Goal: Task Accomplishment & Management: Manage account settings

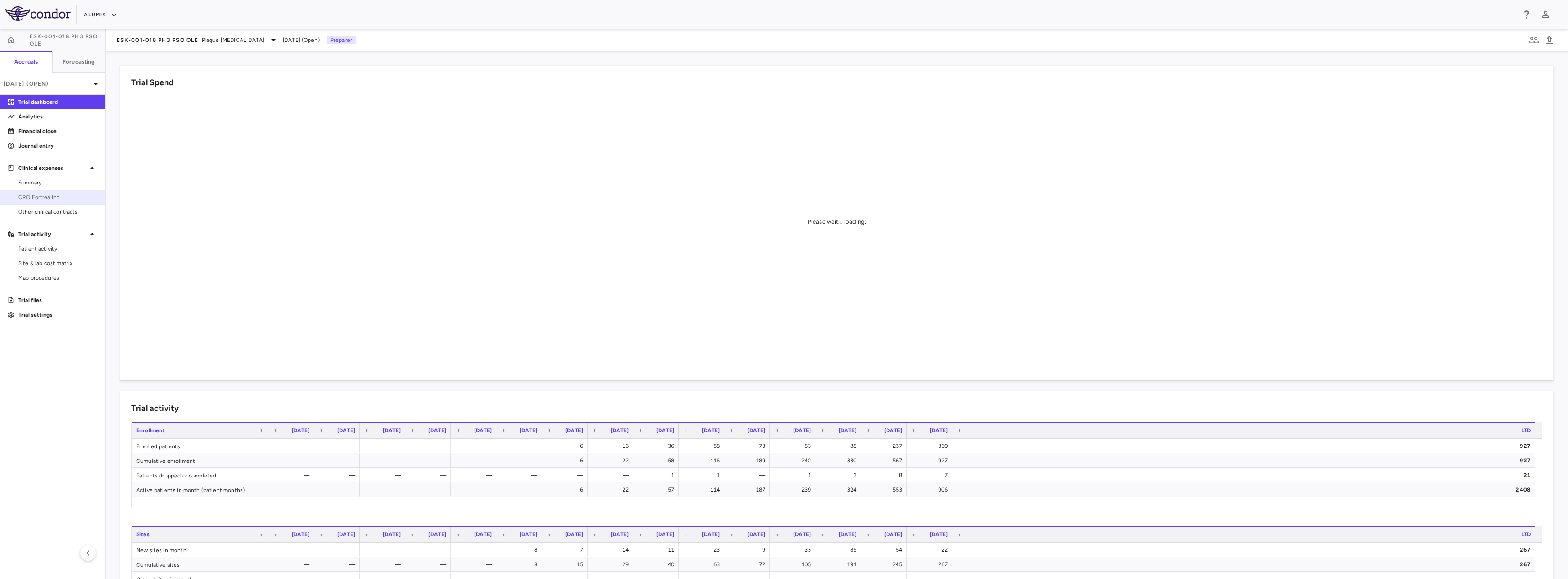
click at [55, 194] on span "CRO Fortrea Inc." at bounding box center [58, 197] width 79 height 8
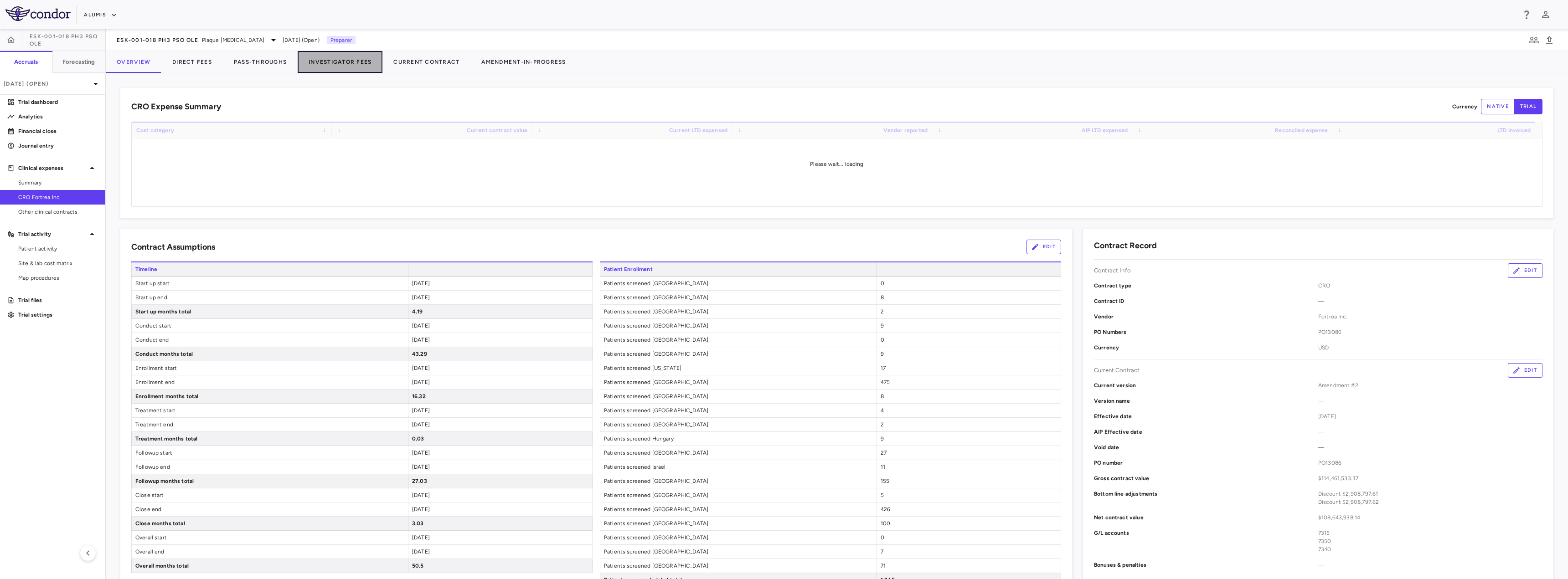
click at [337, 66] on button "Investigator Fees" at bounding box center [340, 62] width 85 height 22
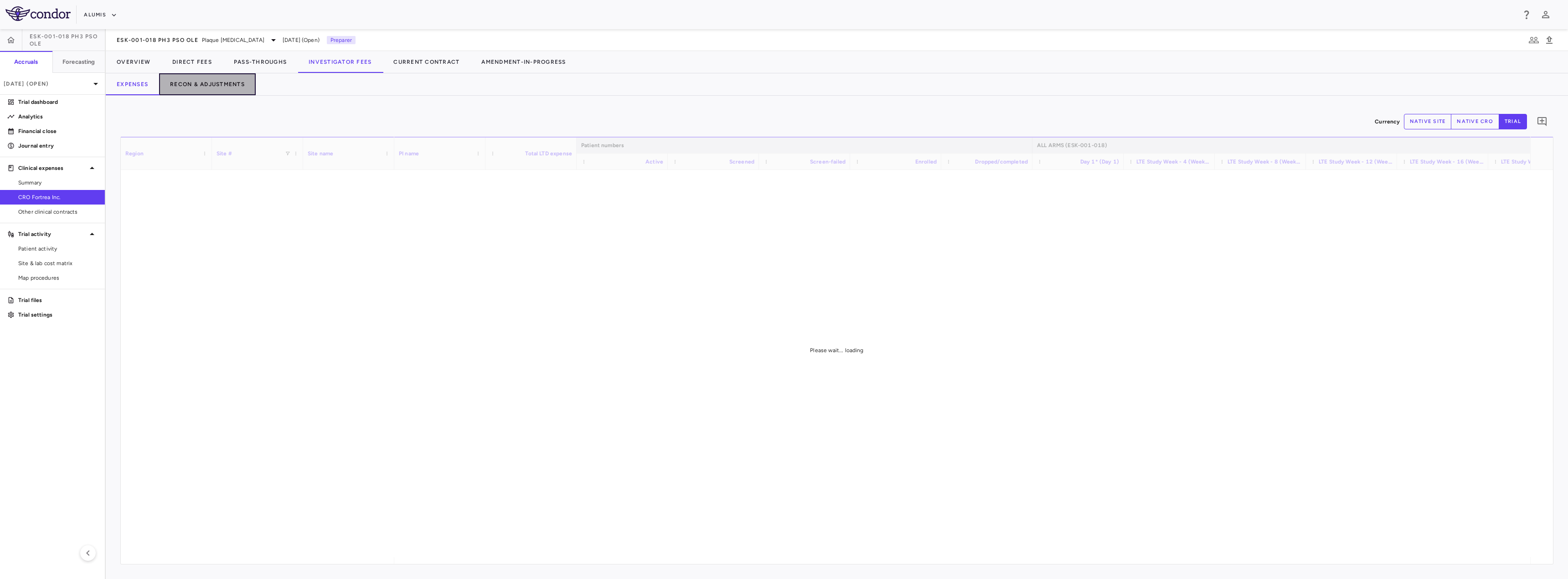
click at [218, 84] on button "Recon & Adjustments" at bounding box center [207, 85] width 97 height 22
click at [140, 79] on button "Expenses" at bounding box center [133, 85] width 54 height 22
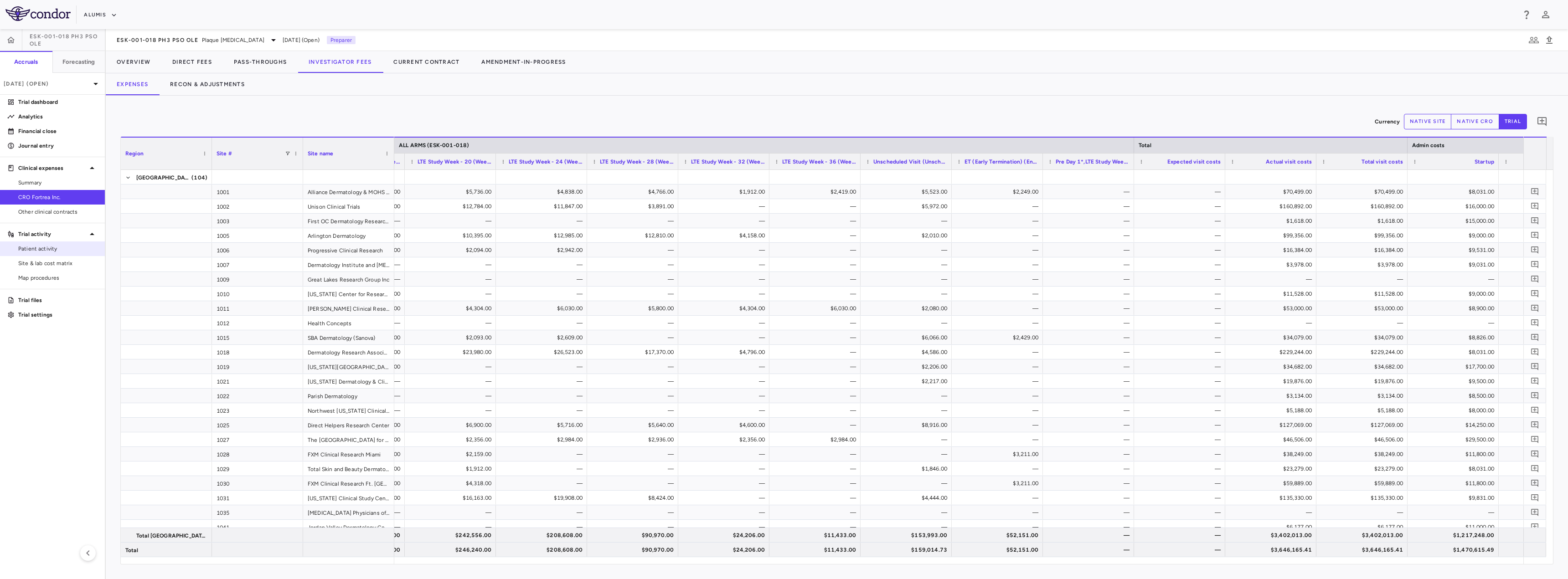
click at [49, 251] on span "Patient activity" at bounding box center [58, 248] width 79 height 8
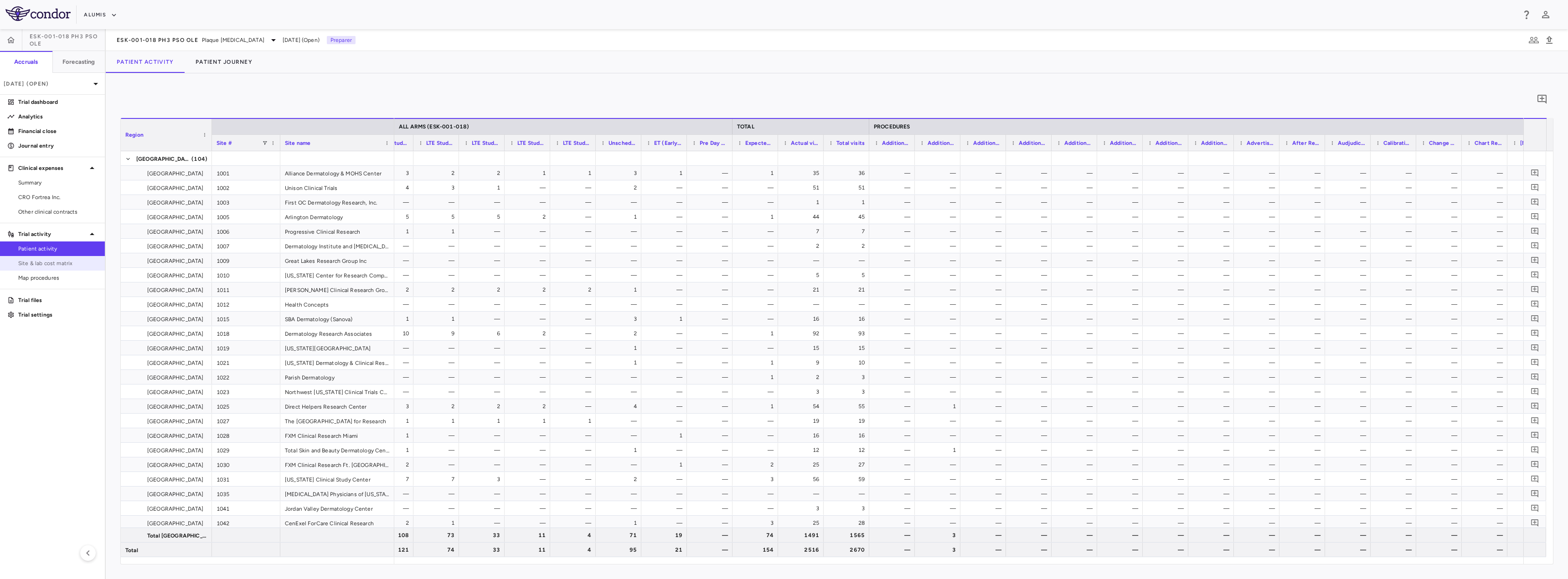
click at [61, 264] on span "Site & lab cost matrix" at bounding box center [58, 263] width 79 height 8
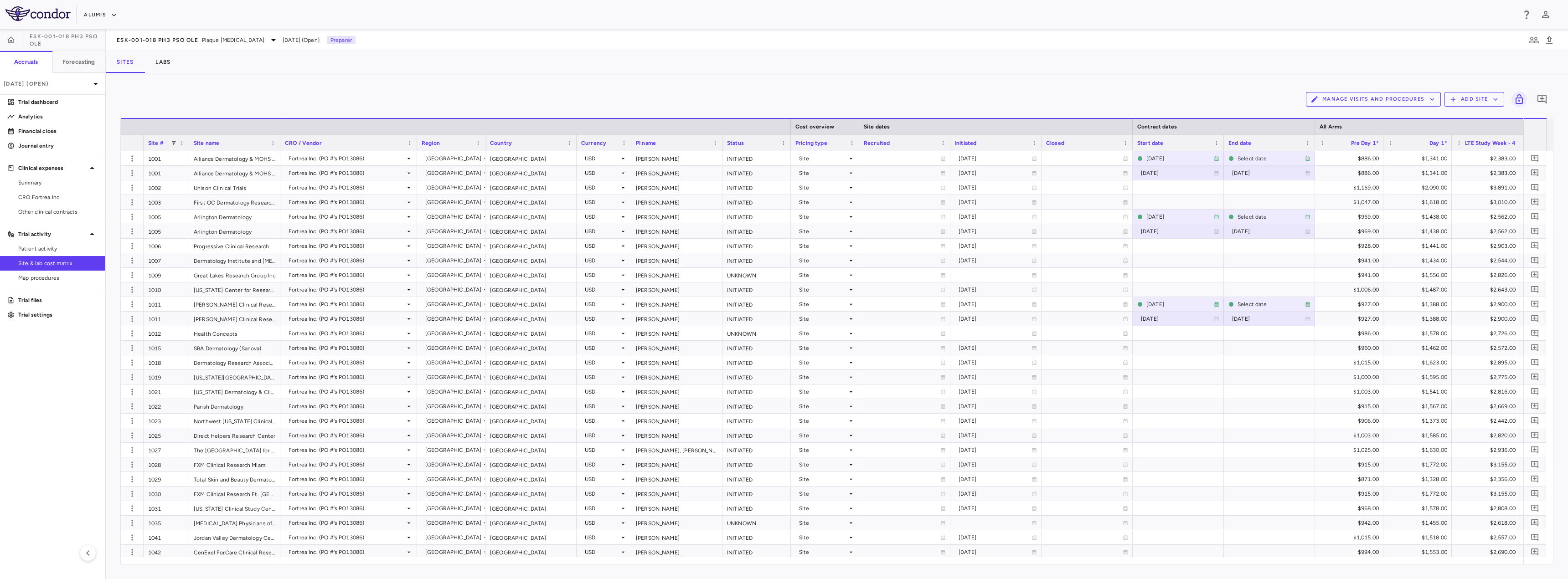
click at [943, 146] on div "Recruited" at bounding box center [905, 143] width 82 height 16
click at [942, 144] on span at bounding box center [943, 143] width 5 height 5
click at [968, 120] on div "Site dates" at bounding box center [996, 126] width 273 height 16
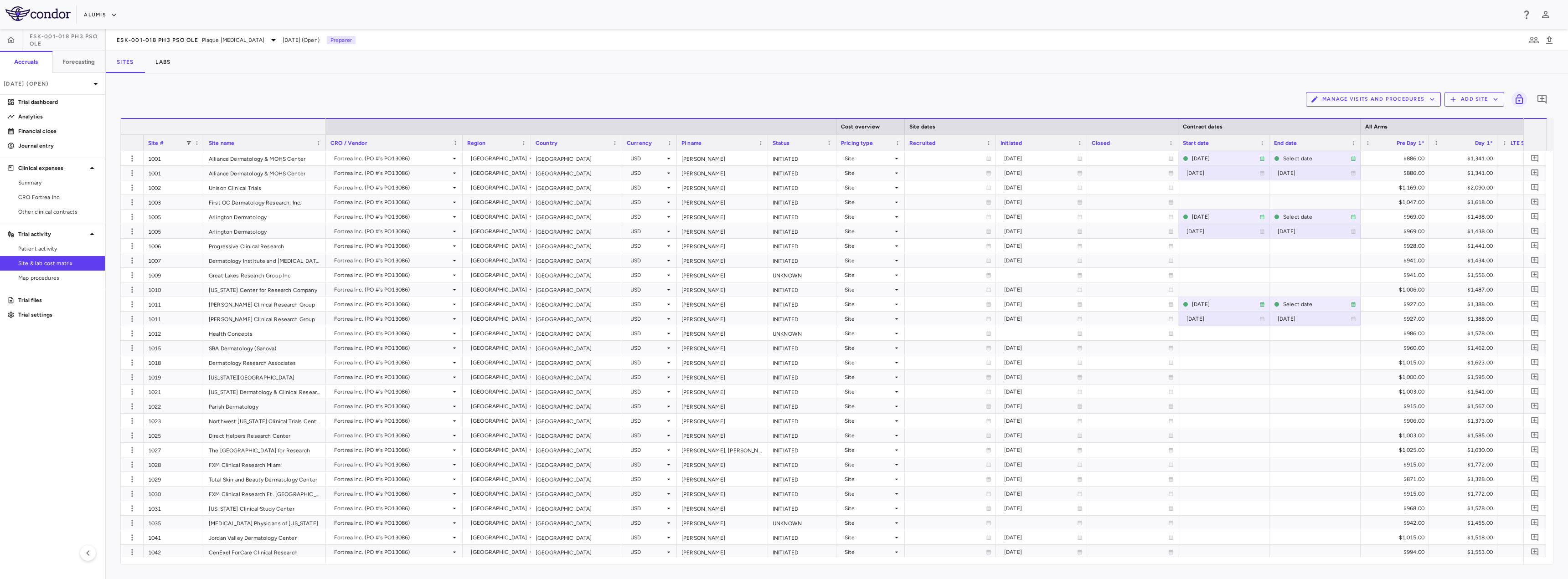
drag, startPoint x: 279, startPoint y: 131, endPoint x: 324, endPoint y: 135, distance: 45.2
click at [324, 135] on div "Site # Site name" at bounding box center [223, 134] width 205 height 33
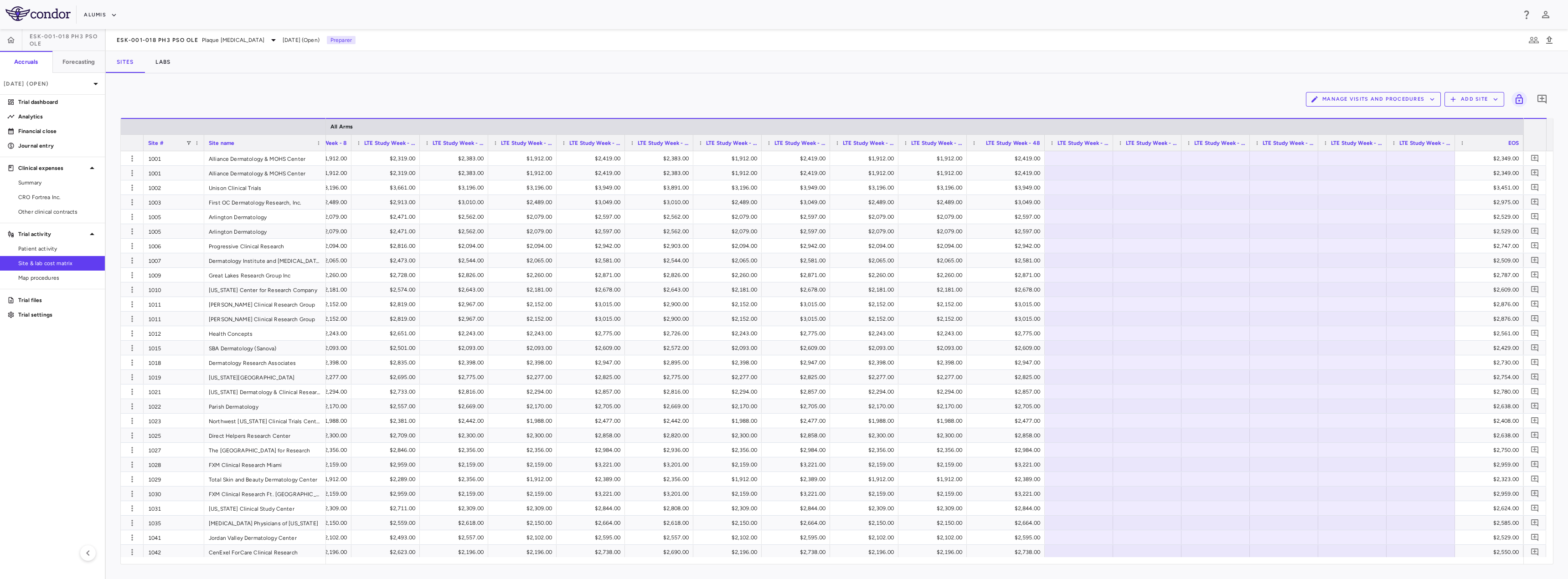
drag, startPoint x: 1034, startPoint y: 142, endPoint x: 1043, endPoint y: 148, distance: 10.8
click at [1043, 148] on div at bounding box center [1045, 143] width 4 height 16
click at [51, 198] on span "CRO Fortrea Inc." at bounding box center [58, 197] width 79 height 8
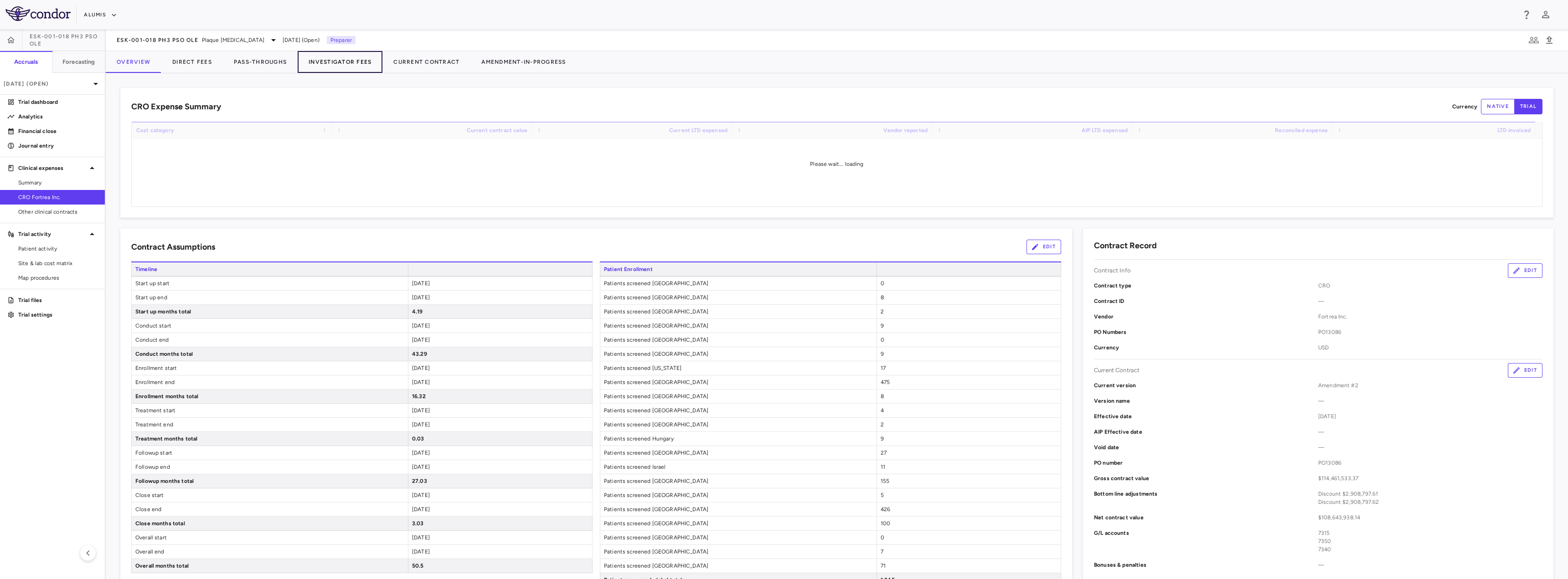
click at [346, 61] on button "Investigator Fees" at bounding box center [340, 62] width 85 height 22
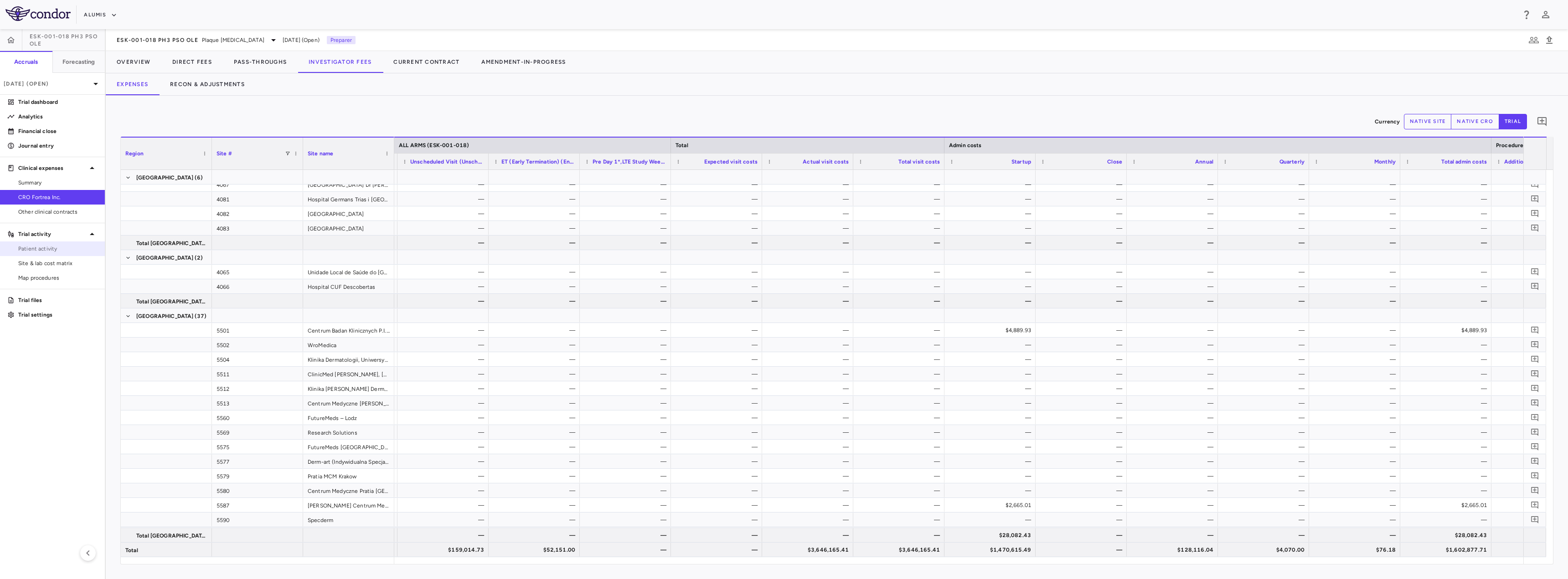
click at [51, 250] on span "Patient activity" at bounding box center [58, 248] width 79 height 8
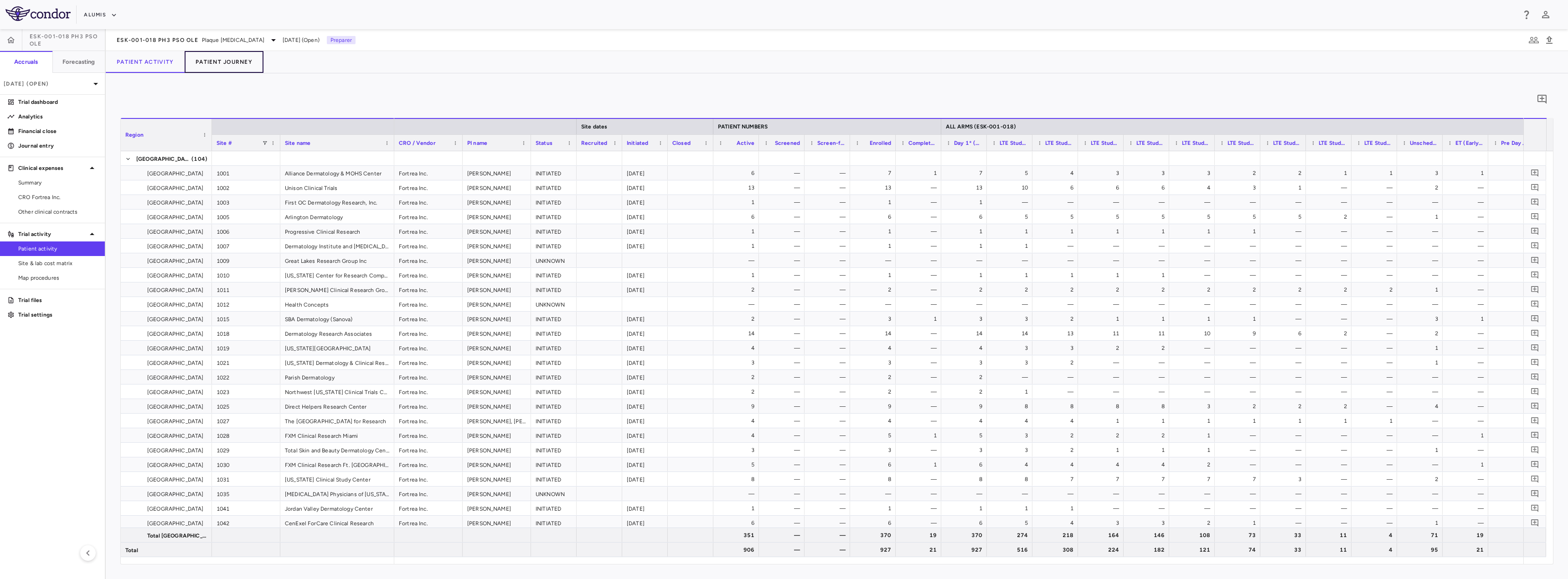
click at [213, 62] on button "Patient Journey" at bounding box center [224, 62] width 79 height 22
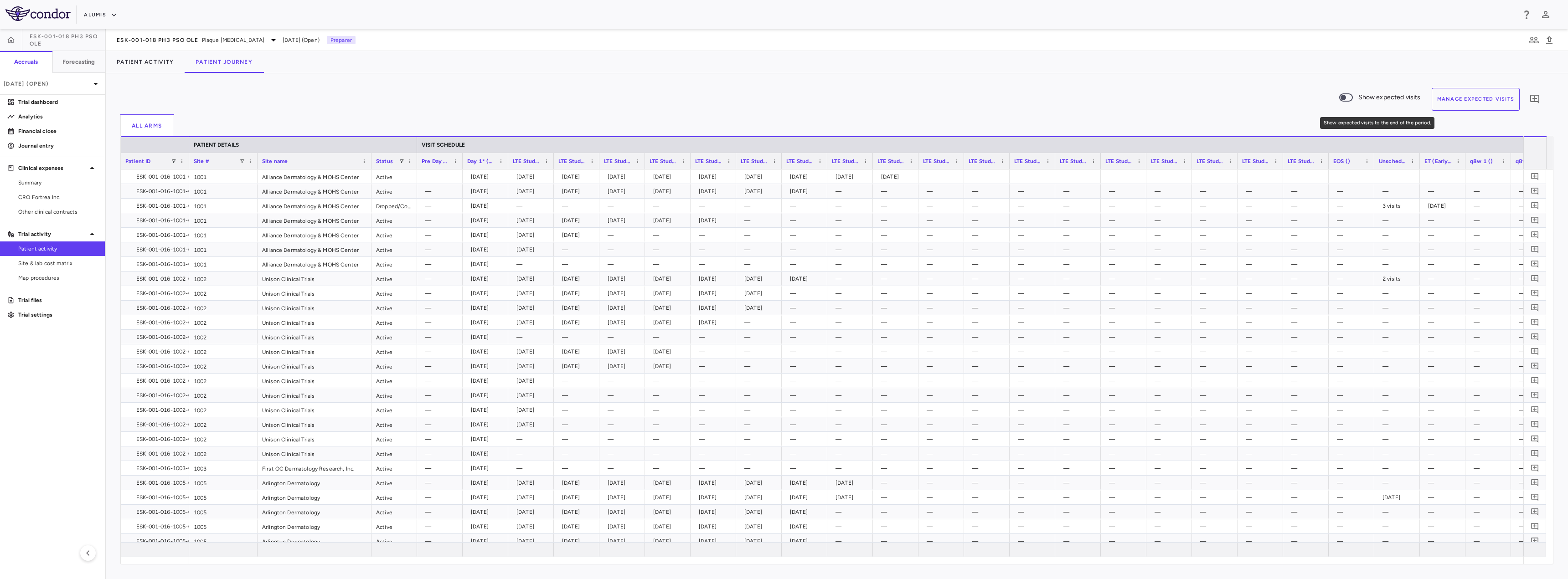
click at [1346, 94] on span "Show expected visits to the end of the period." at bounding box center [1346, 97] width 13 height 8
click at [1460, 103] on button "Manage Expected Visits" at bounding box center [1475, 99] width 88 height 23
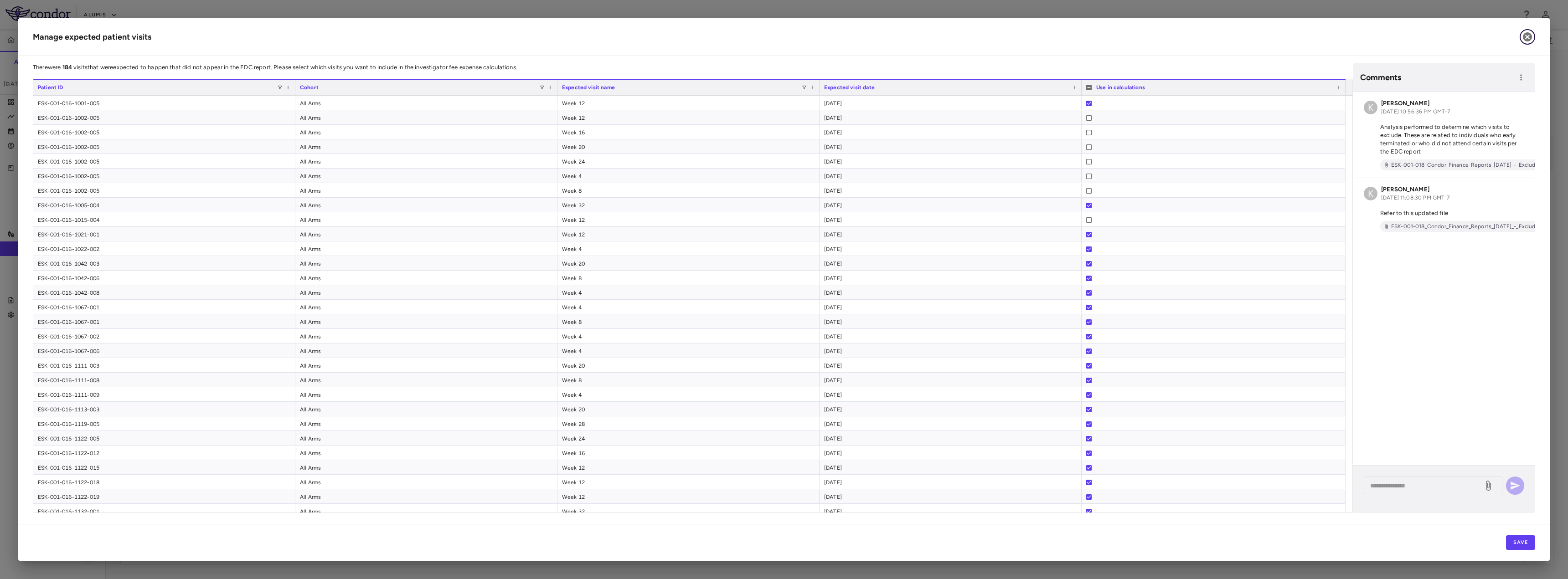
click at [1533, 33] on icon "button" at bounding box center [1527, 37] width 11 height 11
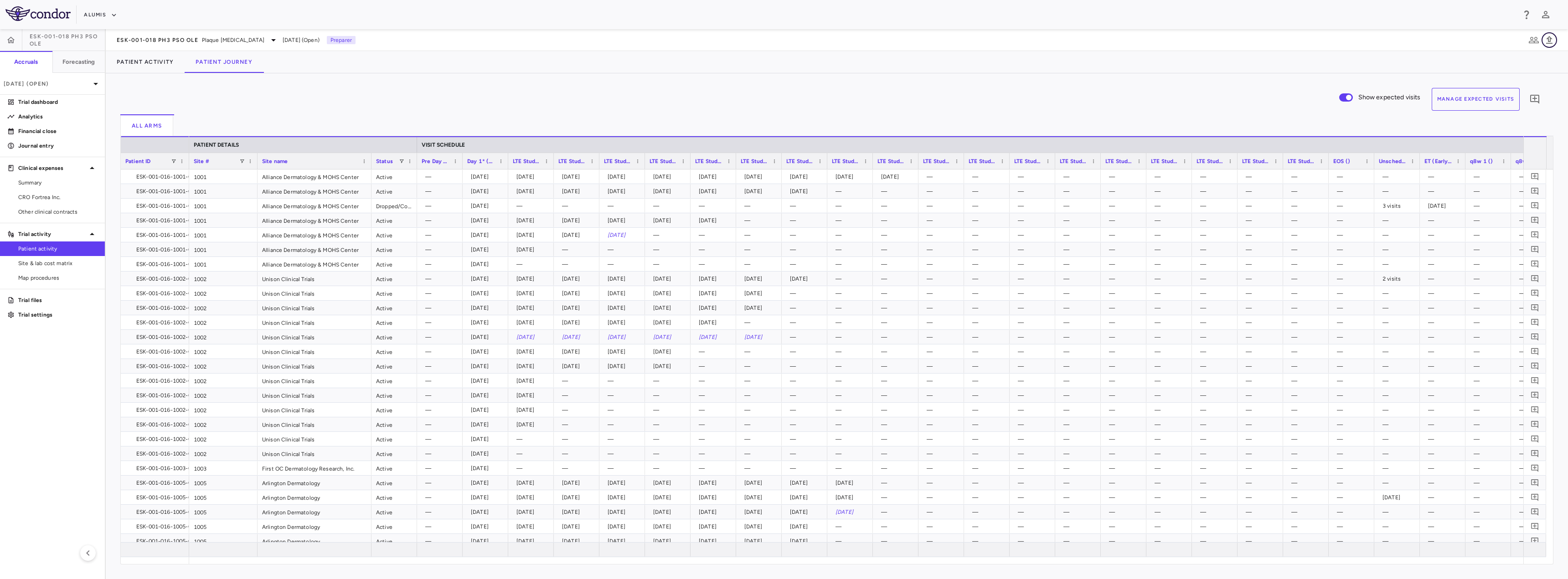
click at [1549, 41] on icon "button" at bounding box center [1549, 40] width 6 height 8
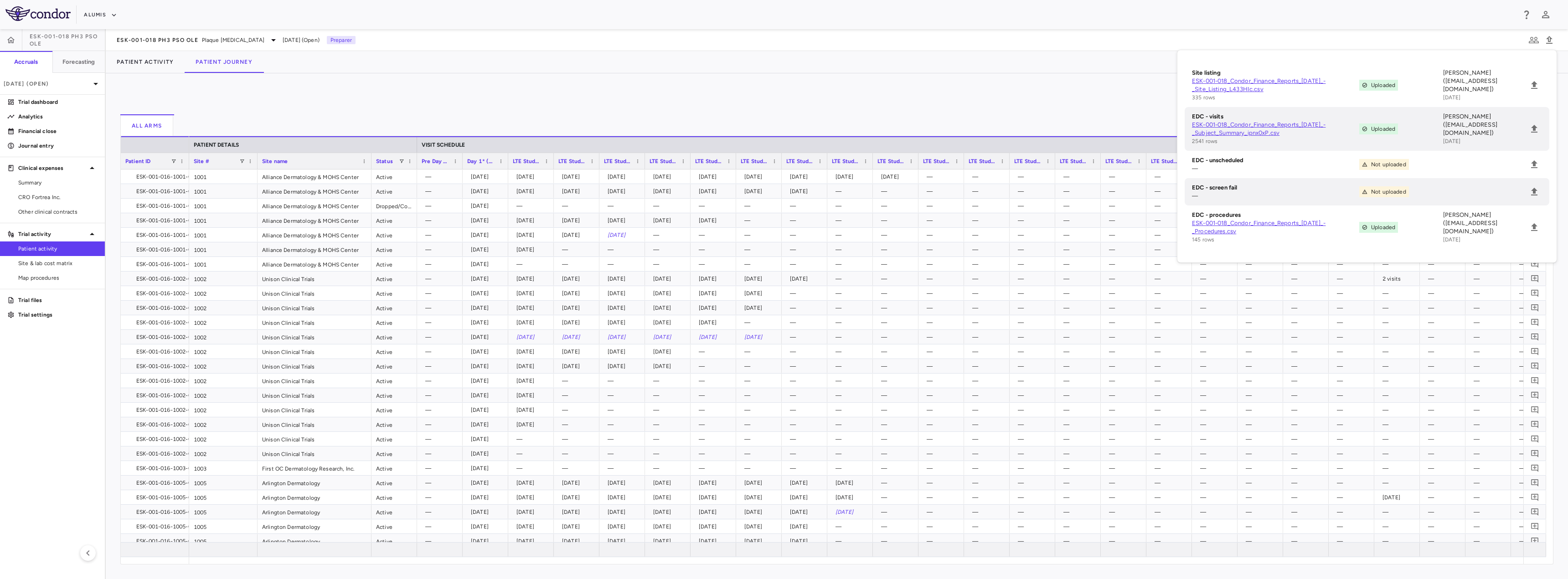
click at [598, 94] on div "Show expected visits Manage Expected Visits 0" at bounding box center [833, 101] width 1426 height 26
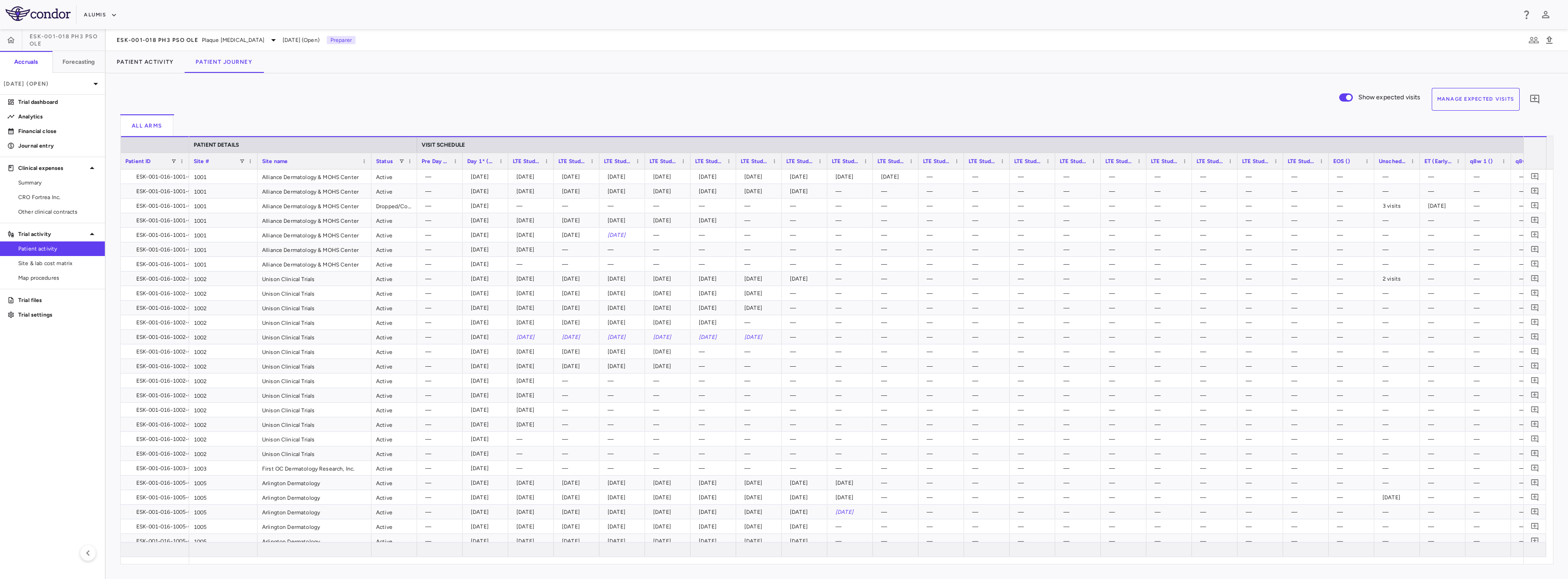
click at [1479, 99] on button "Manage Expected Visits" at bounding box center [1475, 99] width 88 height 23
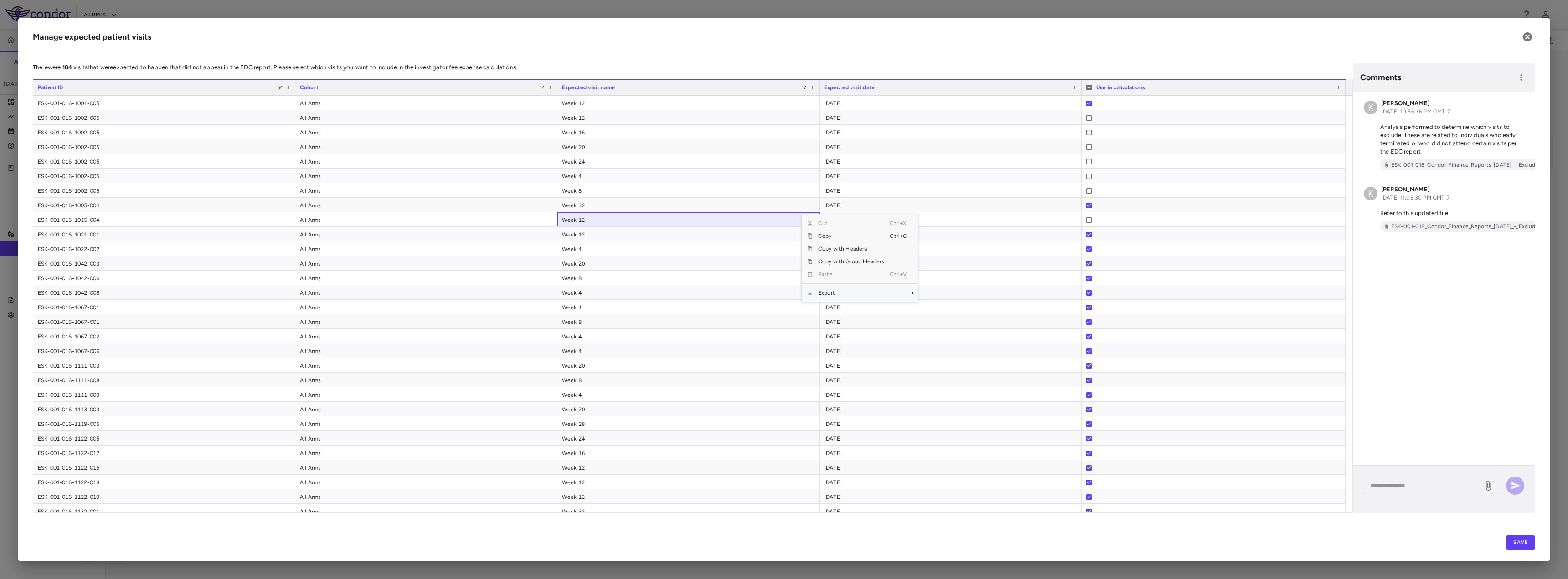
click at [849, 294] on span "Export" at bounding box center [851, 293] width 77 height 13
click at [947, 310] on span "Excel Export" at bounding box center [948, 308] width 43 height 13
click at [1450, 227] on span "ESK-001-018_Condor_Finance_Reports_[DATE]_-_Excluded_Visits_lh8Shjv.xlsx" at bounding box center [1491, 226] width 208 height 8
click at [1525, 36] on icon "button" at bounding box center [1527, 36] width 9 height 9
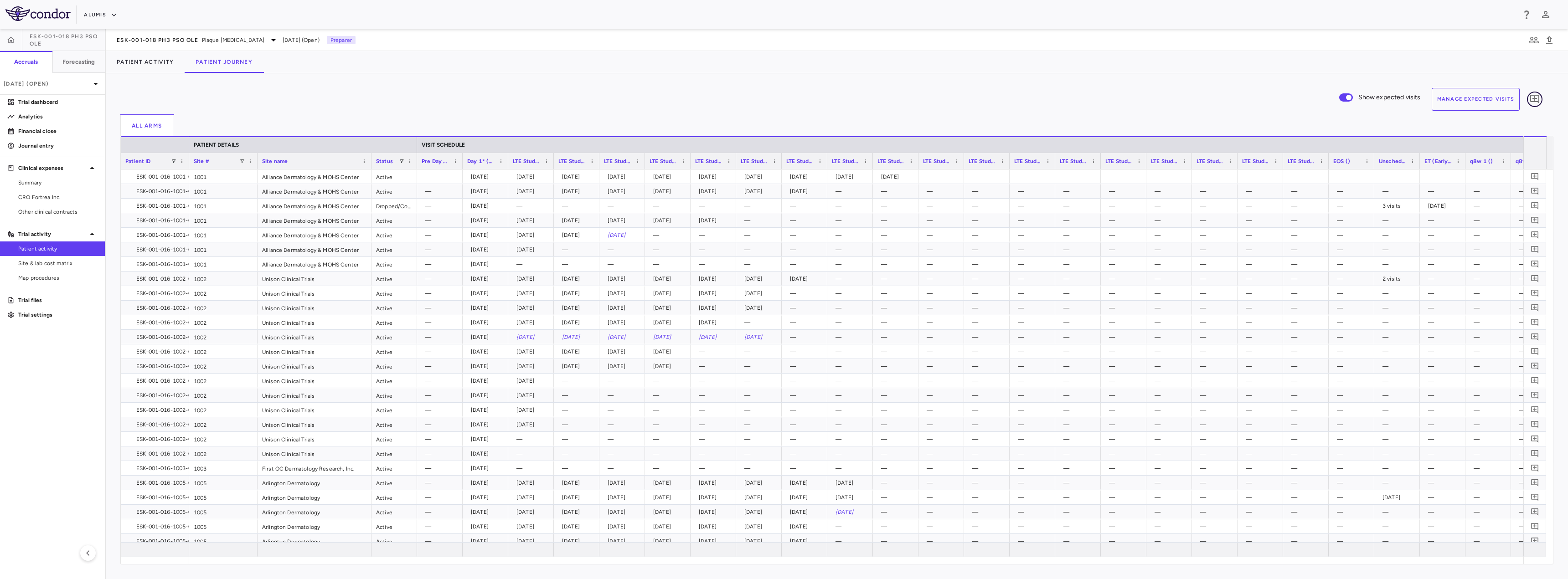
click at [1531, 97] on icon "Add comment" at bounding box center [1535, 99] width 9 height 9
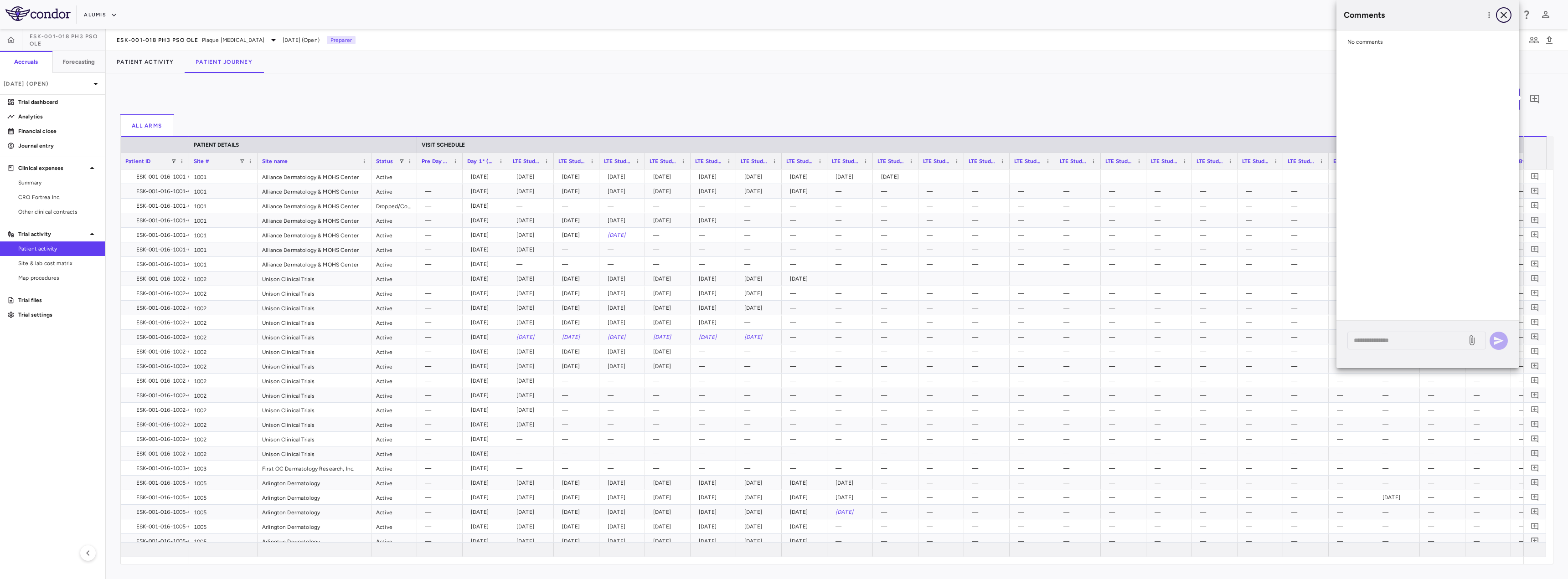
click at [1505, 12] on icon "button" at bounding box center [1503, 15] width 11 height 11
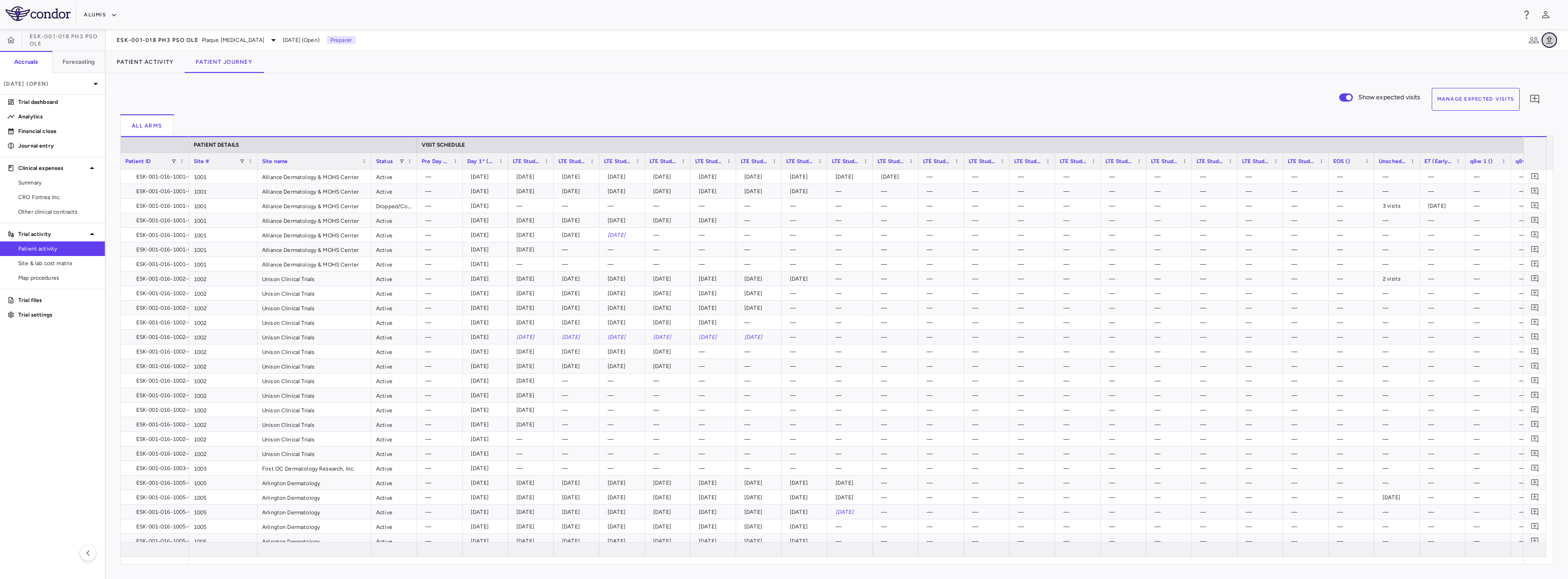
click at [1548, 38] on icon "button" at bounding box center [1549, 40] width 6 height 8
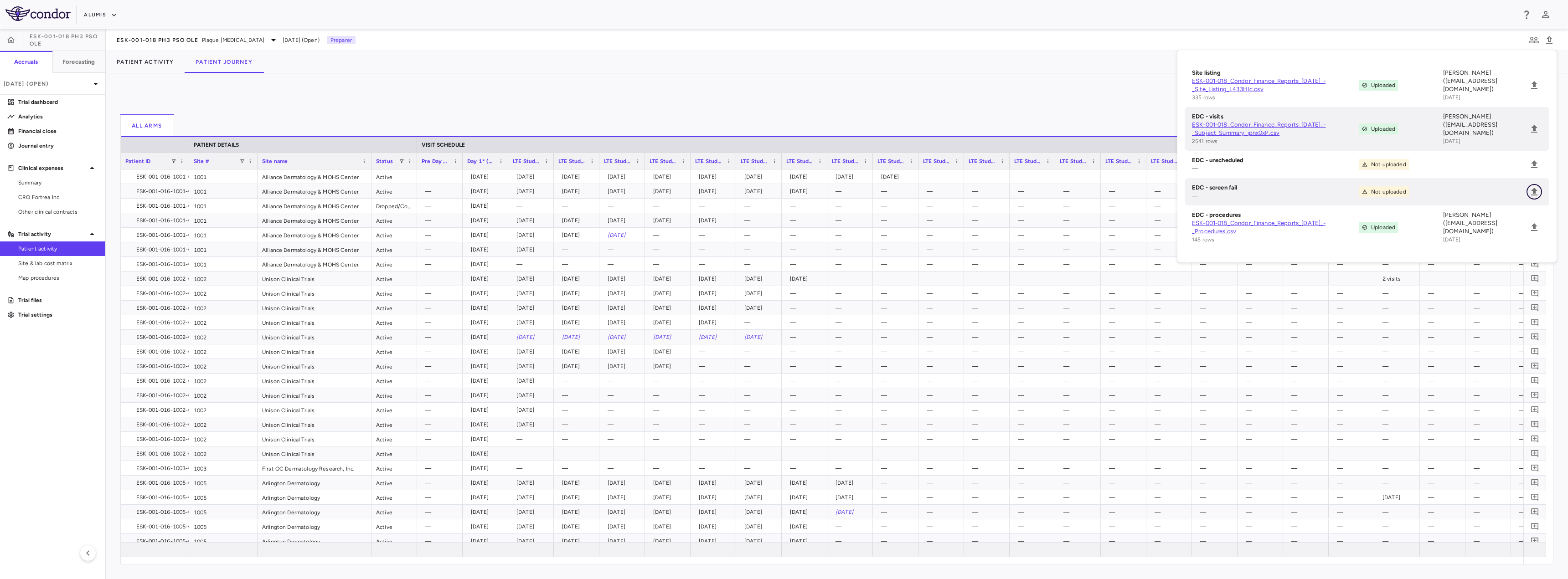
click at [1535, 193] on icon "Upload" at bounding box center [1534, 192] width 6 height 8
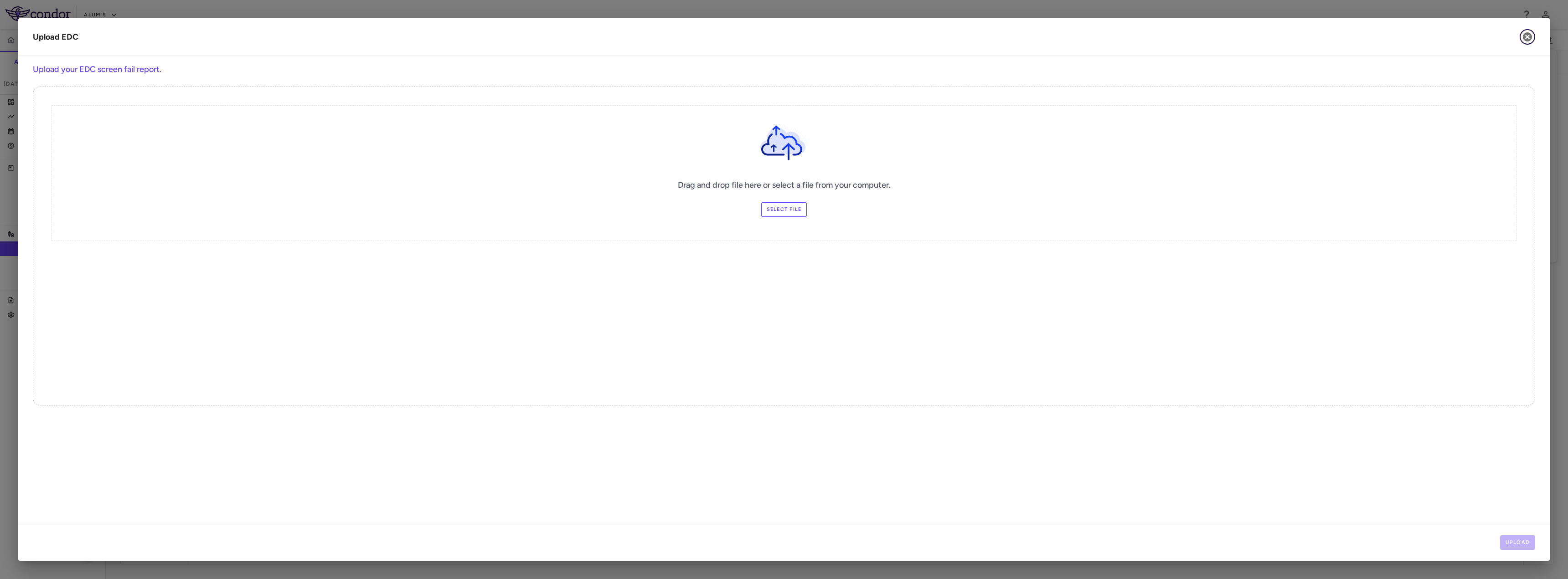
click at [1529, 36] on icon "button" at bounding box center [1527, 36] width 9 height 9
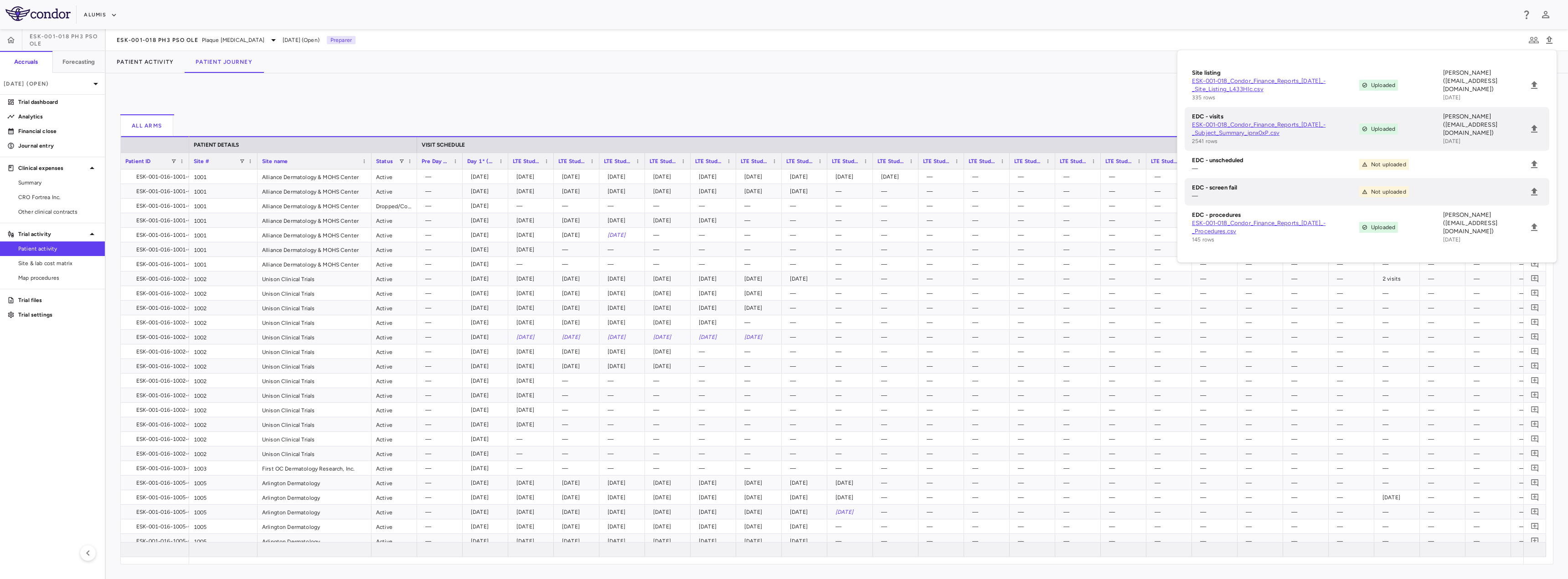
drag, startPoint x: 1093, startPoint y: 117, endPoint x: 1090, endPoint y: 134, distance: 17.3
click at [1093, 117] on div "All Arms" at bounding box center [837, 125] width 1433 height 22
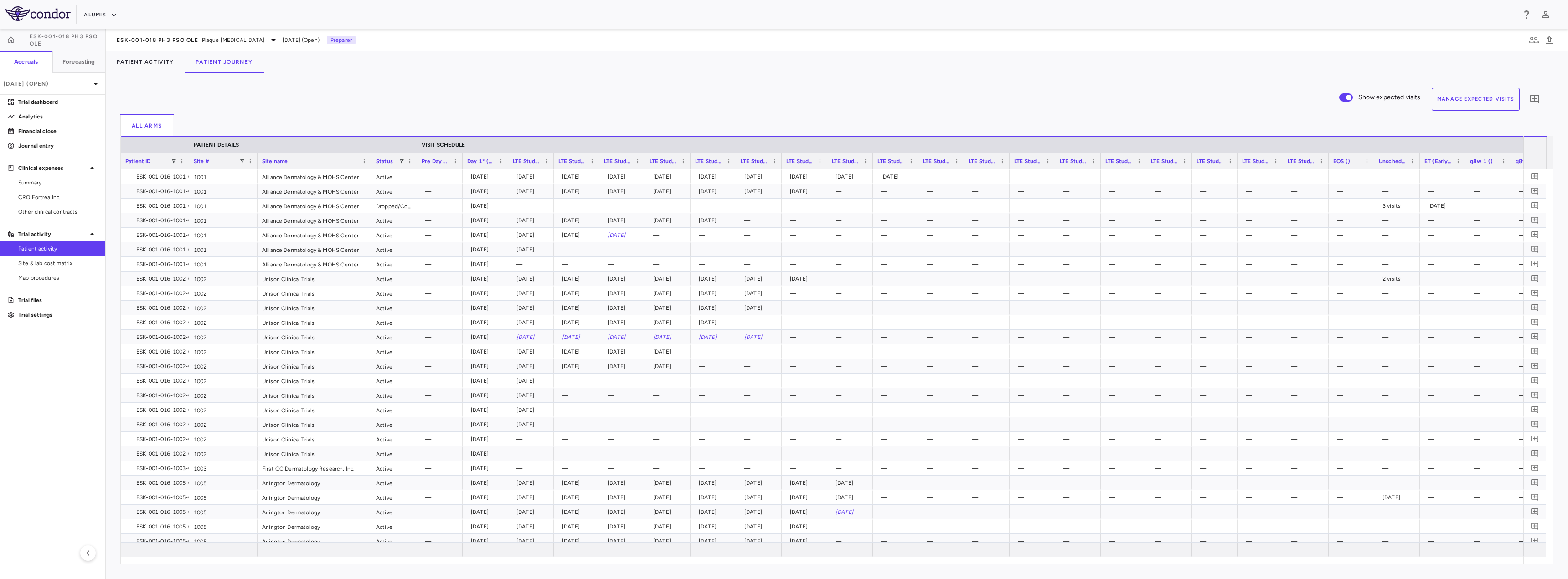
click at [1484, 105] on button "Manage Expected Visits" at bounding box center [1475, 99] width 88 height 23
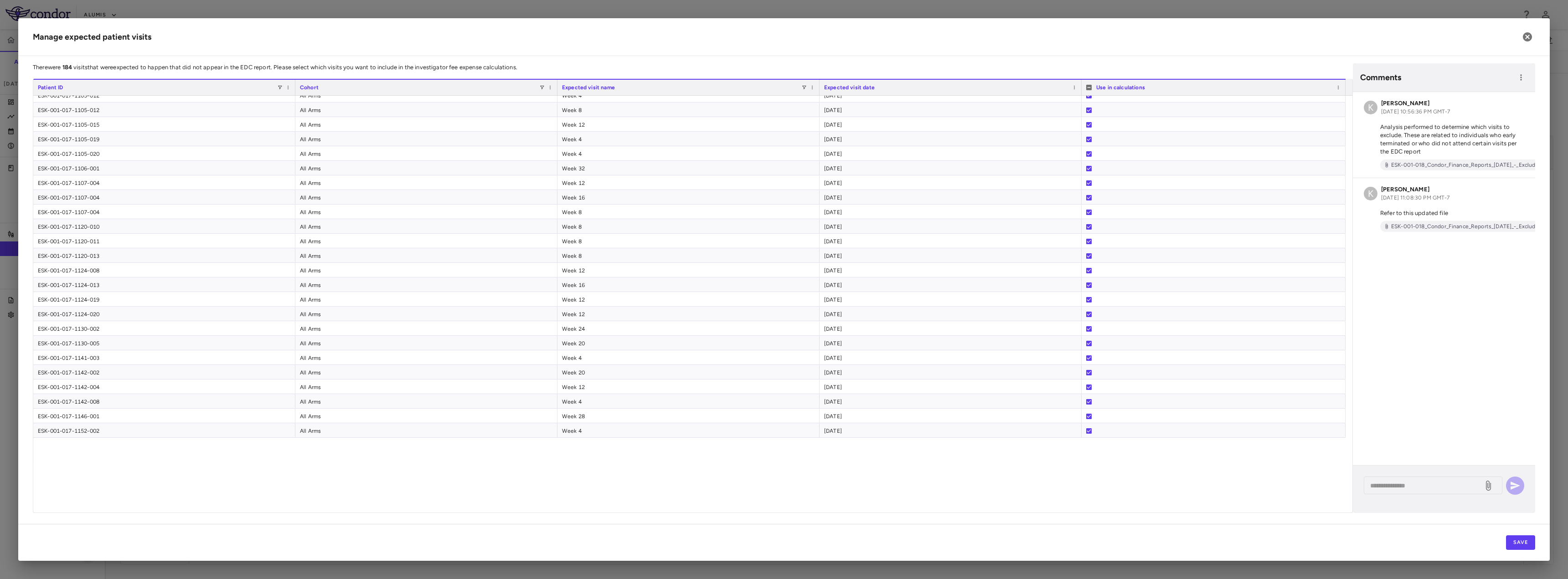
scroll to position [1308, 0]
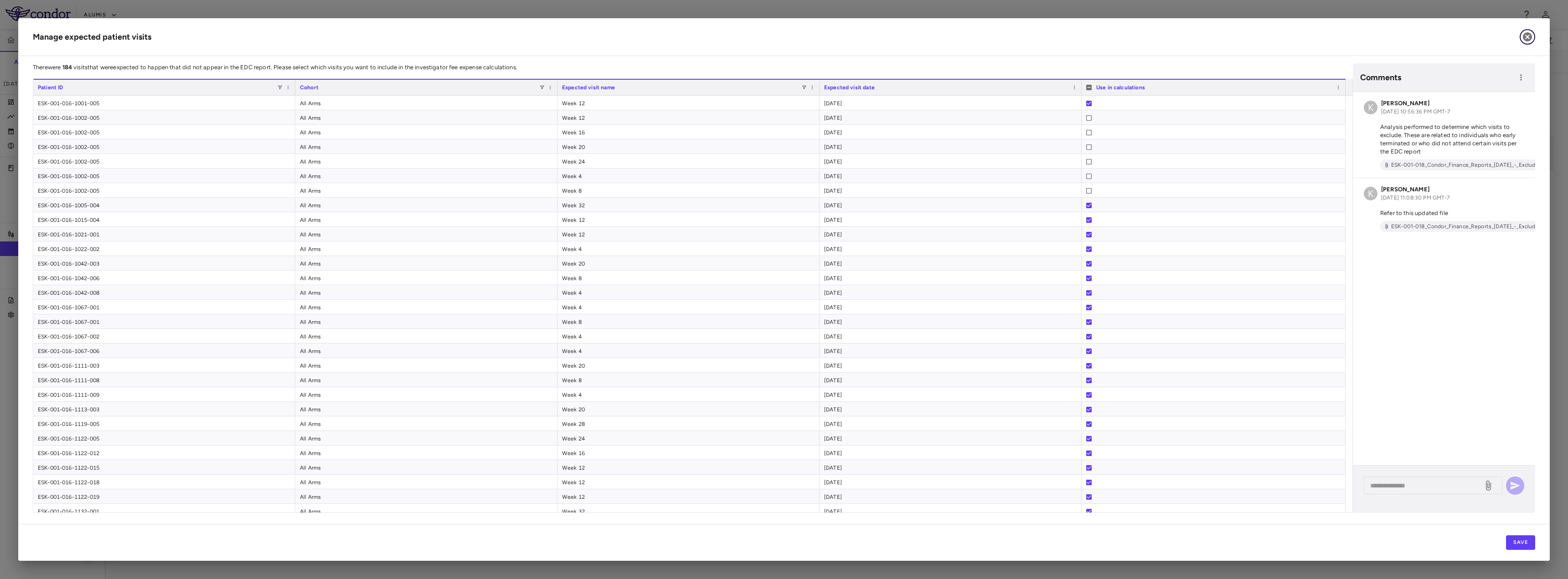
click at [1527, 33] on icon "button" at bounding box center [1527, 36] width 9 height 9
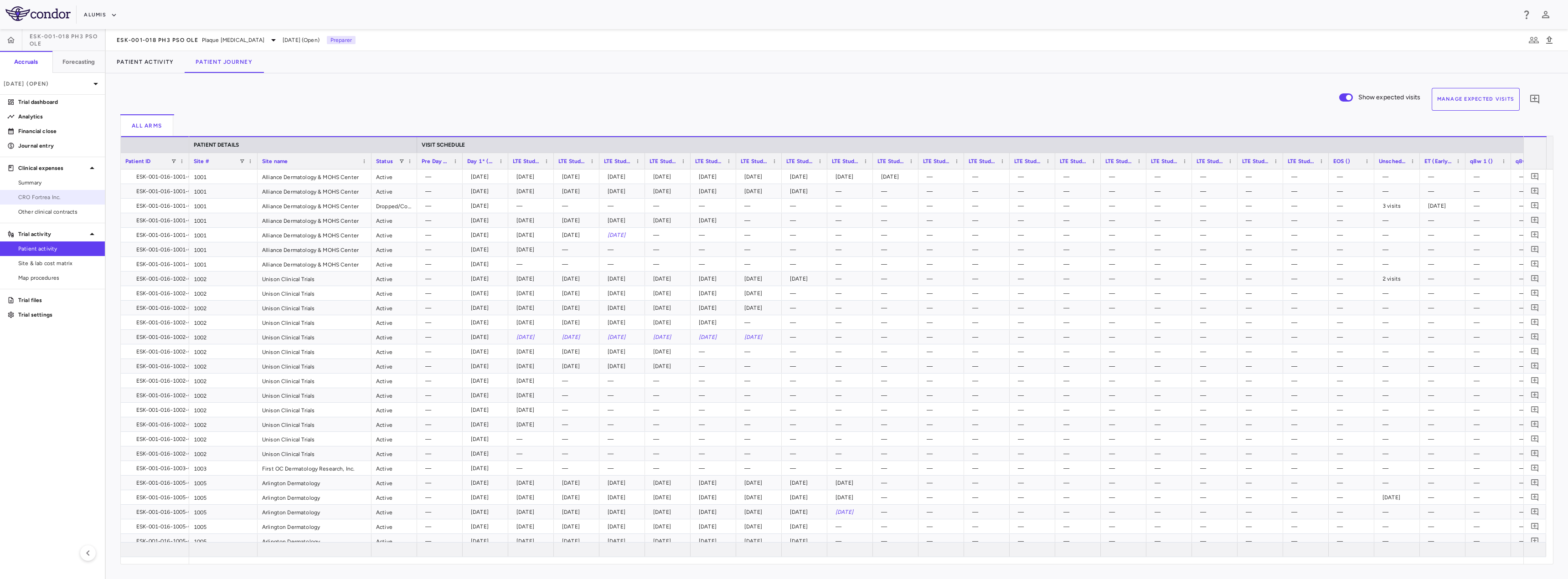
click at [57, 198] on span "CRO Fortrea Inc." at bounding box center [58, 197] width 79 height 8
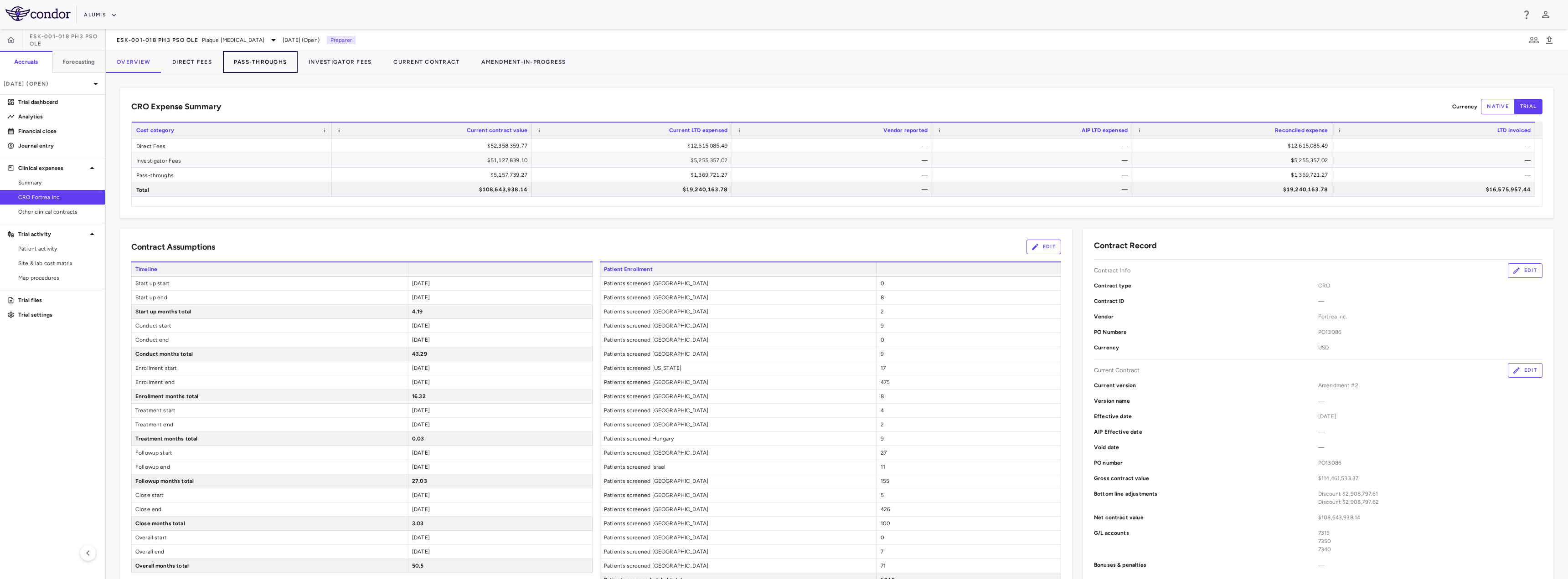
click at [259, 65] on button "Pass-Throughs" at bounding box center [260, 62] width 75 height 22
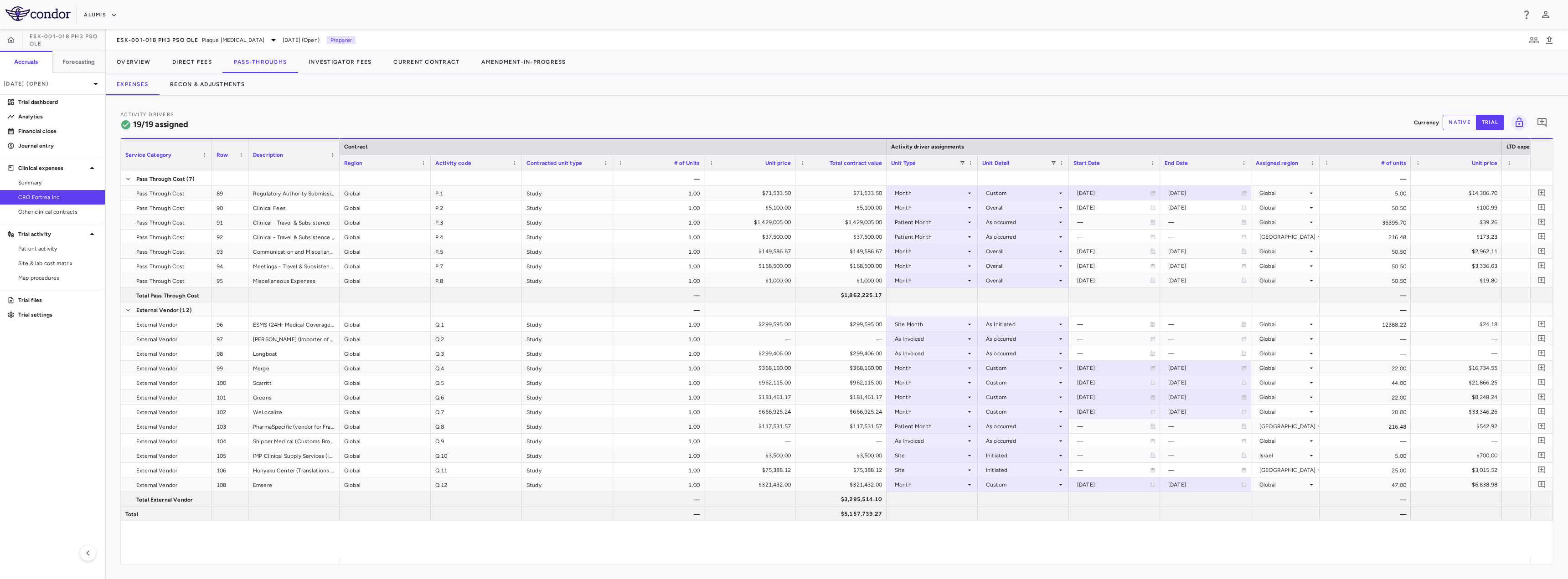
click at [353, 50] on div "ESK-001-018 Ph3 PsO OLE Plaque Psoriasis Sep 2025 (Open) Preparer" at bounding box center [837, 40] width 1462 height 22
click at [355, 58] on button "Investigator Fees" at bounding box center [340, 62] width 85 height 22
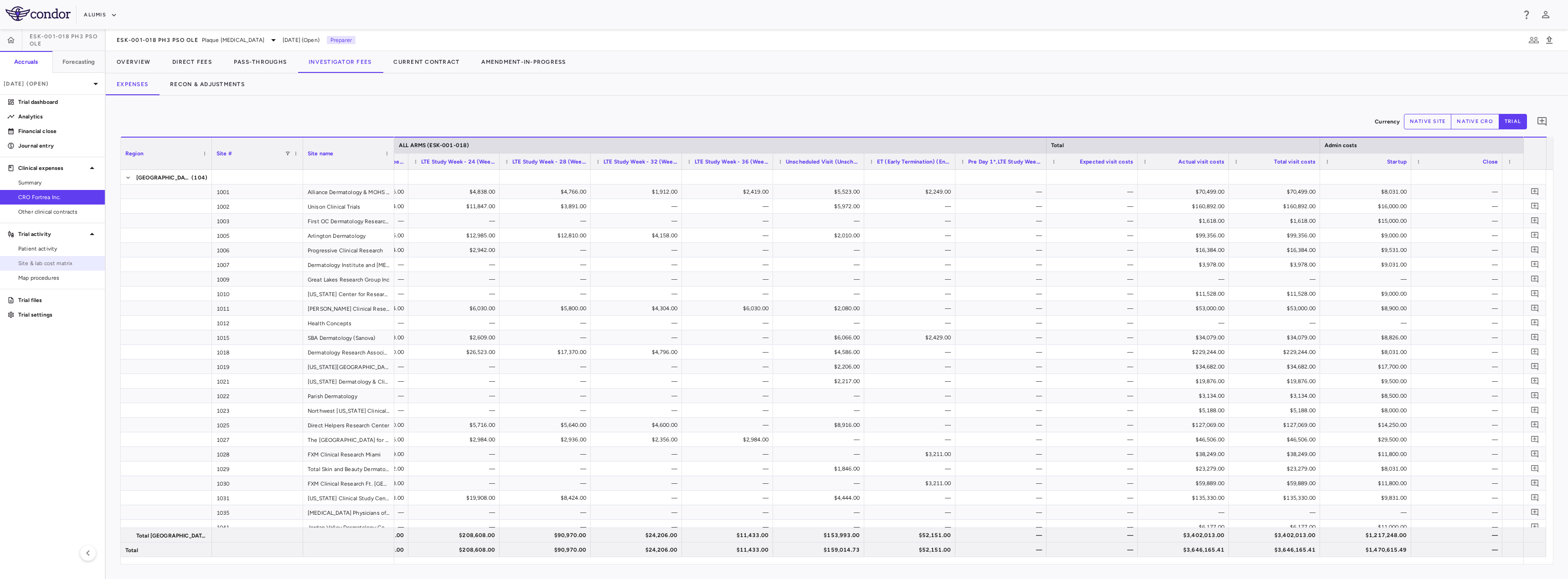
click at [54, 260] on span "Site & lab cost matrix" at bounding box center [58, 263] width 79 height 8
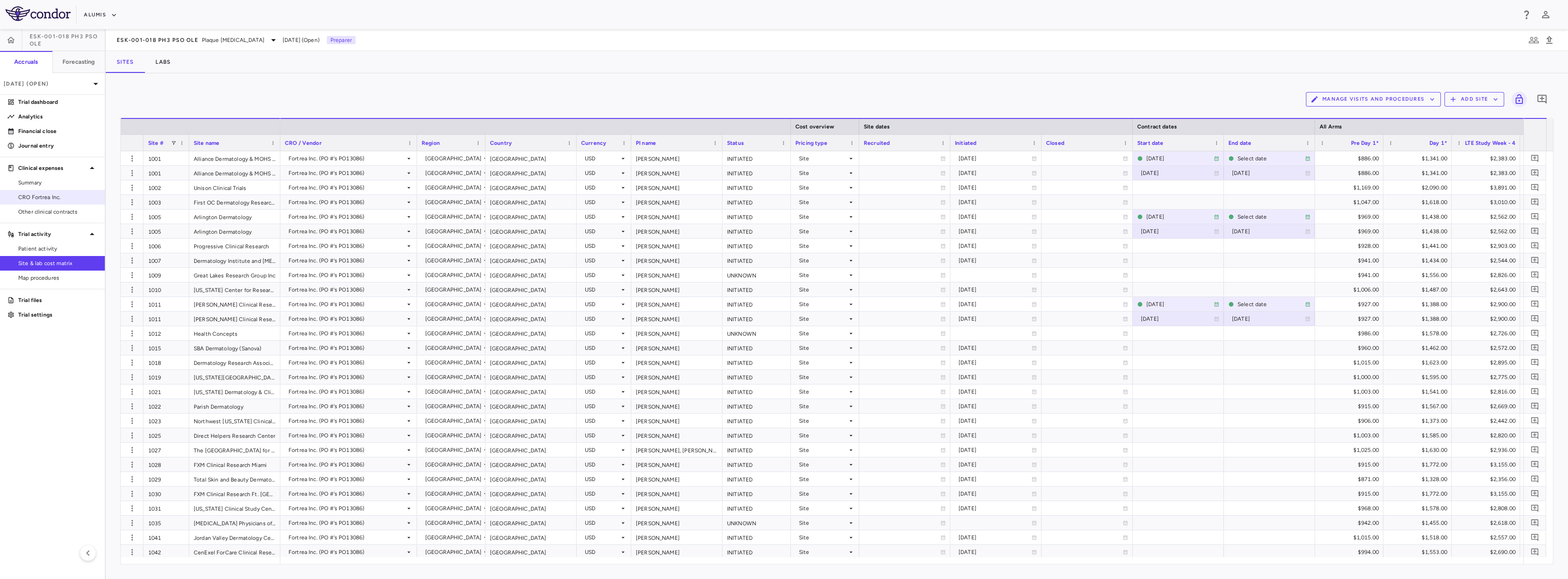
click at [44, 196] on span "CRO Fortrea Inc." at bounding box center [58, 197] width 79 height 8
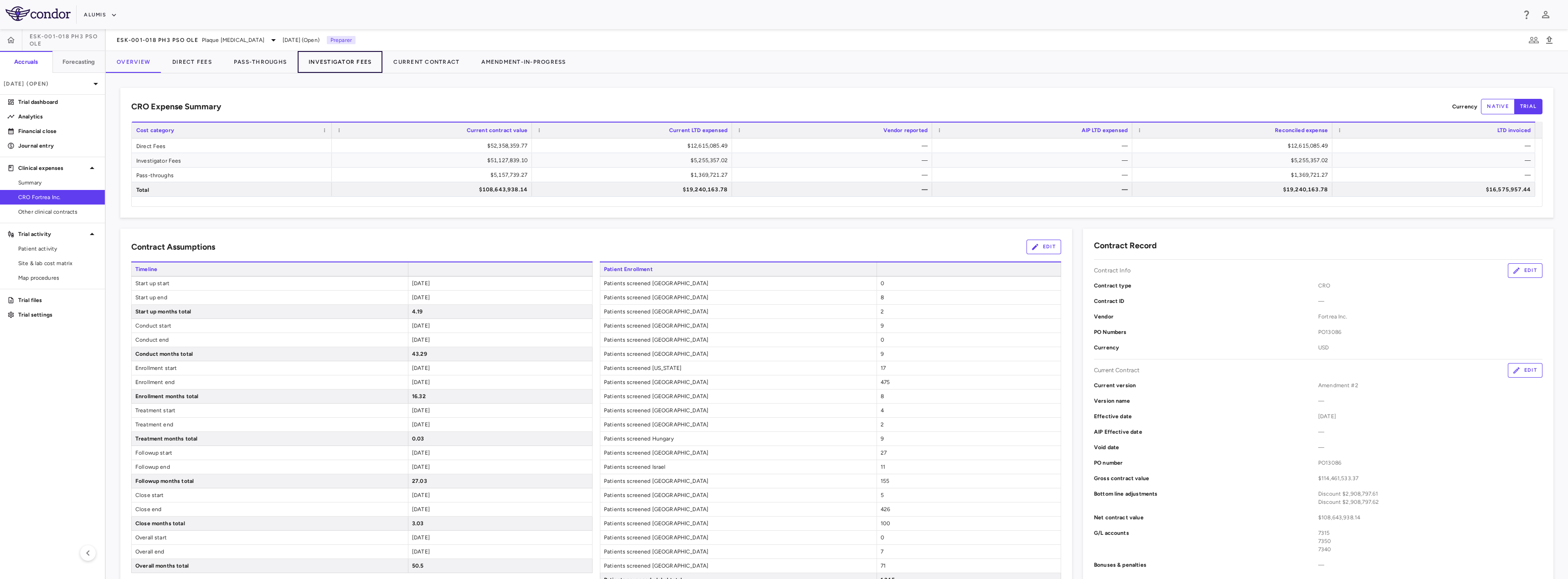
click at [341, 64] on button "Investigator Fees" at bounding box center [340, 62] width 85 height 22
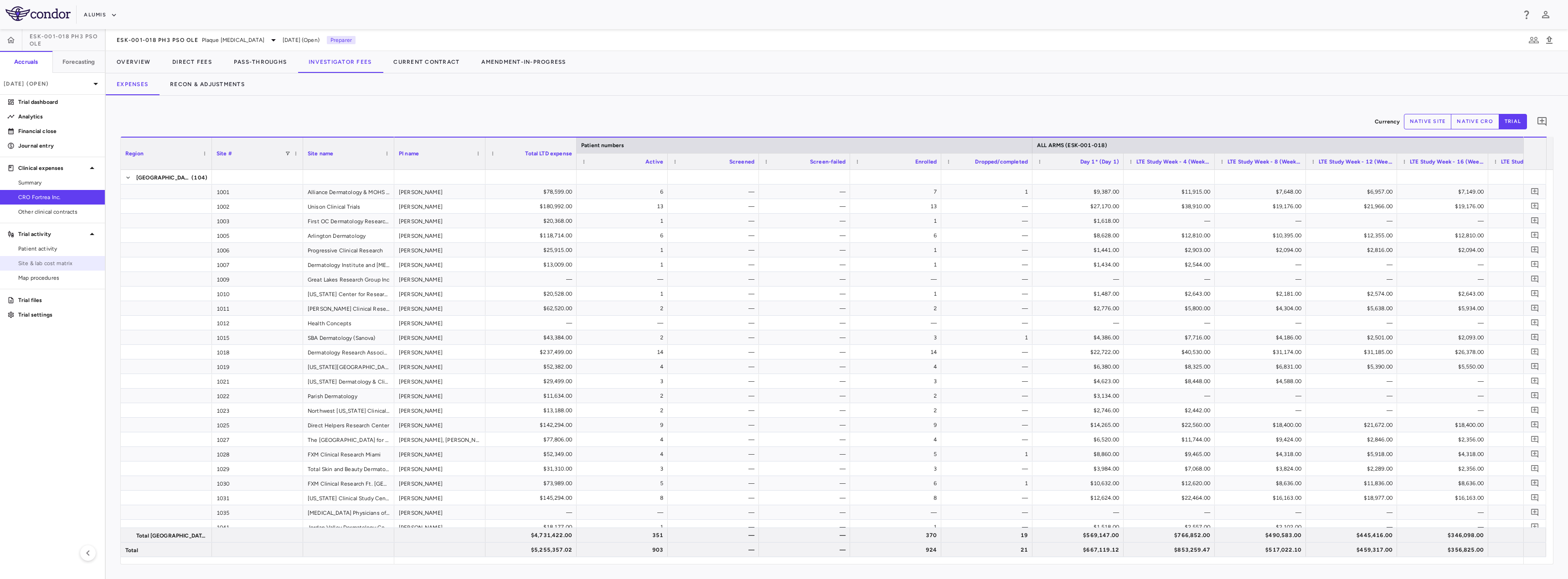
click at [41, 265] on span "Site & lab cost matrix" at bounding box center [58, 263] width 79 height 8
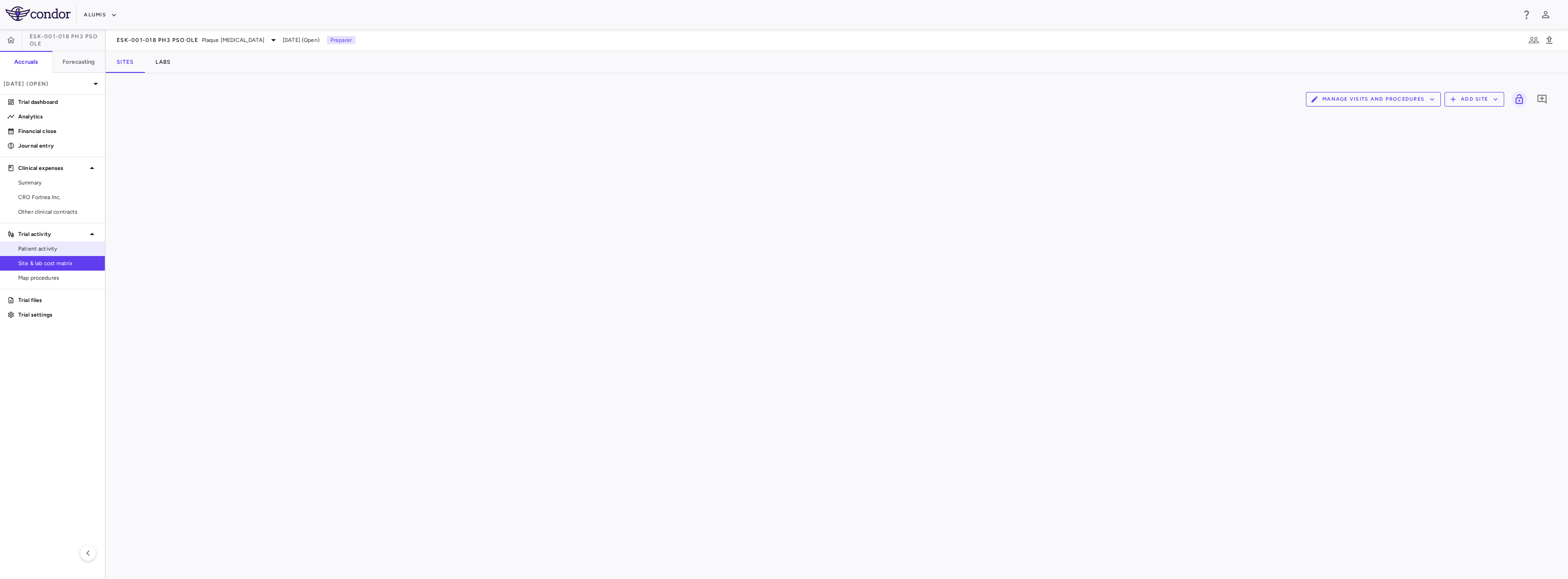
click at [46, 248] on span "Patient activity" at bounding box center [58, 248] width 79 height 8
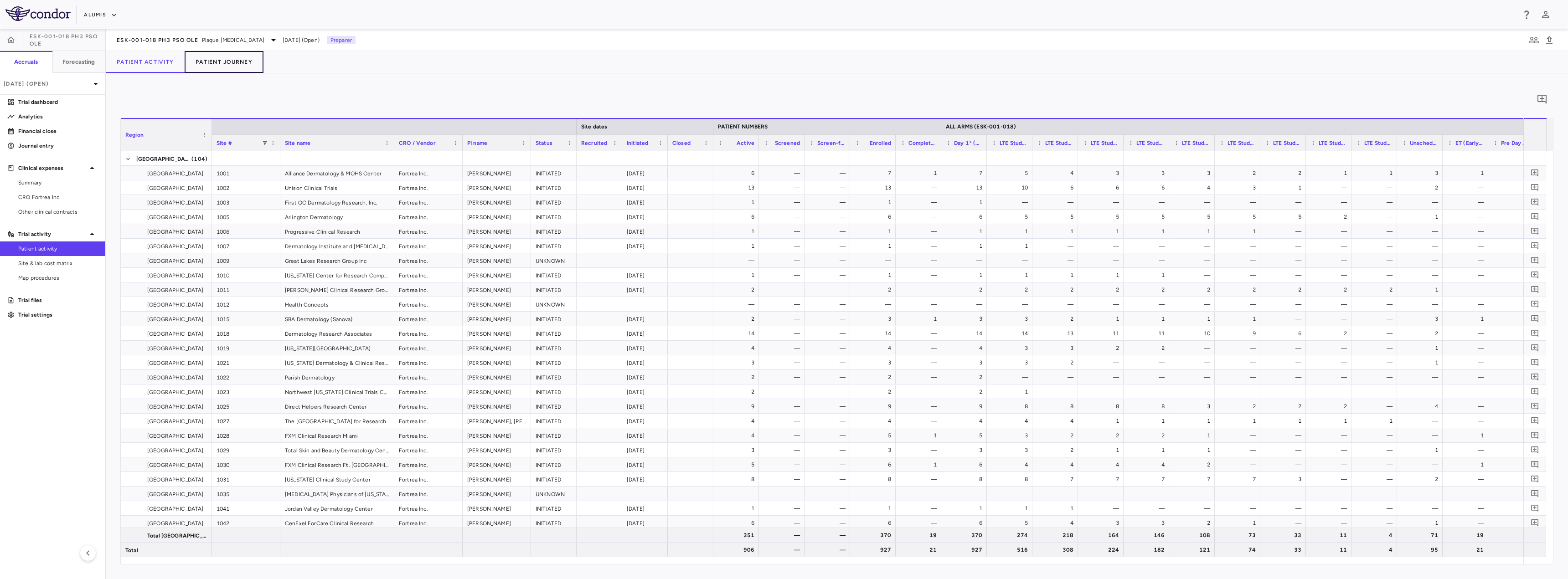
click at [208, 62] on button "Patient Journey" at bounding box center [224, 62] width 79 height 22
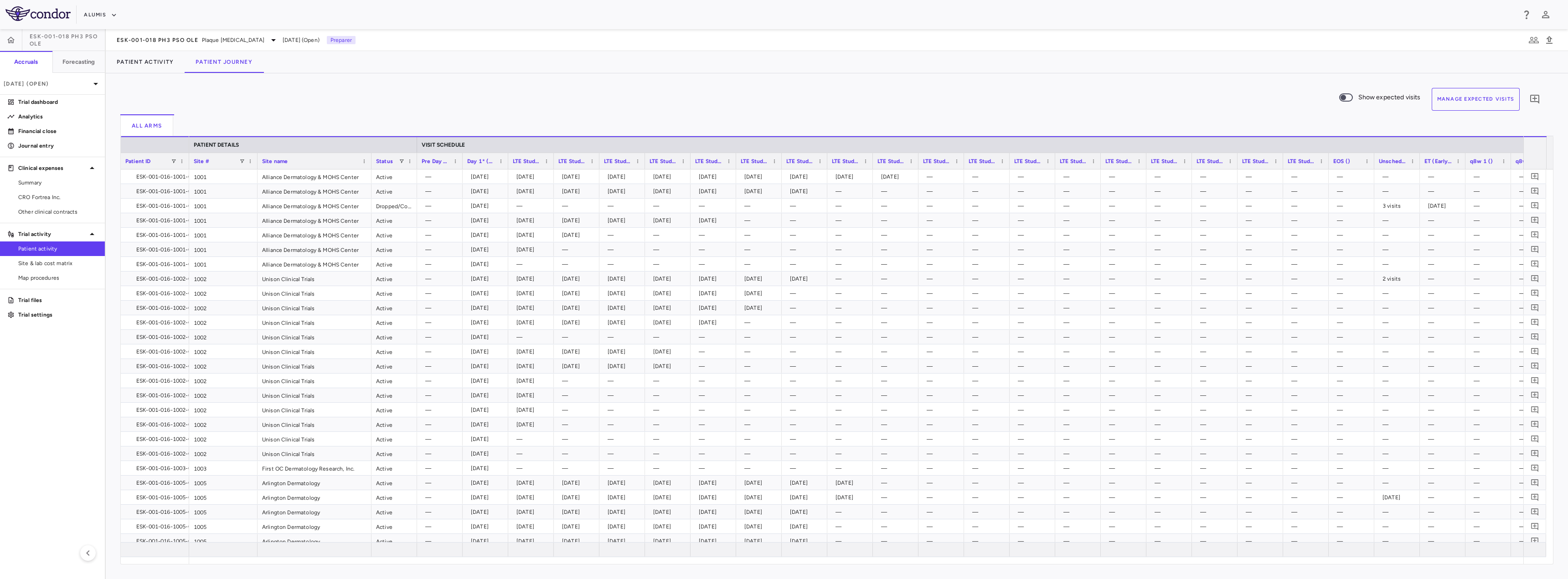
click at [1437, 104] on button "Manage Expected Visits" at bounding box center [1475, 99] width 88 height 23
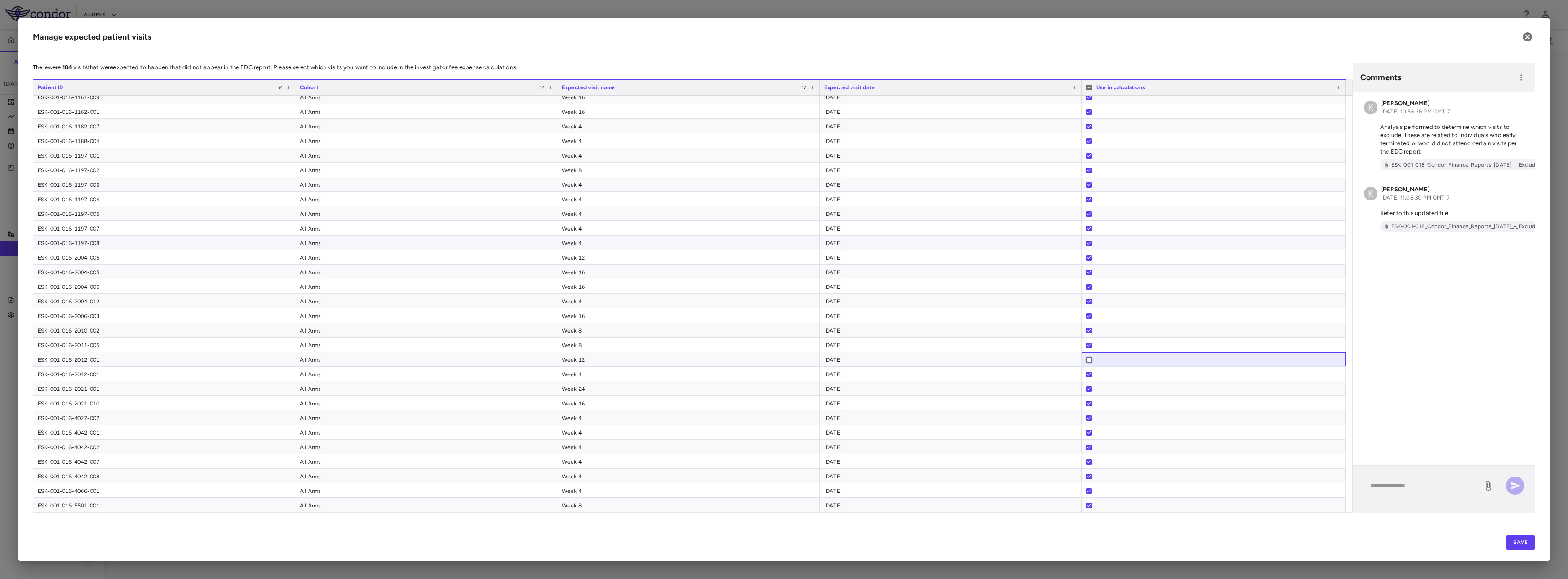
scroll to position [456, 0]
click at [1090, 265] on div at bounding box center [1088, 262] width 5 height 15
click at [1086, 262] on div at bounding box center [1214, 261] width 264 height 14
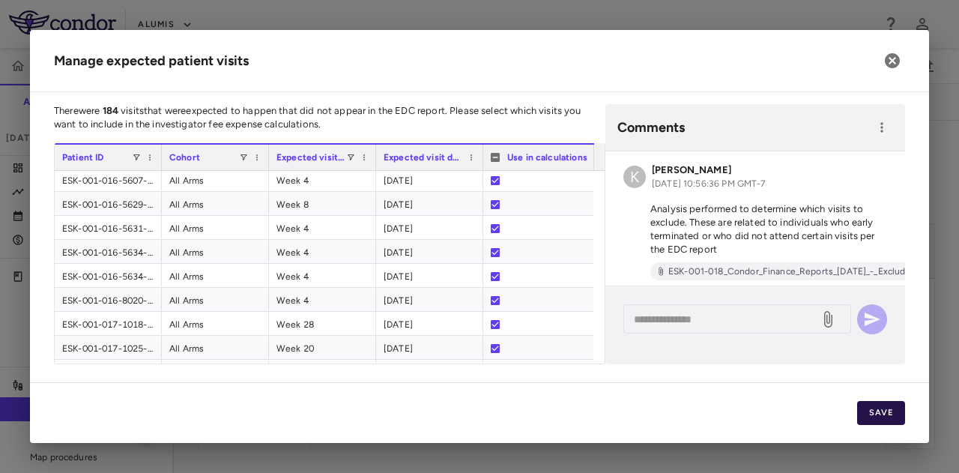
click at [884, 419] on button "Save" at bounding box center [881, 413] width 48 height 24
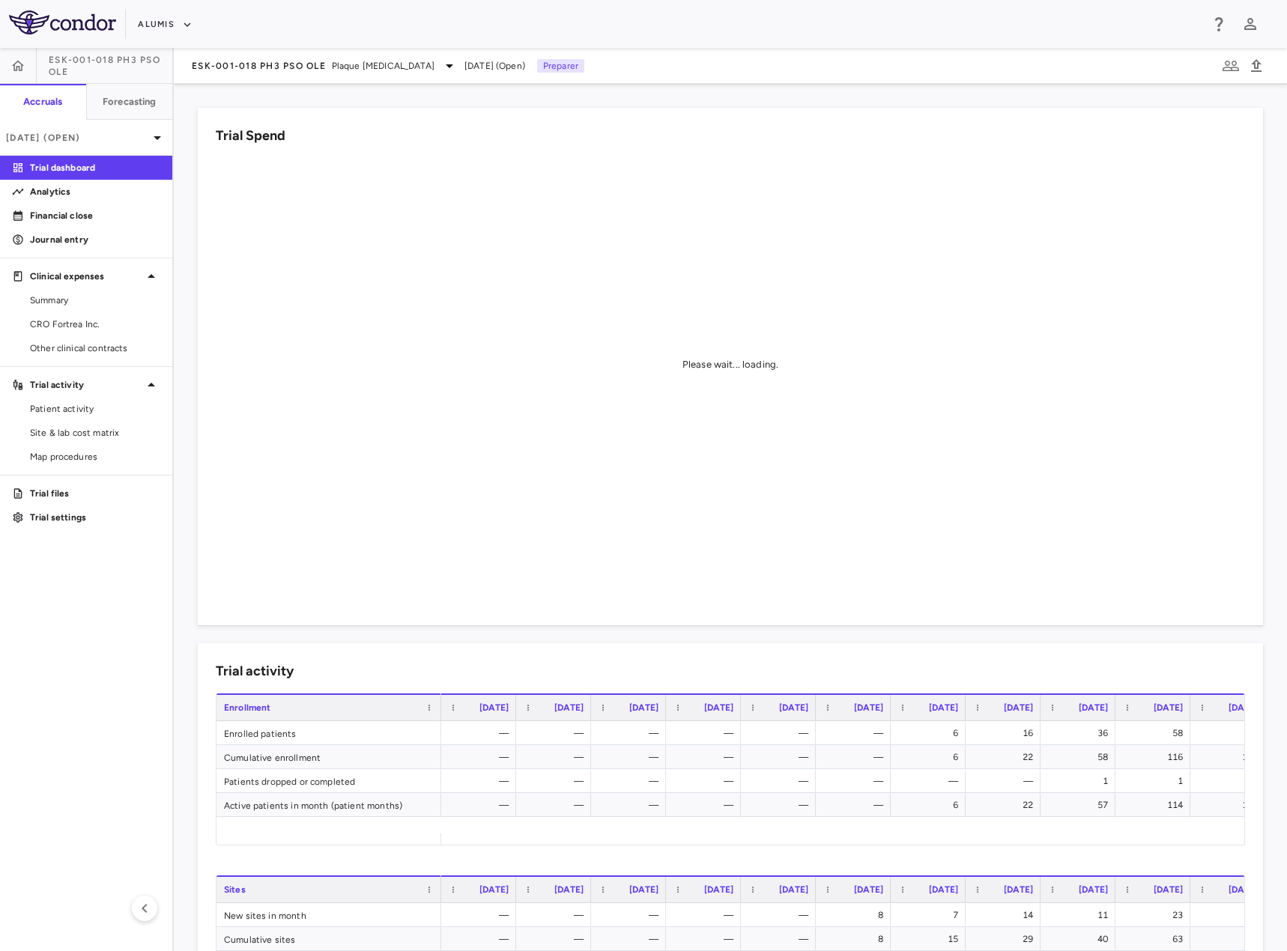
click at [22, 22] on img at bounding box center [62, 22] width 107 height 24
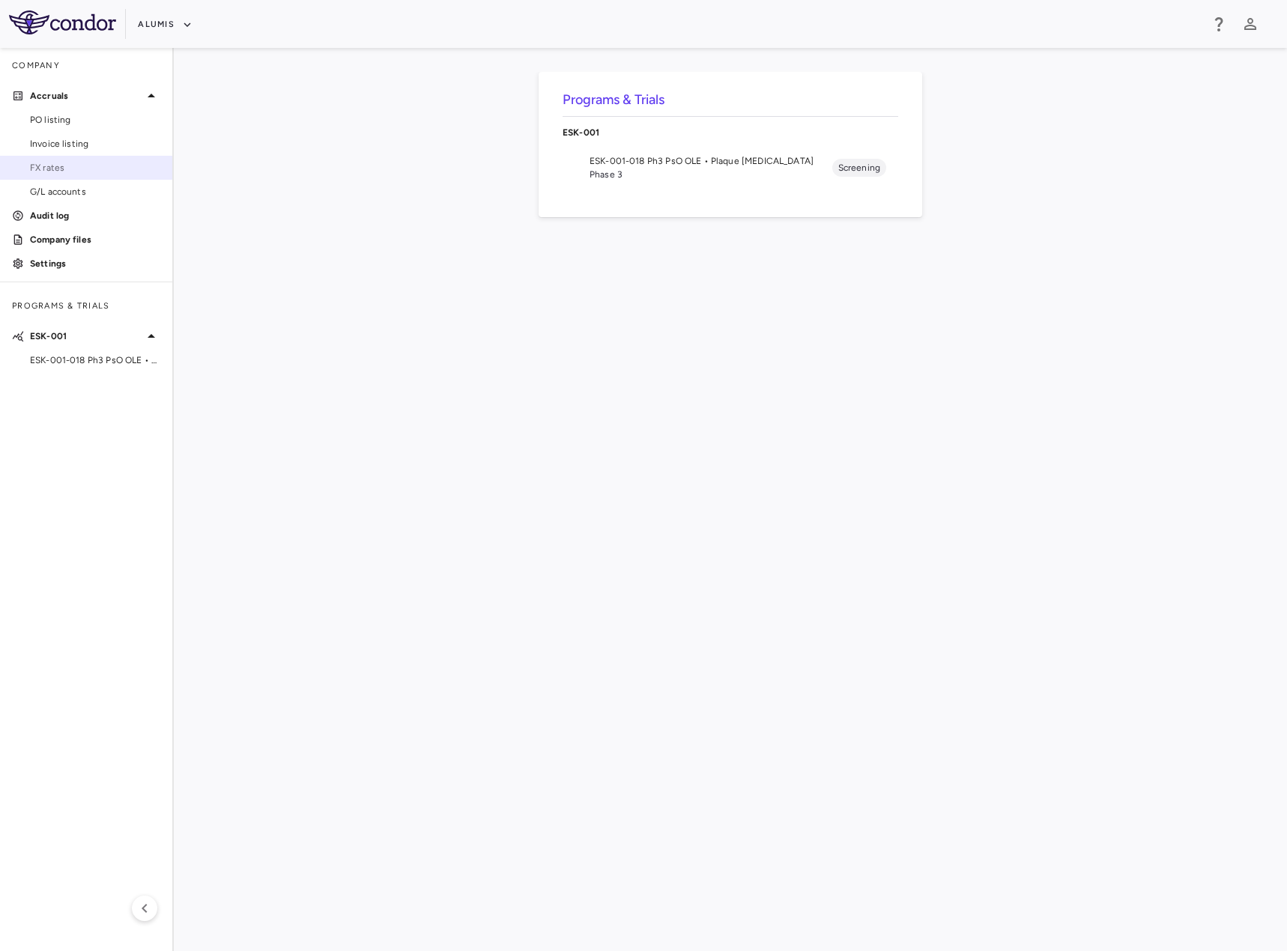
click at [54, 164] on span "FX rates" at bounding box center [95, 167] width 130 height 13
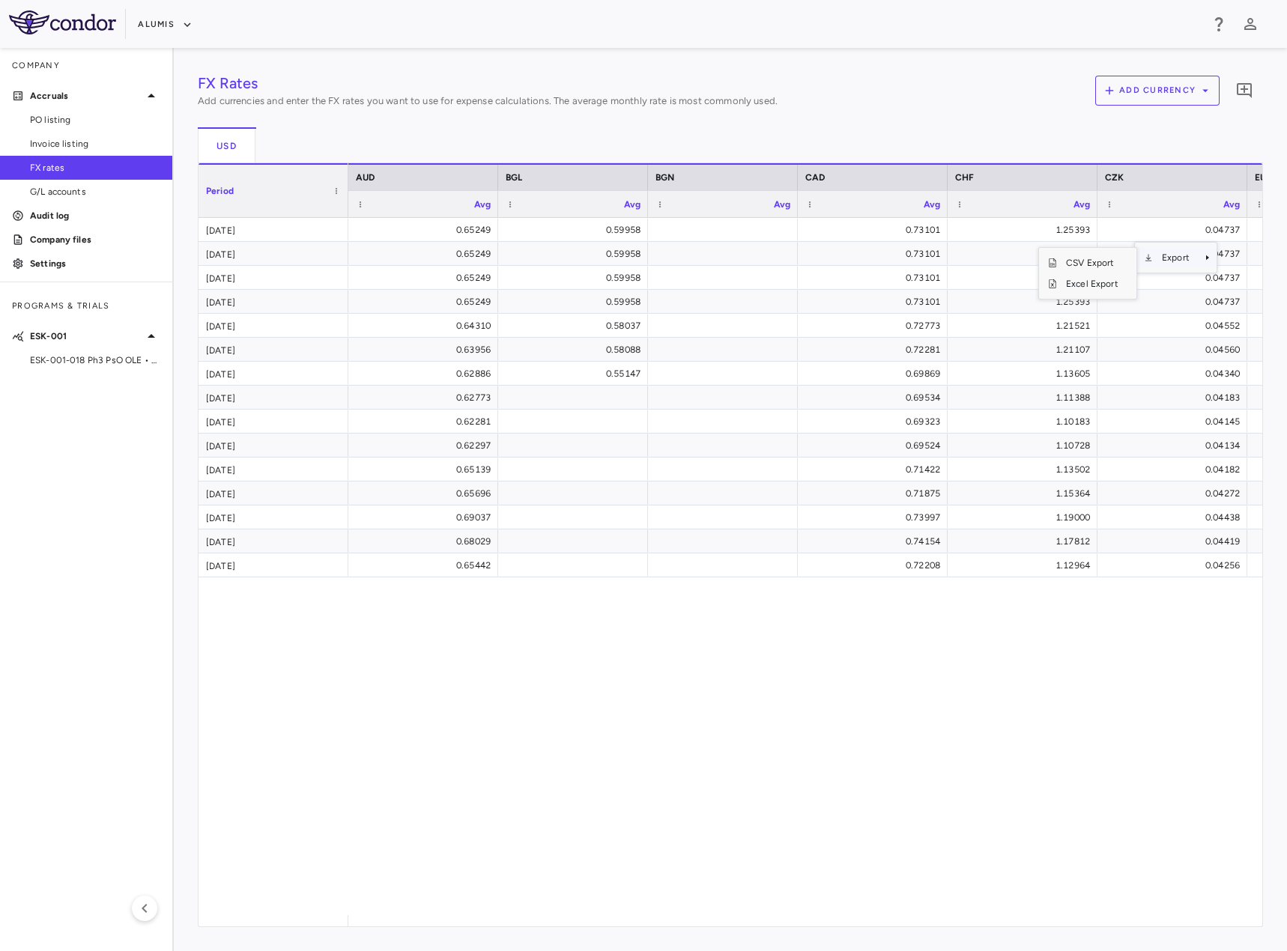
click at [1184, 255] on span "Export" at bounding box center [1175, 257] width 46 height 21
click at [1142, 76] on button "Add currency" at bounding box center [1157, 91] width 124 height 30
click at [1035, 271] on div at bounding box center [643, 475] width 1287 height 951
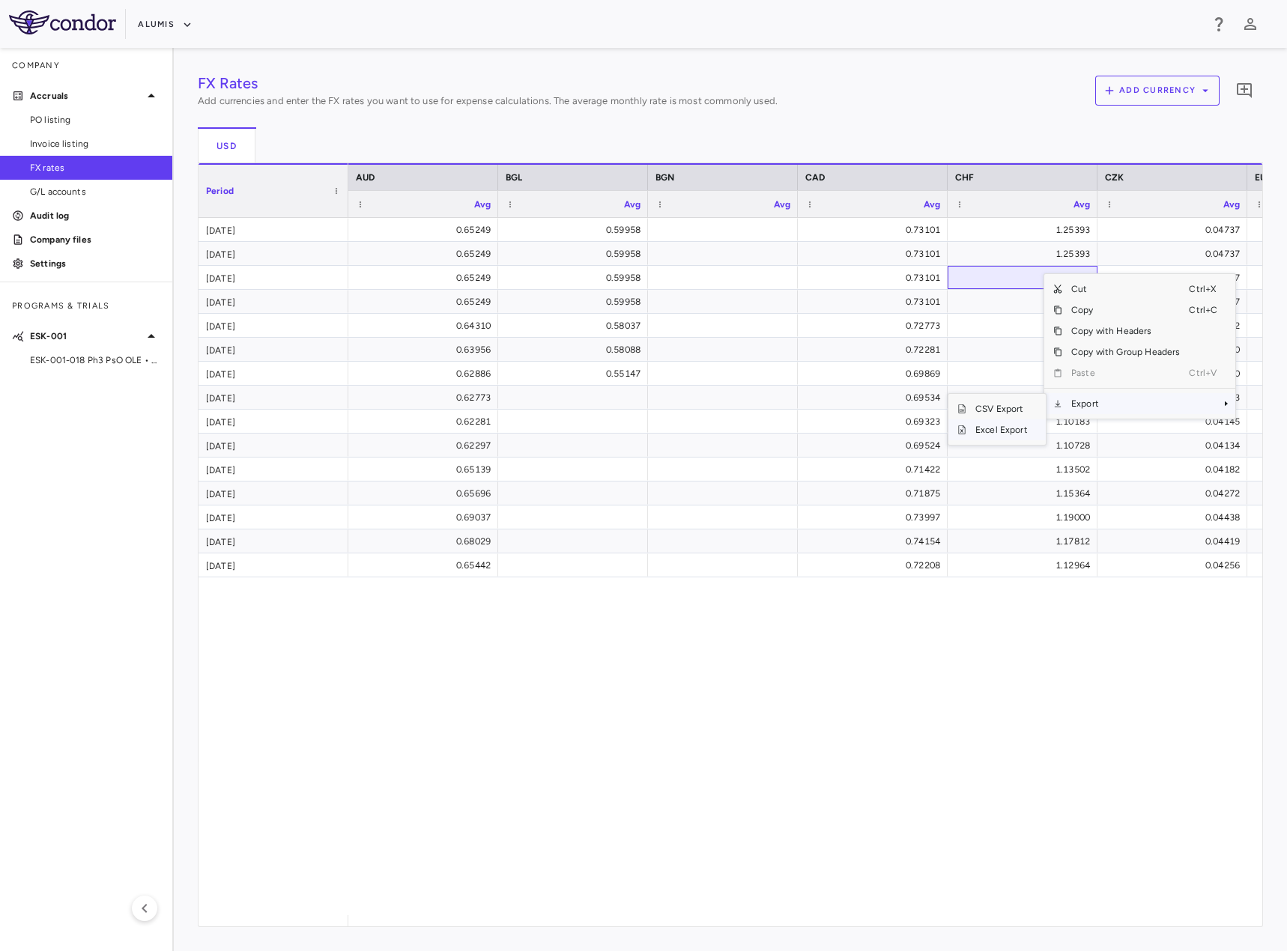
click at [1006, 430] on span "Excel Export" at bounding box center [1001, 429] width 70 height 21
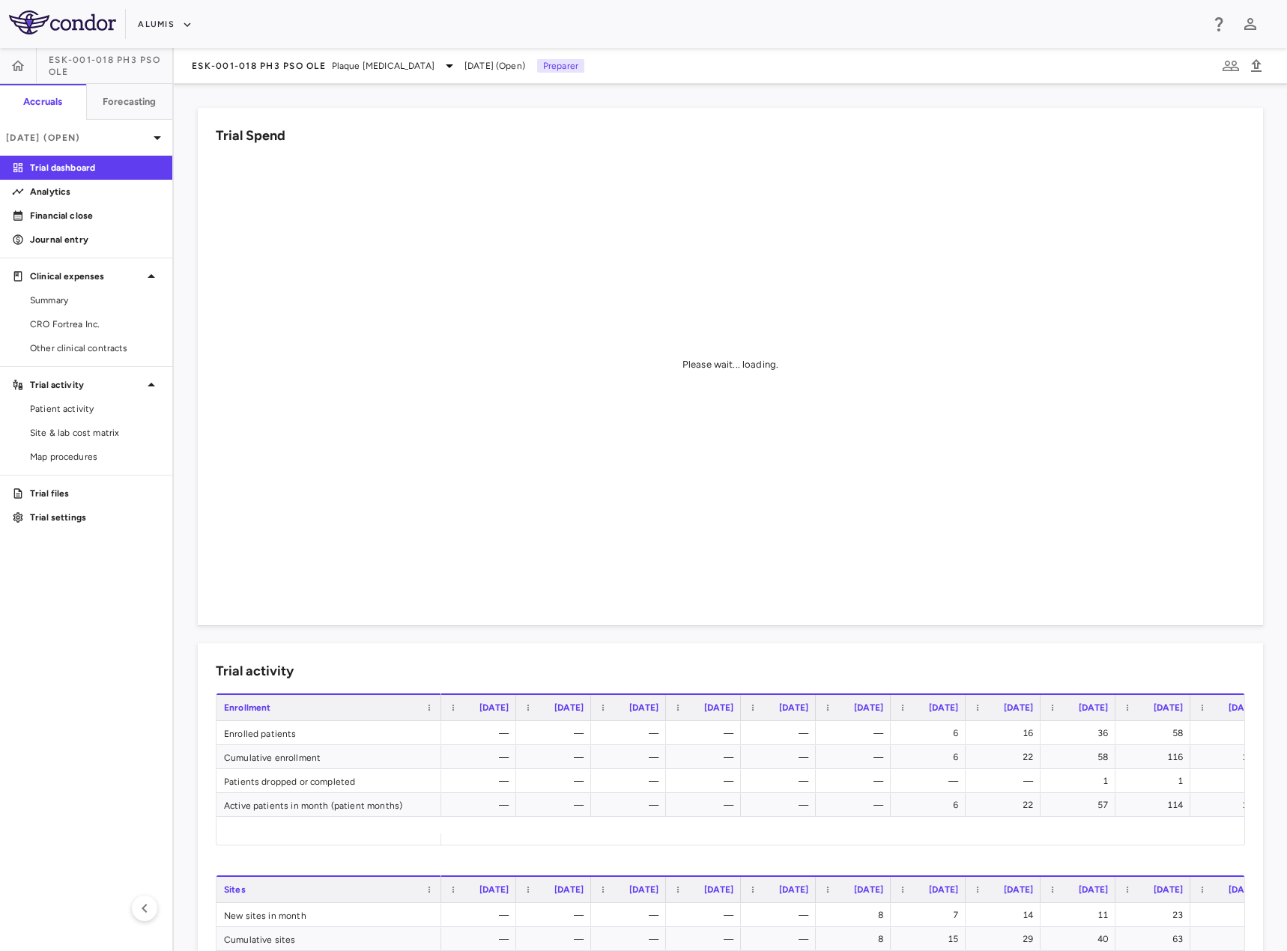
click at [70, 58] on span "ESK-001-018 Ph3 PsO OLE" at bounding box center [111, 66] width 124 height 24
click at [20, 62] on icon "button" at bounding box center [18, 65] width 13 height 10
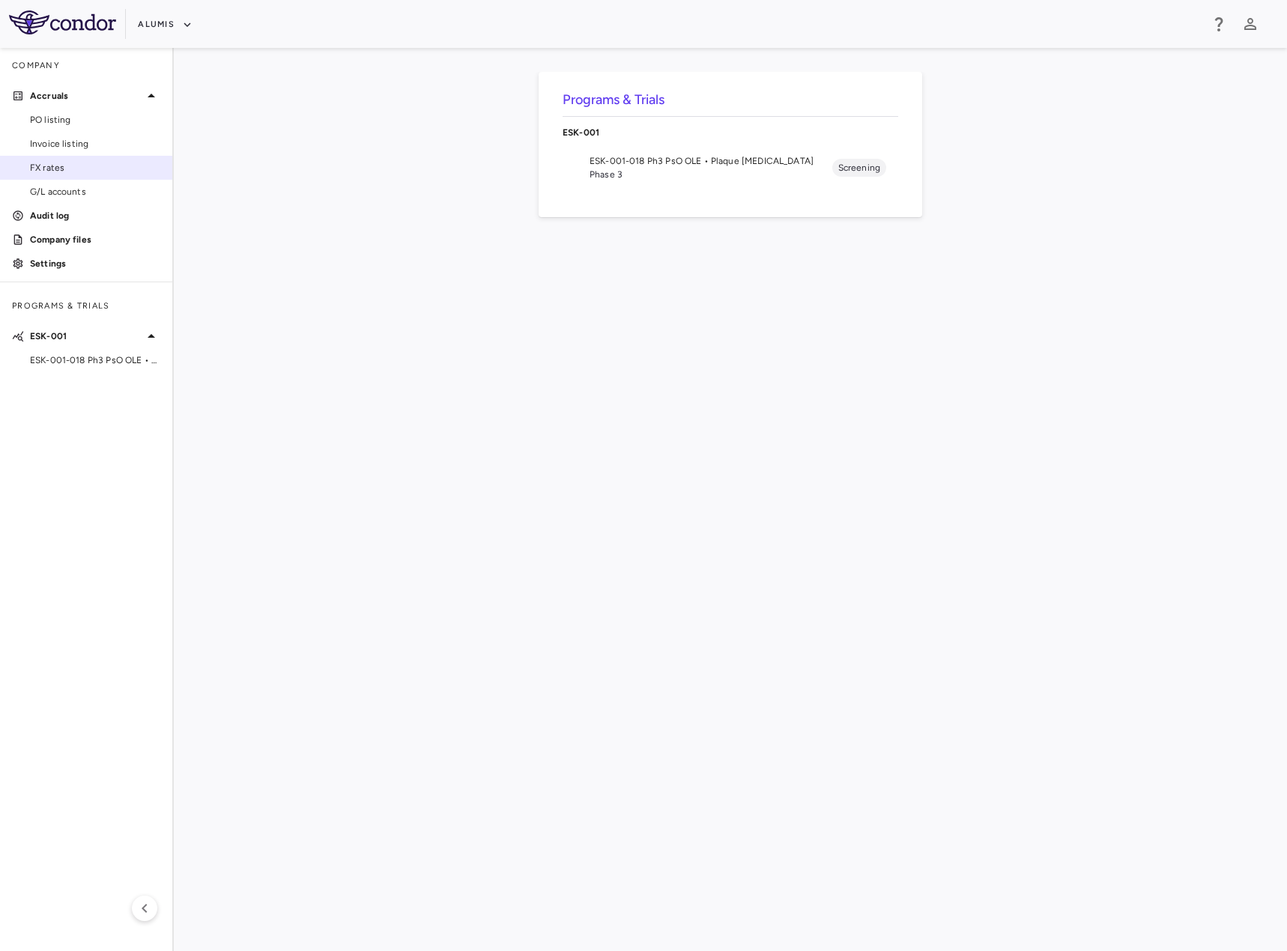
click at [43, 159] on link "FX rates" at bounding box center [86, 168] width 172 height 22
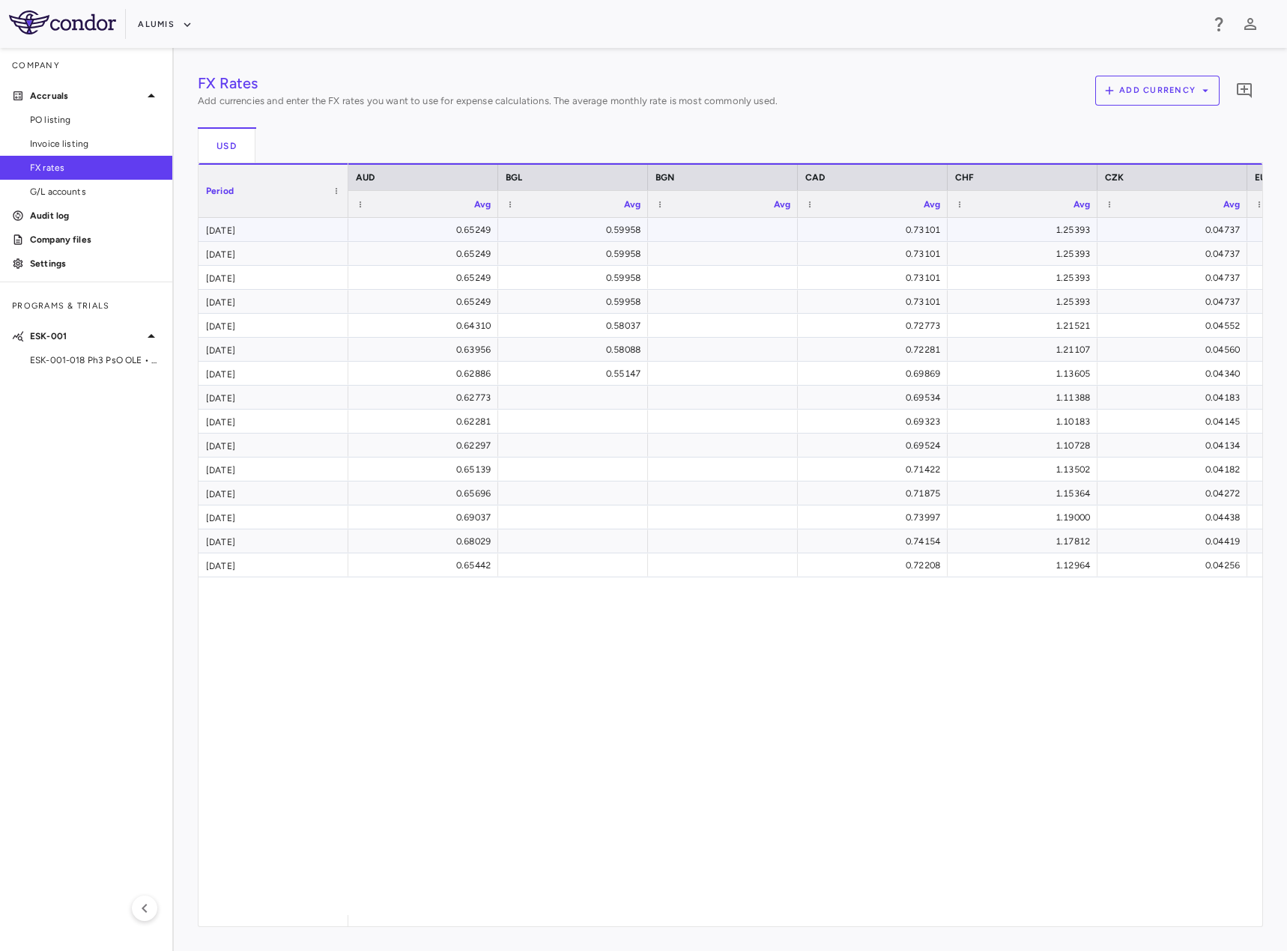
click at [399, 231] on div "0.65249" at bounding box center [426, 230] width 129 height 24
click at [46, 28] on img at bounding box center [62, 22] width 107 height 24
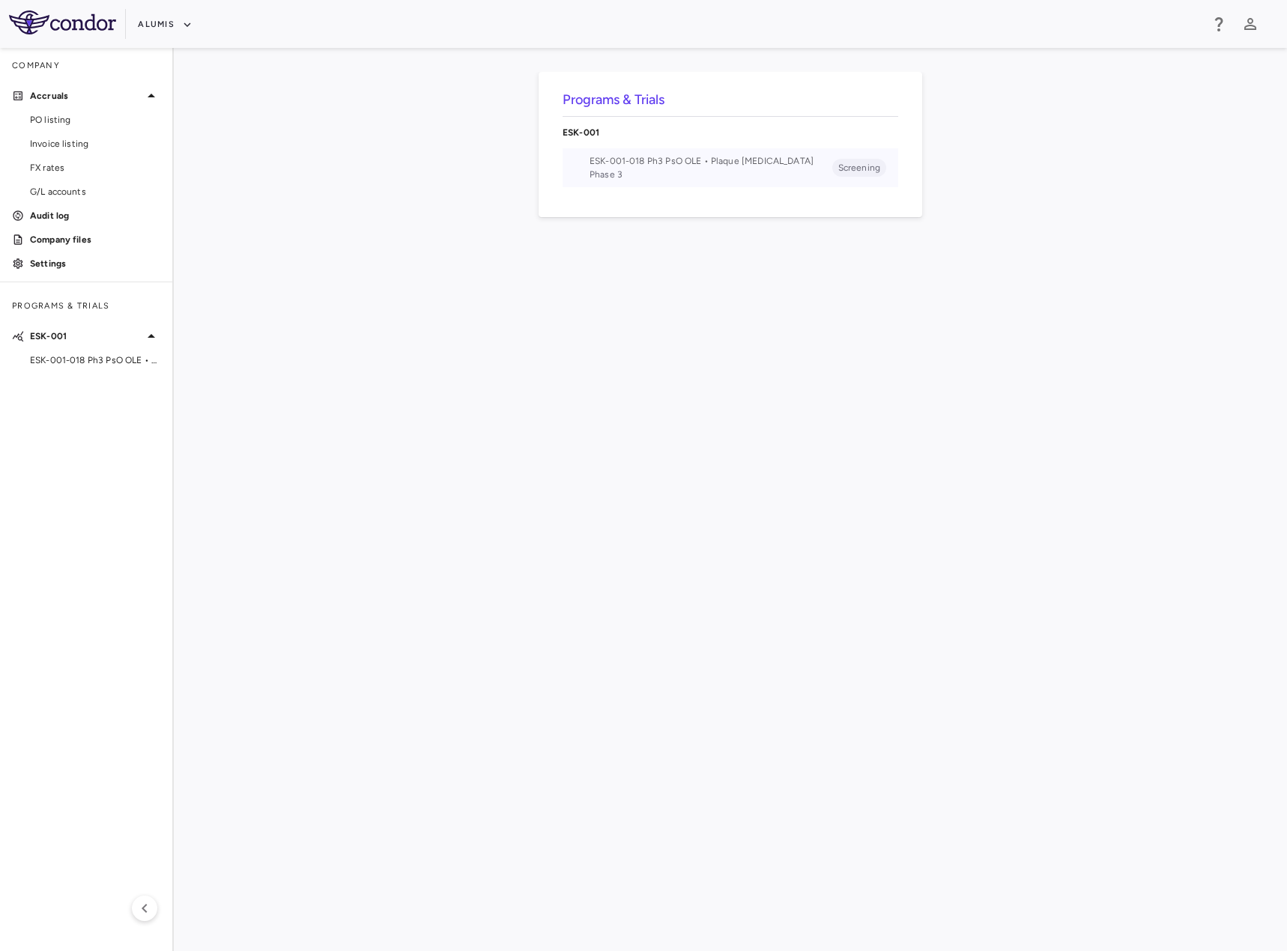
click at [753, 157] on span "ESK-001-018 Ph3 PsO OLE • Plaque [MEDICAL_DATA]" at bounding box center [710, 160] width 243 height 13
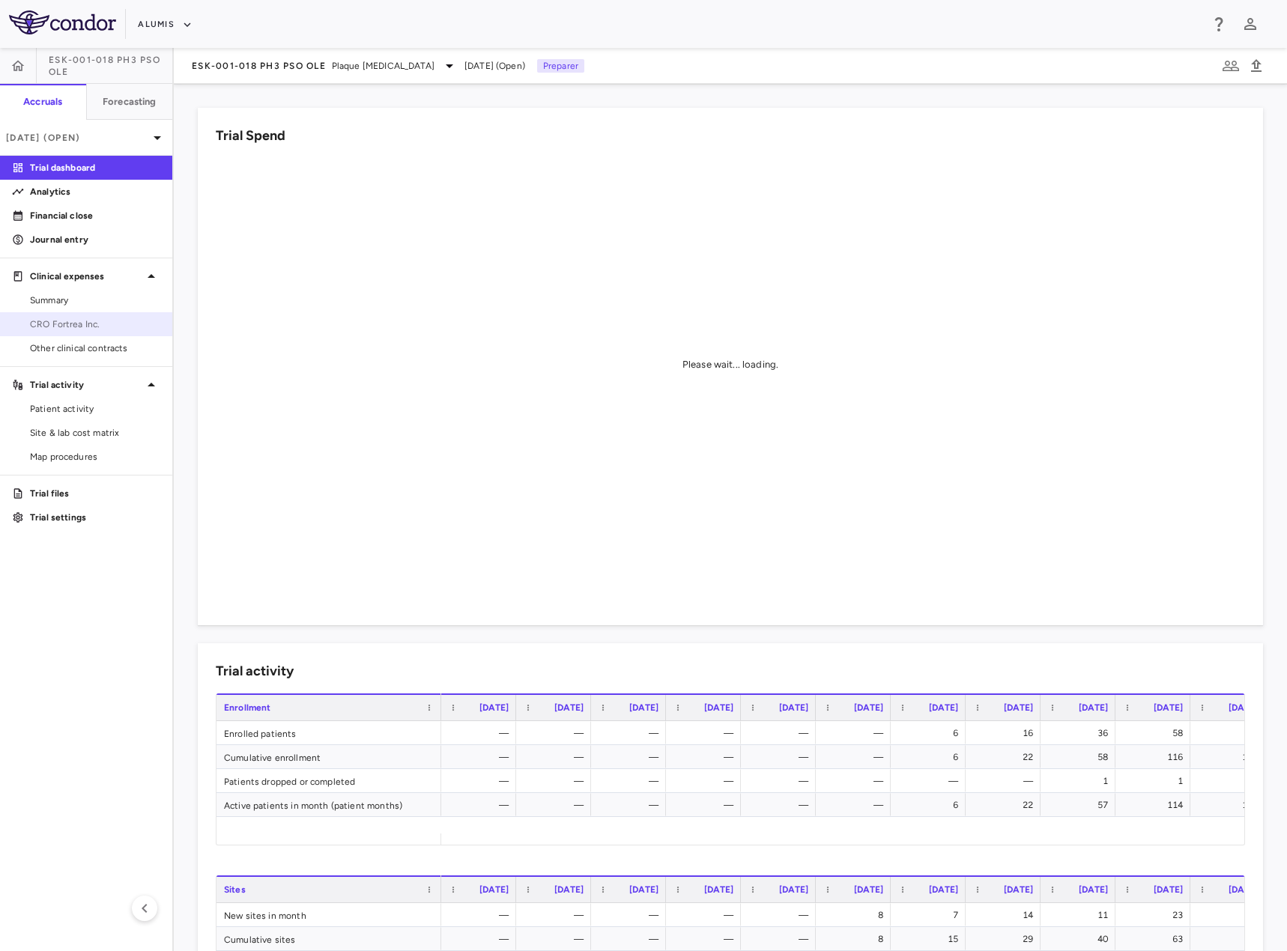
click at [86, 323] on span "CRO Fortrea Inc." at bounding box center [95, 324] width 130 height 13
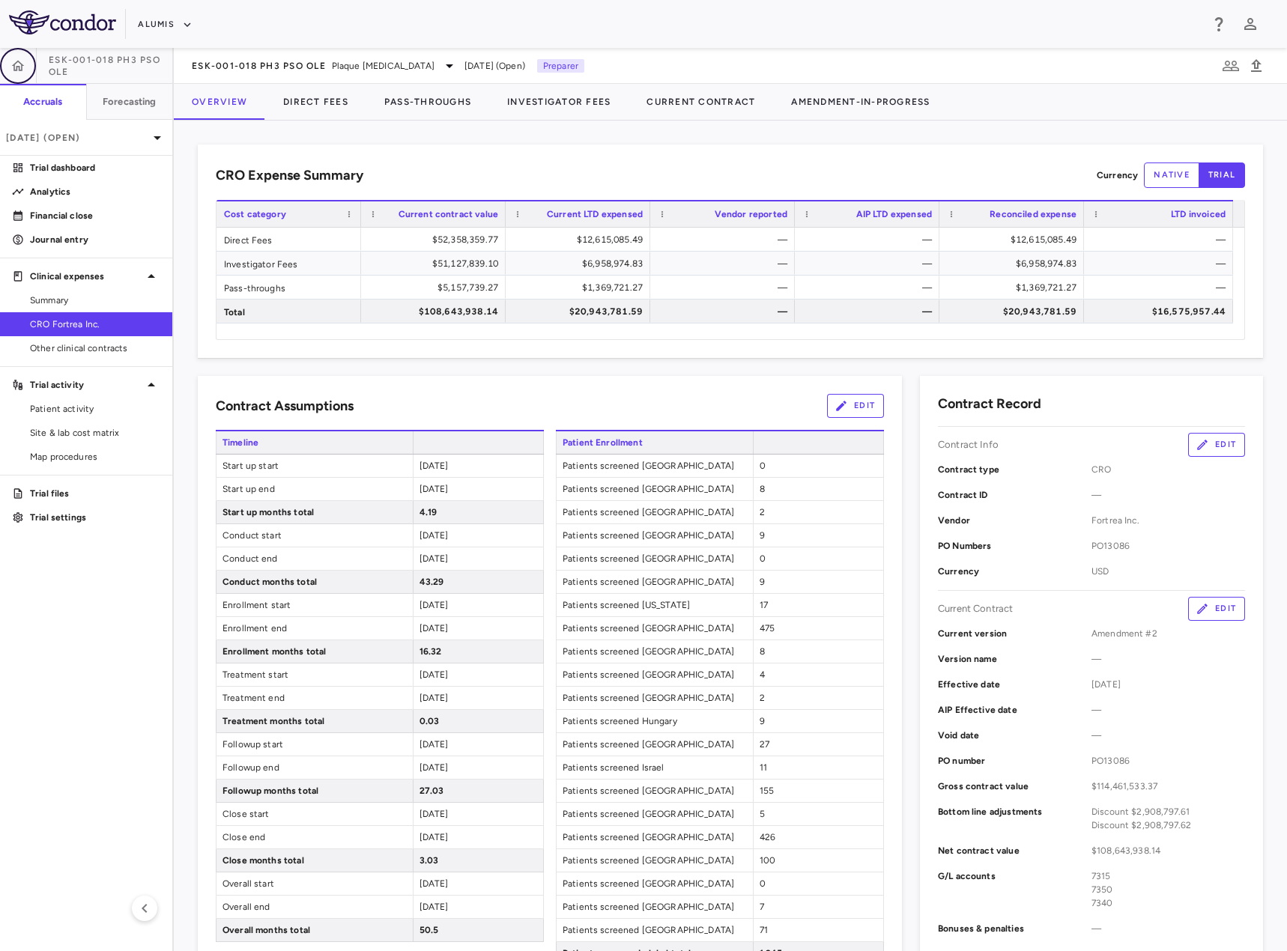
click at [19, 66] on icon "button" at bounding box center [17, 65] width 15 height 15
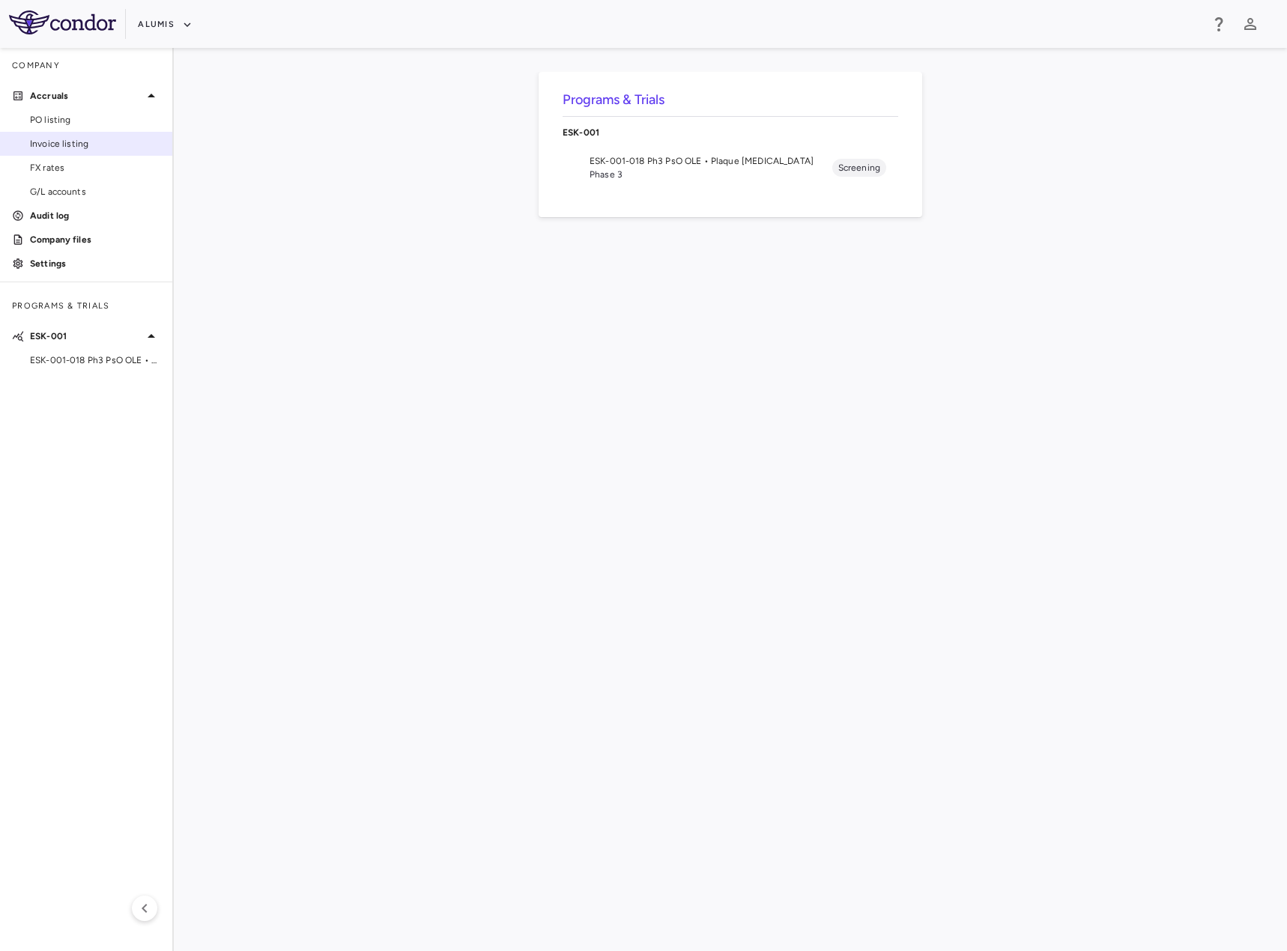
click at [57, 149] on span "Invoice listing" at bounding box center [95, 143] width 130 height 13
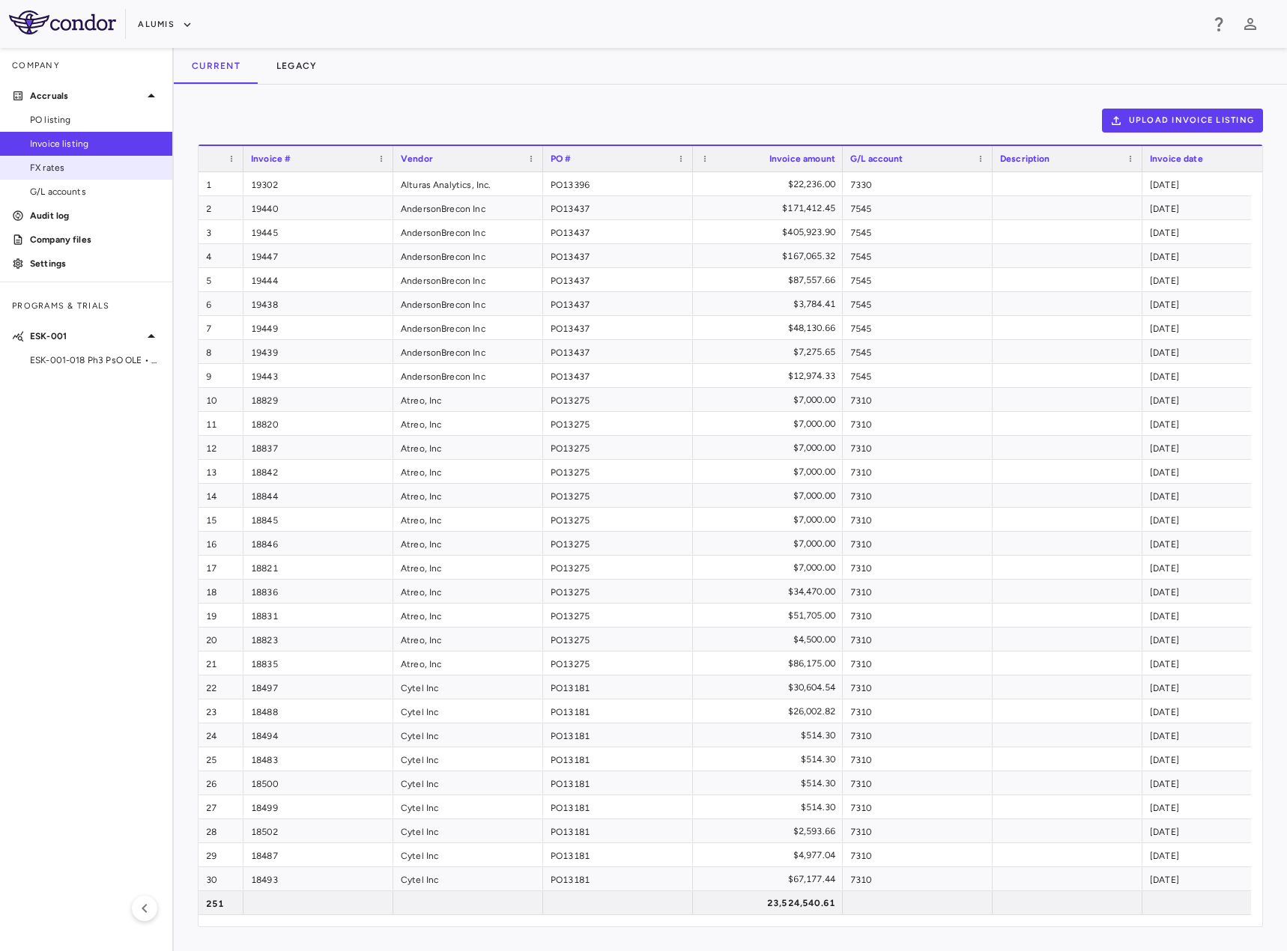
click at [66, 171] on span "FX rates" at bounding box center [95, 167] width 130 height 13
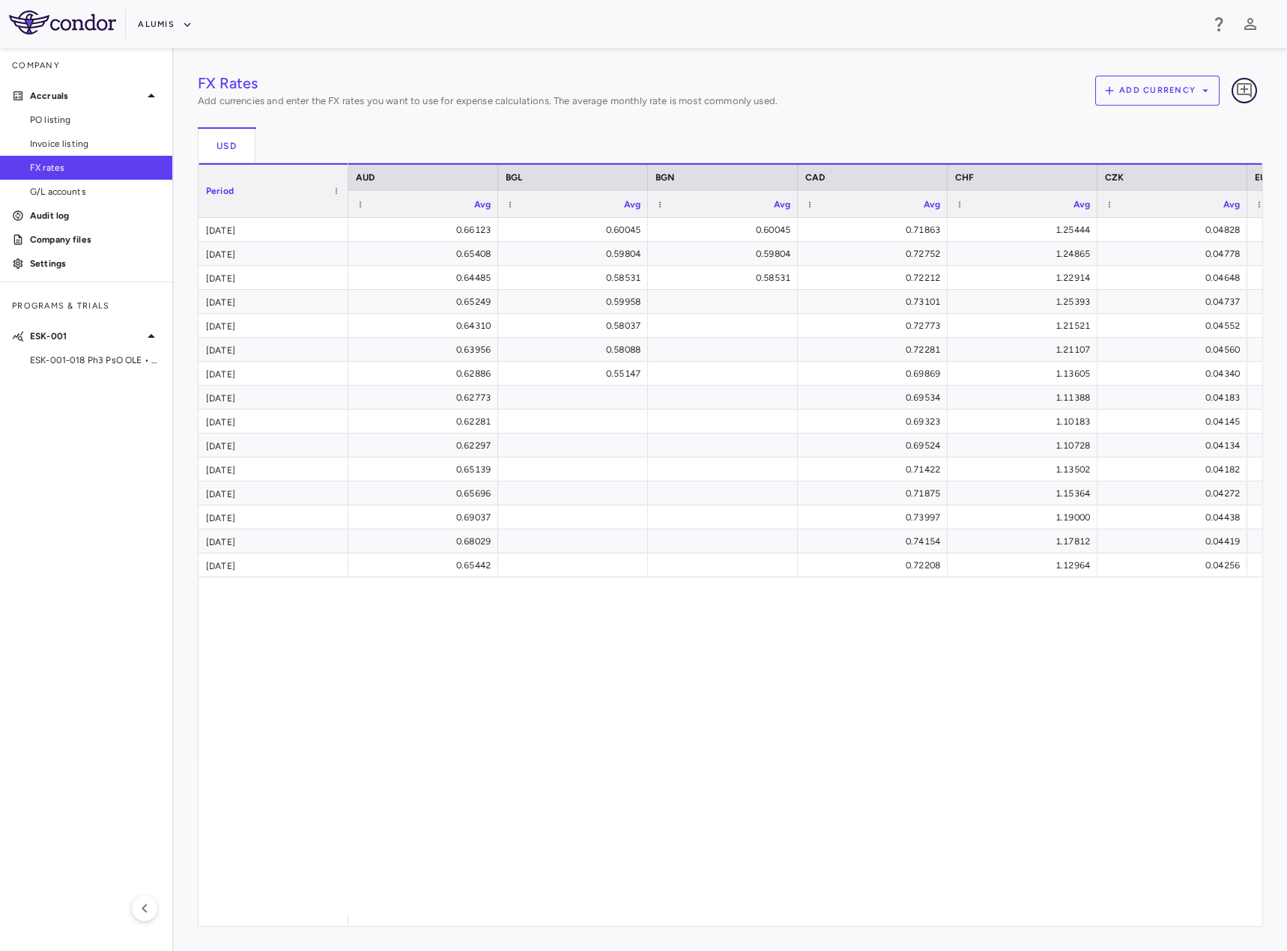
click at [1236, 86] on icon "Add comment" at bounding box center [1244, 91] width 18 height 18
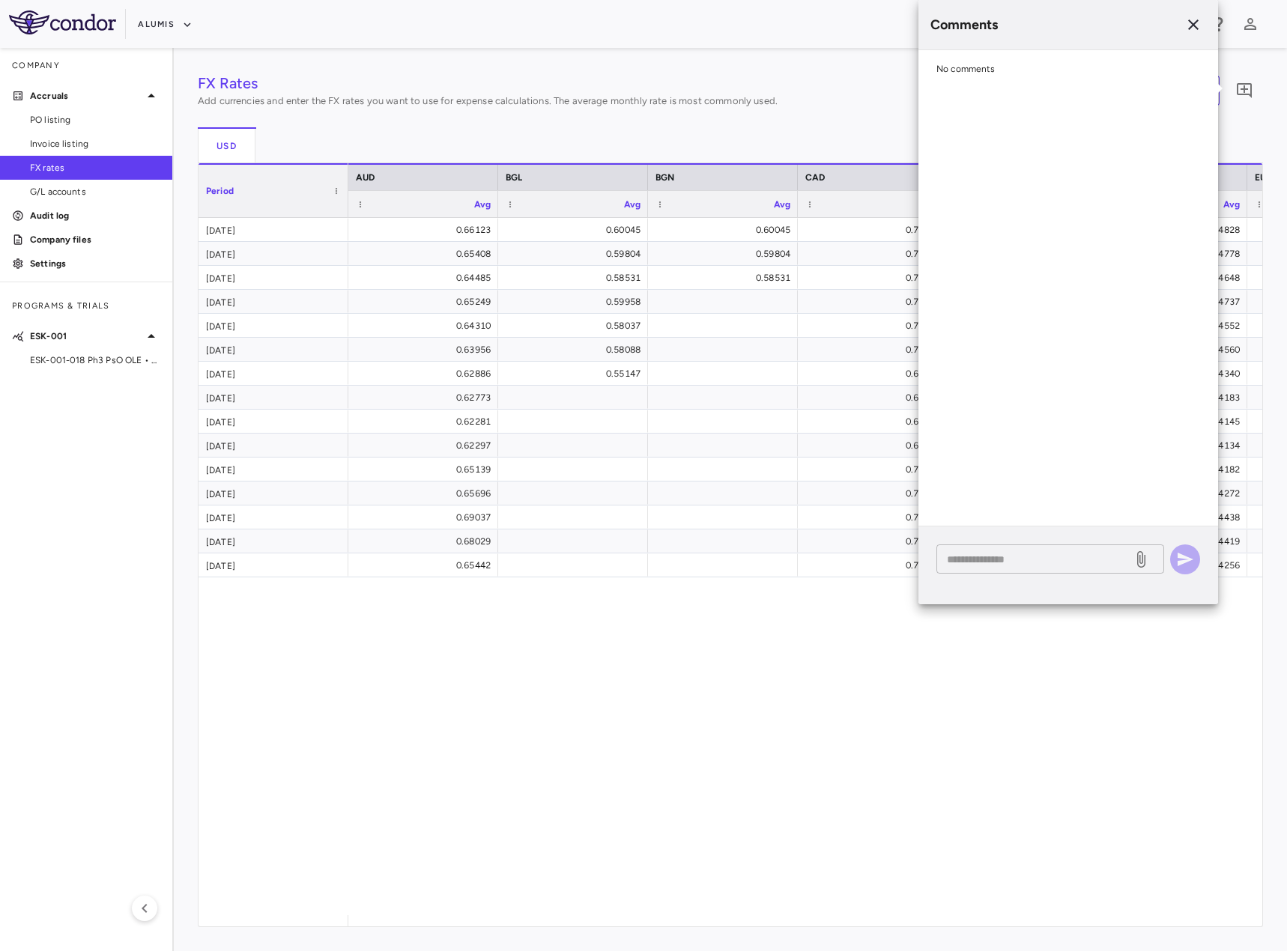
click at [1006, 559] on textarea at bounding box center [1034, 559] width 175 height 16
type textarea "********"
click at [1132, 553] on icon at bounding box center [1140, 559] width 18 height 18
click at [0, 0] on input "file" at bounding box center [0, 0] width 0 height 0
click at [1187, 567] on icon "button" at bounding box center [1185, 559] width 18 height 18
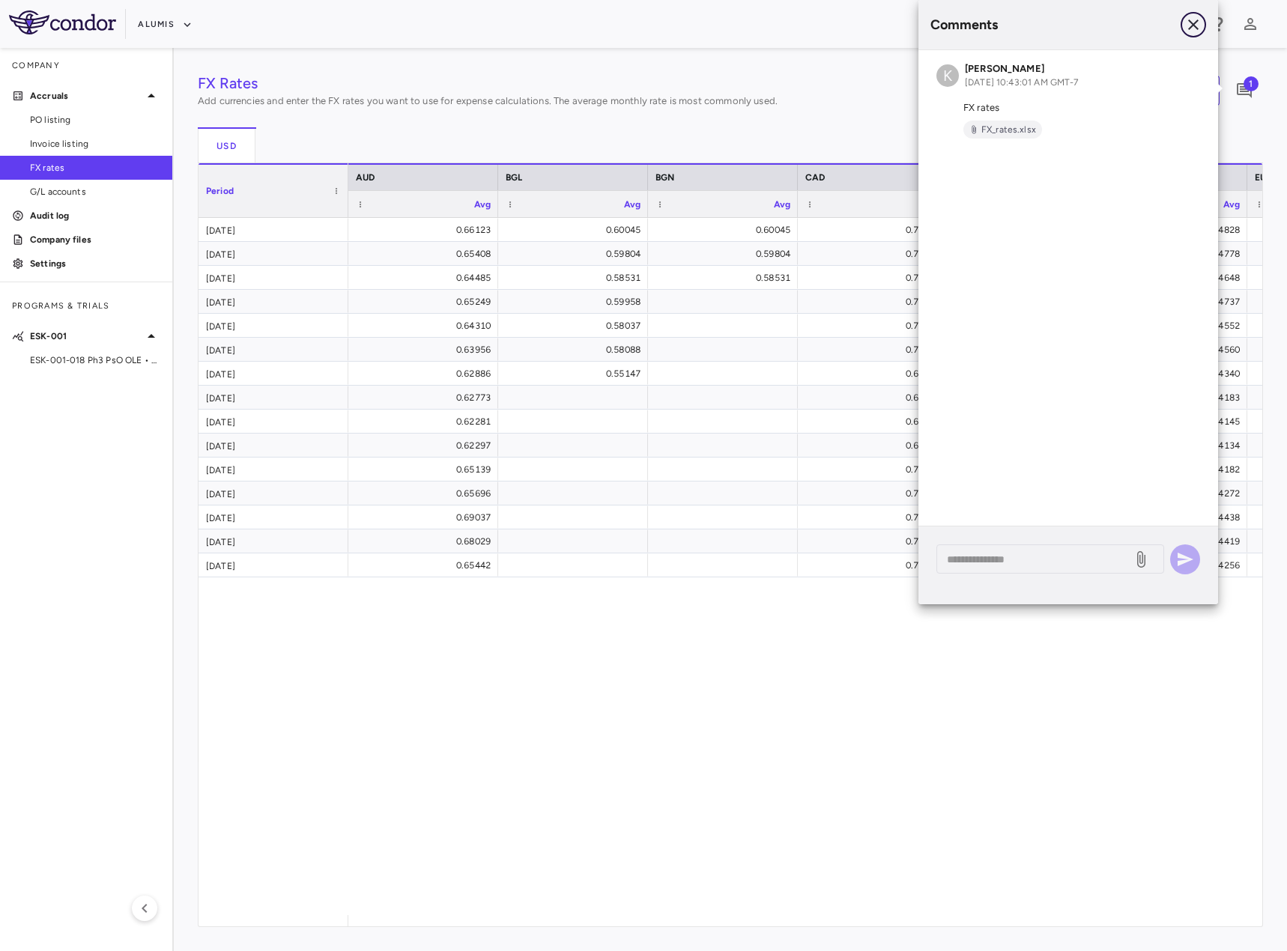
click at [1188, 27] on icon "button" at bounding box center [1193, 25] width 18 height 18
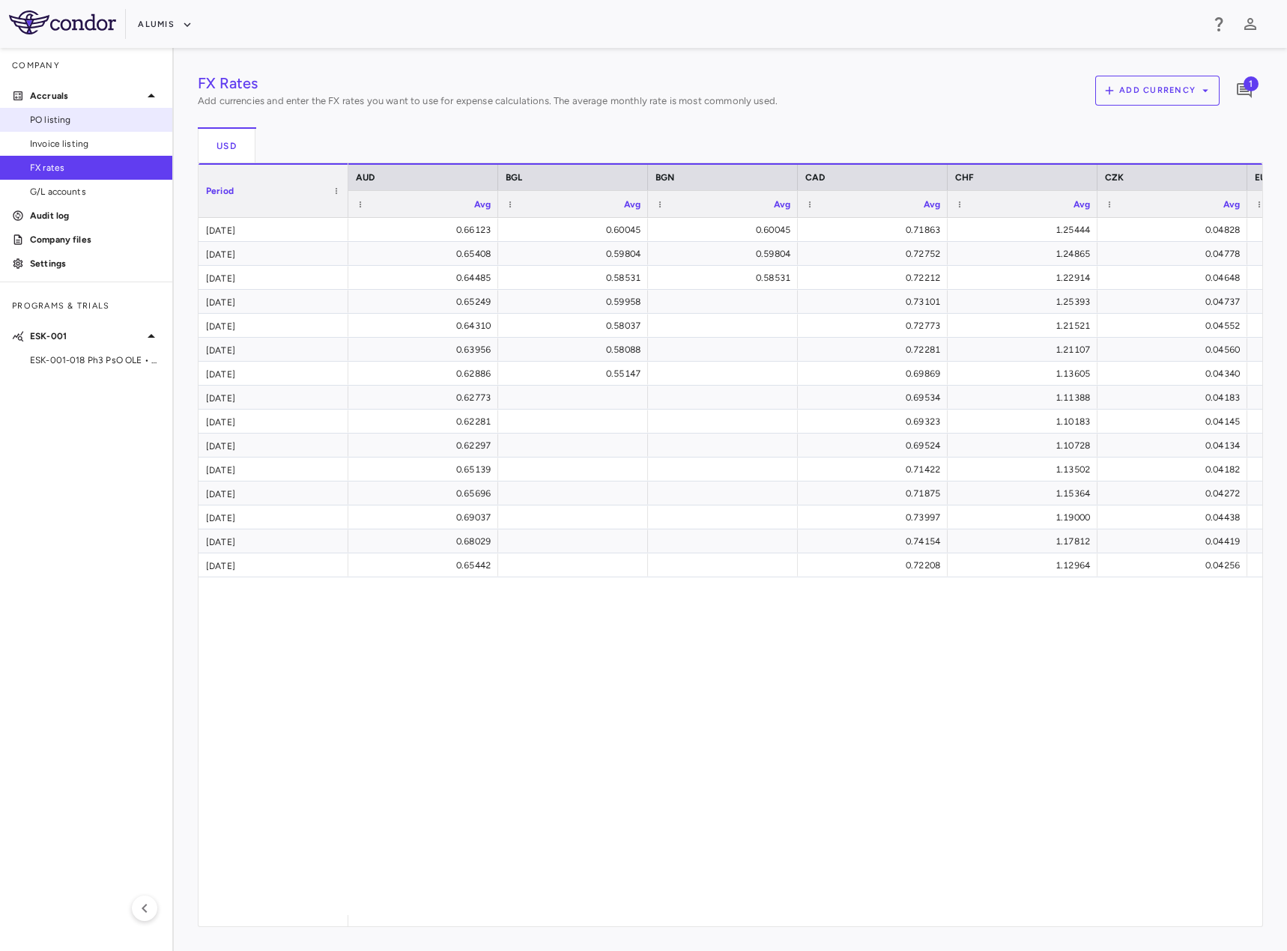
click at [83, 115] on span "PO listing" at bounding box center [95, 119] width 130 height 13
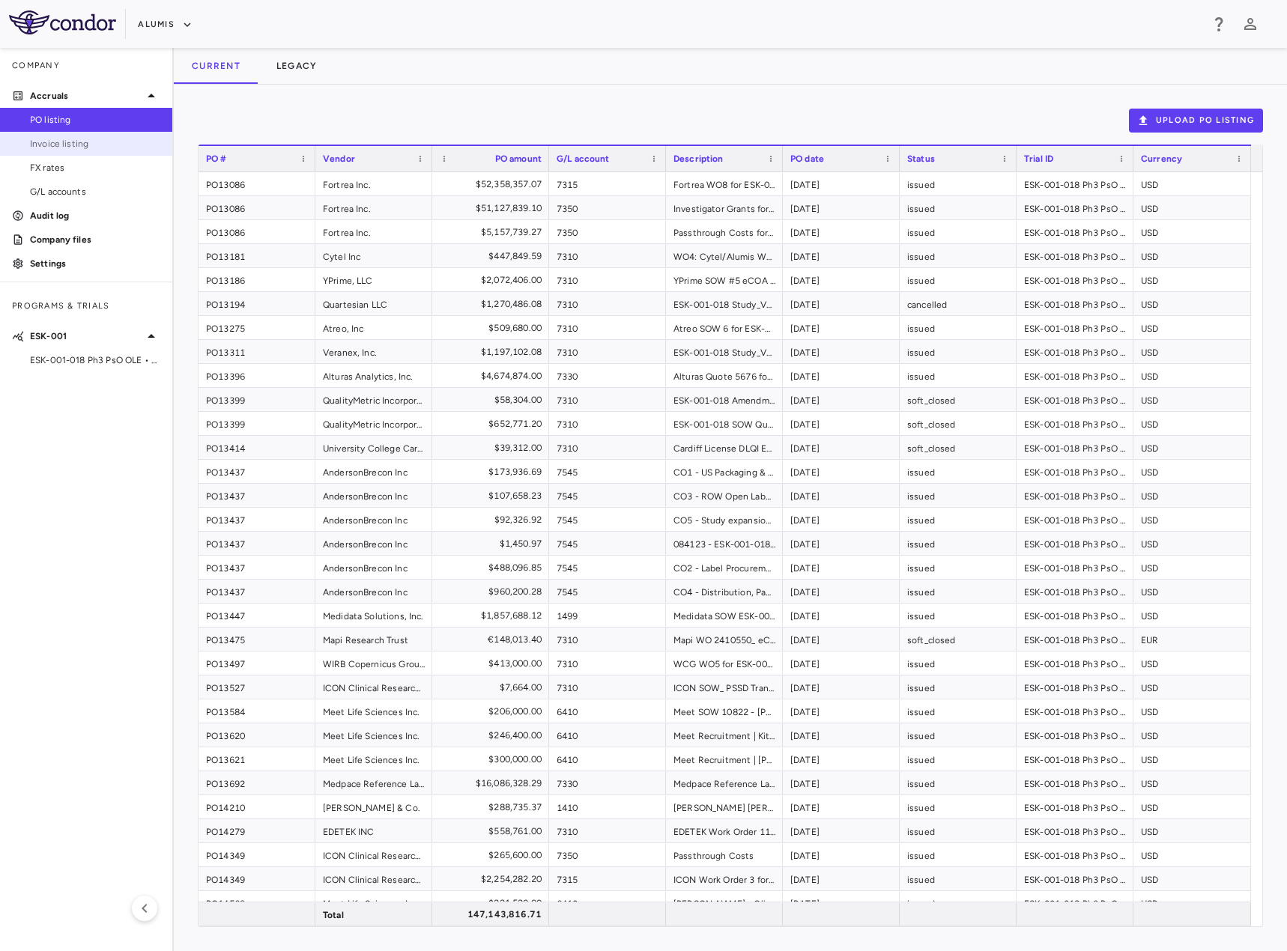
click at [83, 141] on span "Invoice listing" at bounding box center [95, 143] width 130 height 13
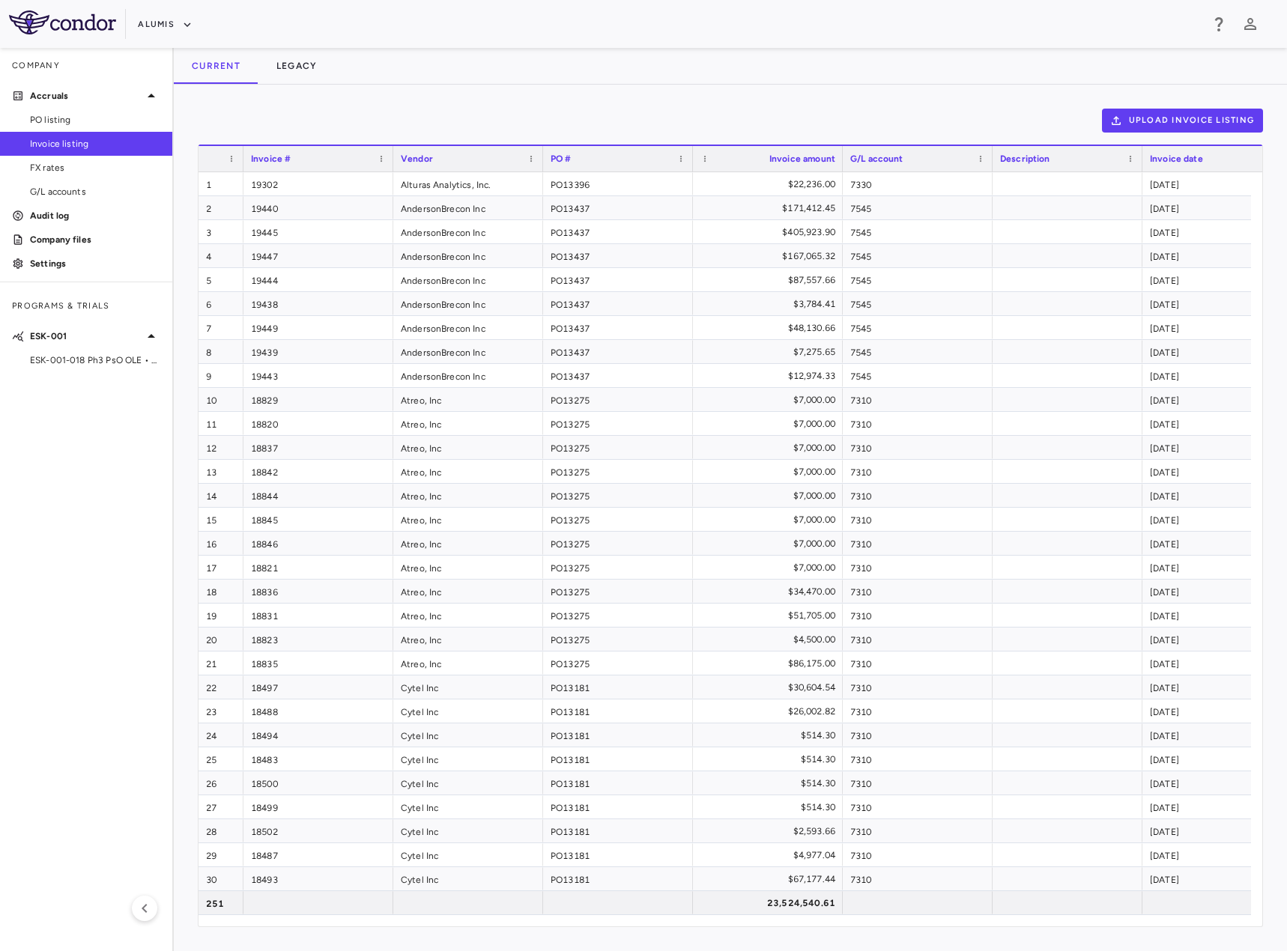
click at [49, 19] on img at bounding box center [62, 22] width 107 height 24
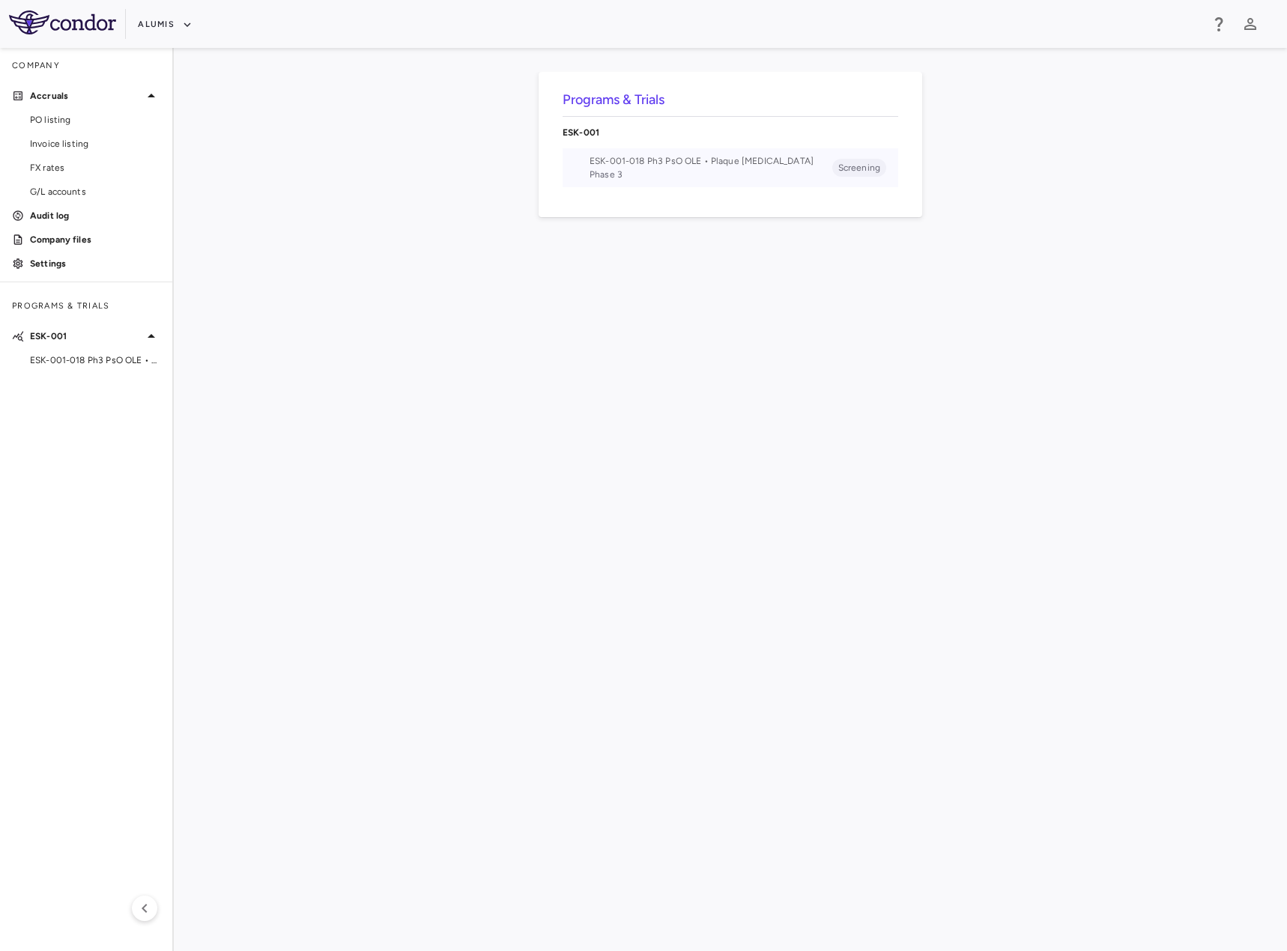
click at [618, 153] on li "ESK-001-018 Ph3 PsO OLE • Plaque [MEDICAL_DATA] Phase 3 Screening" at bounding box center [729, 167] width 335 height 39
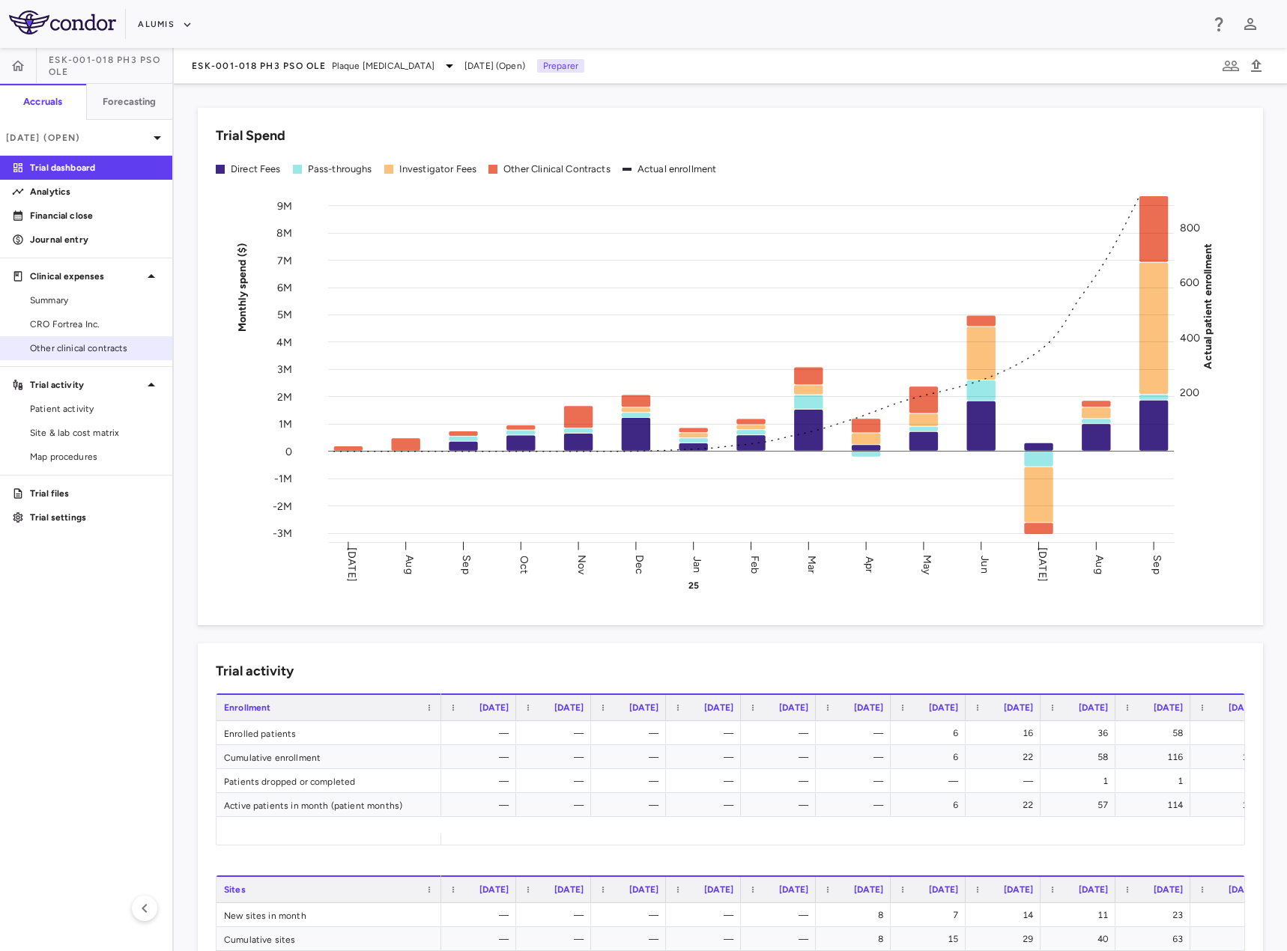
click at [89, 344] on span "Other clinical contracts" at bounding box center [95, 347] width 130 height 13
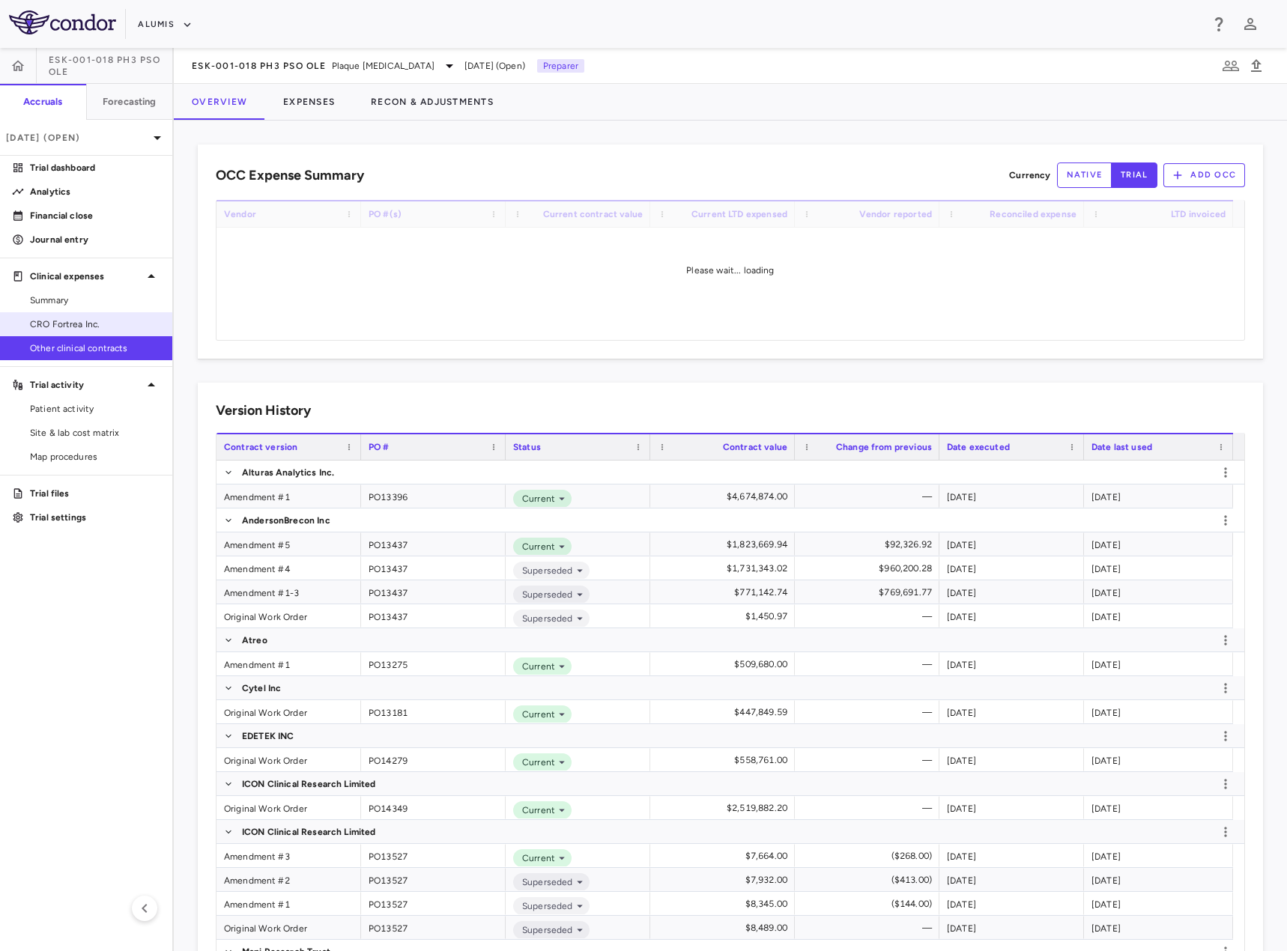
click at [83, 325] on span "CRO Fortrea Inc." at bounding box center [95, 324] width 130 height 13
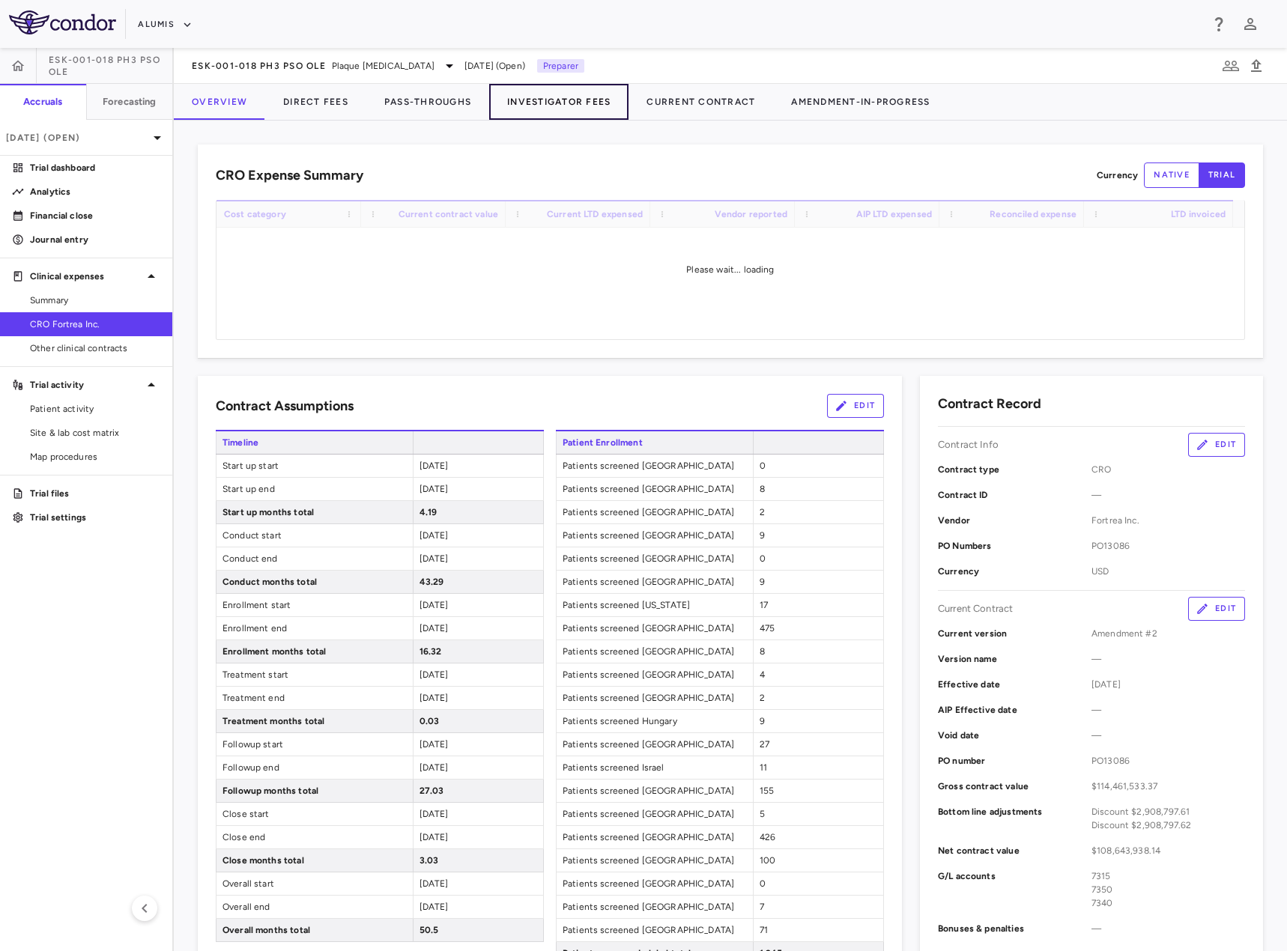
click at [584, 103] on button "Investigator Fees" at bounding box center [558, 102] width 139 height 36
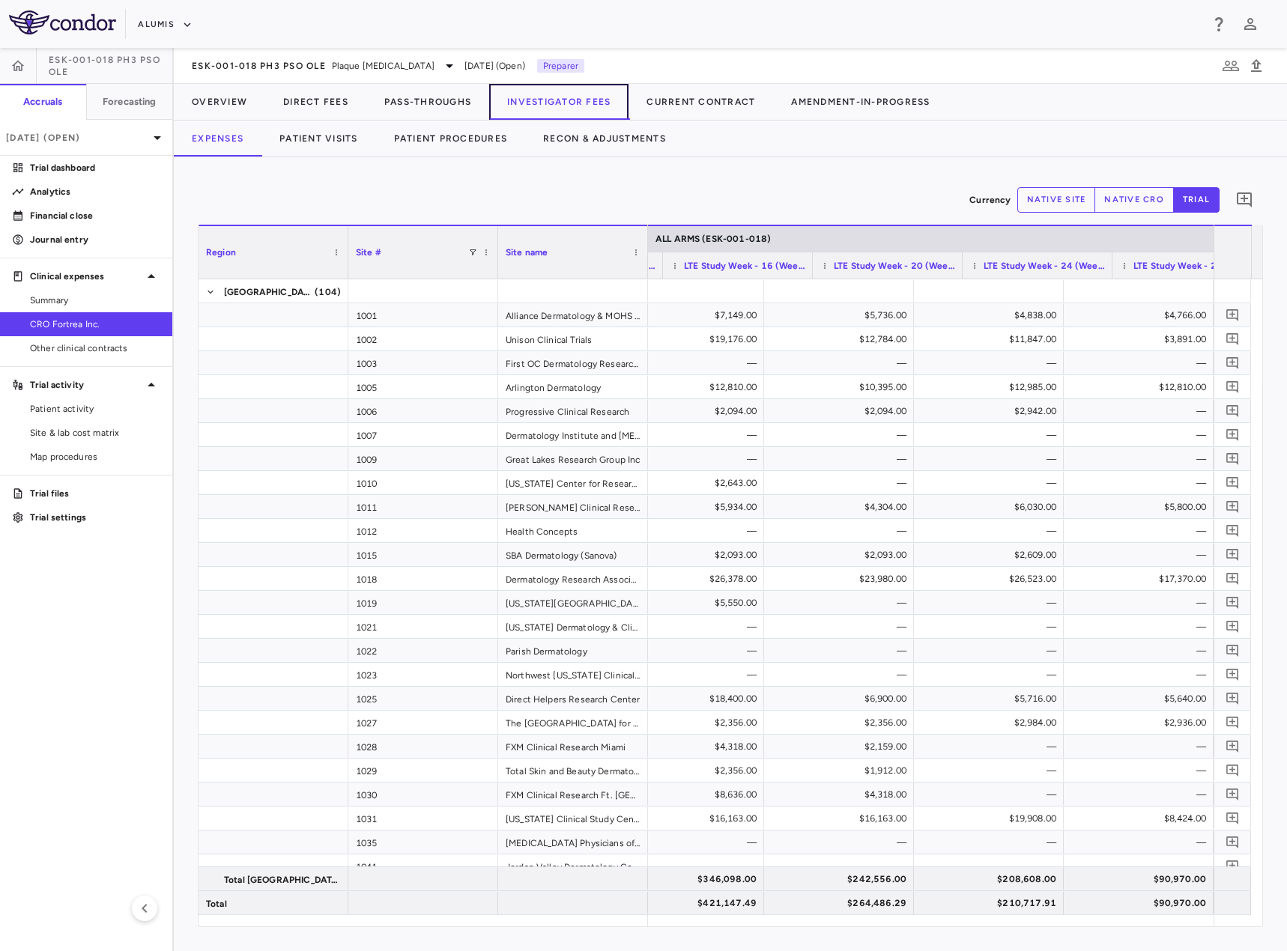
scroll to position [0, 1632]
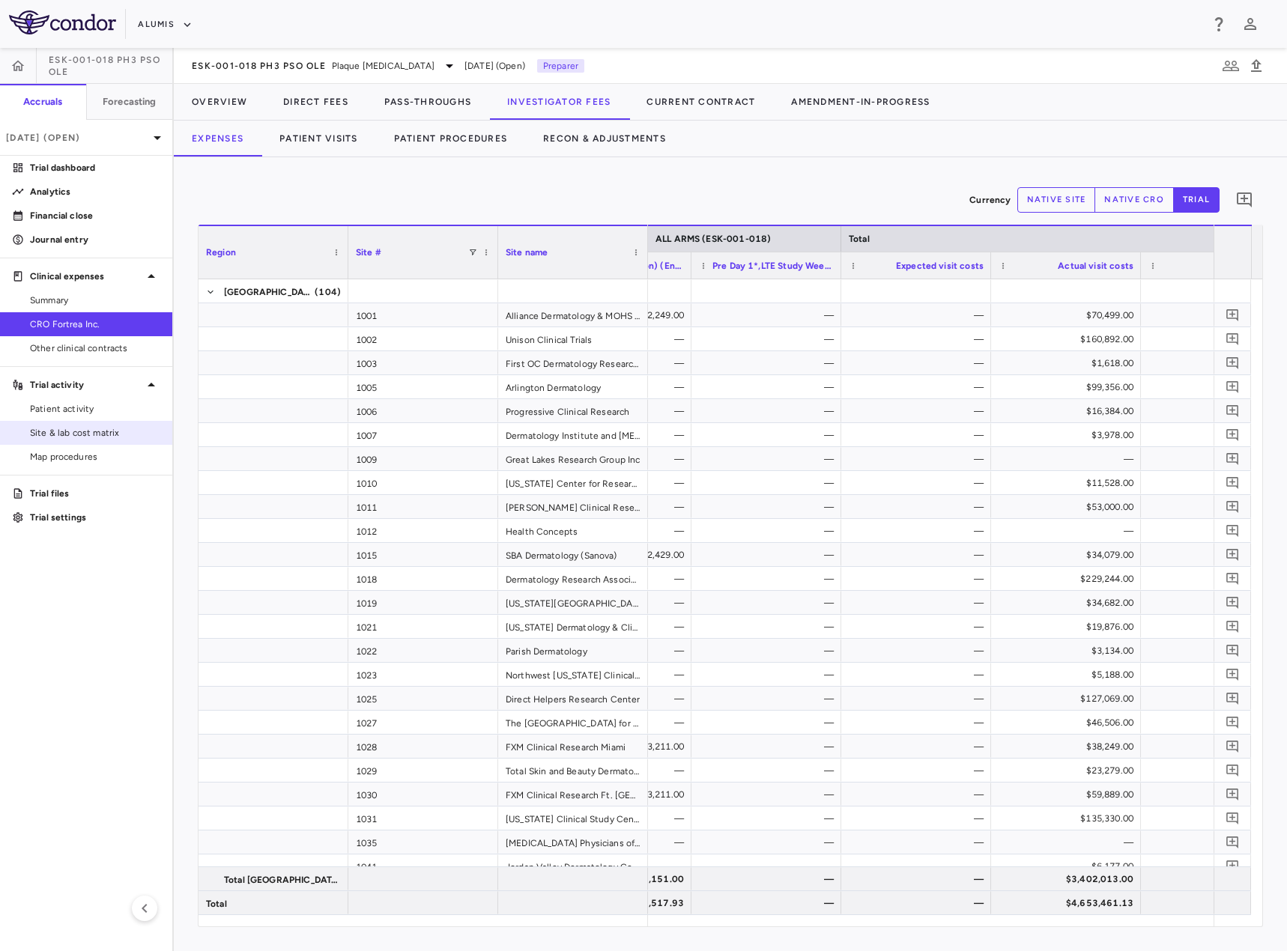
click at [108, 432] on span "Site & lab cost matrix" at bounding box center [95, 432] width 130 height 13
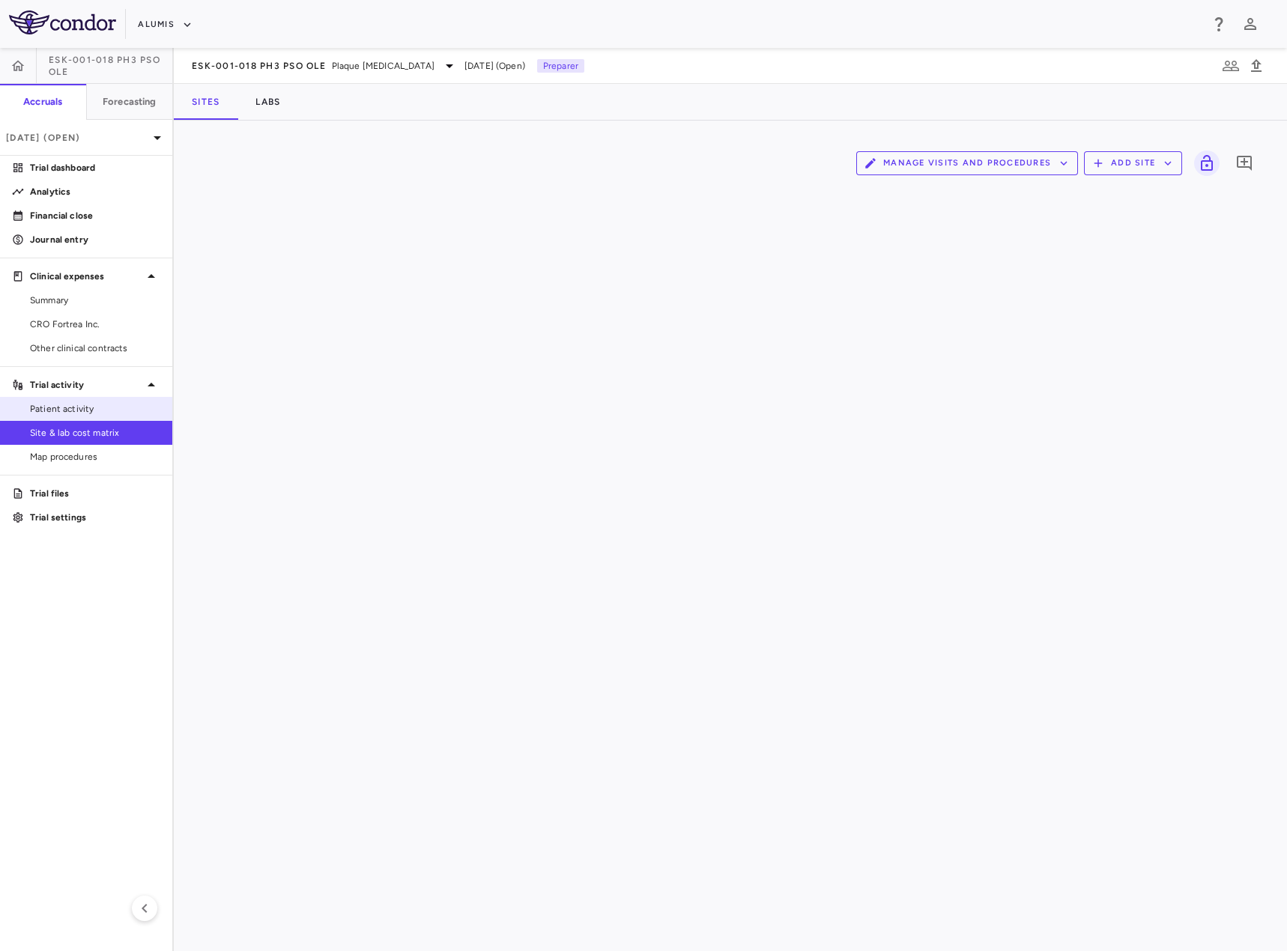
click at [90, 401] on link "Patient activity" at bounding box center [86, 409] width 172 height 22
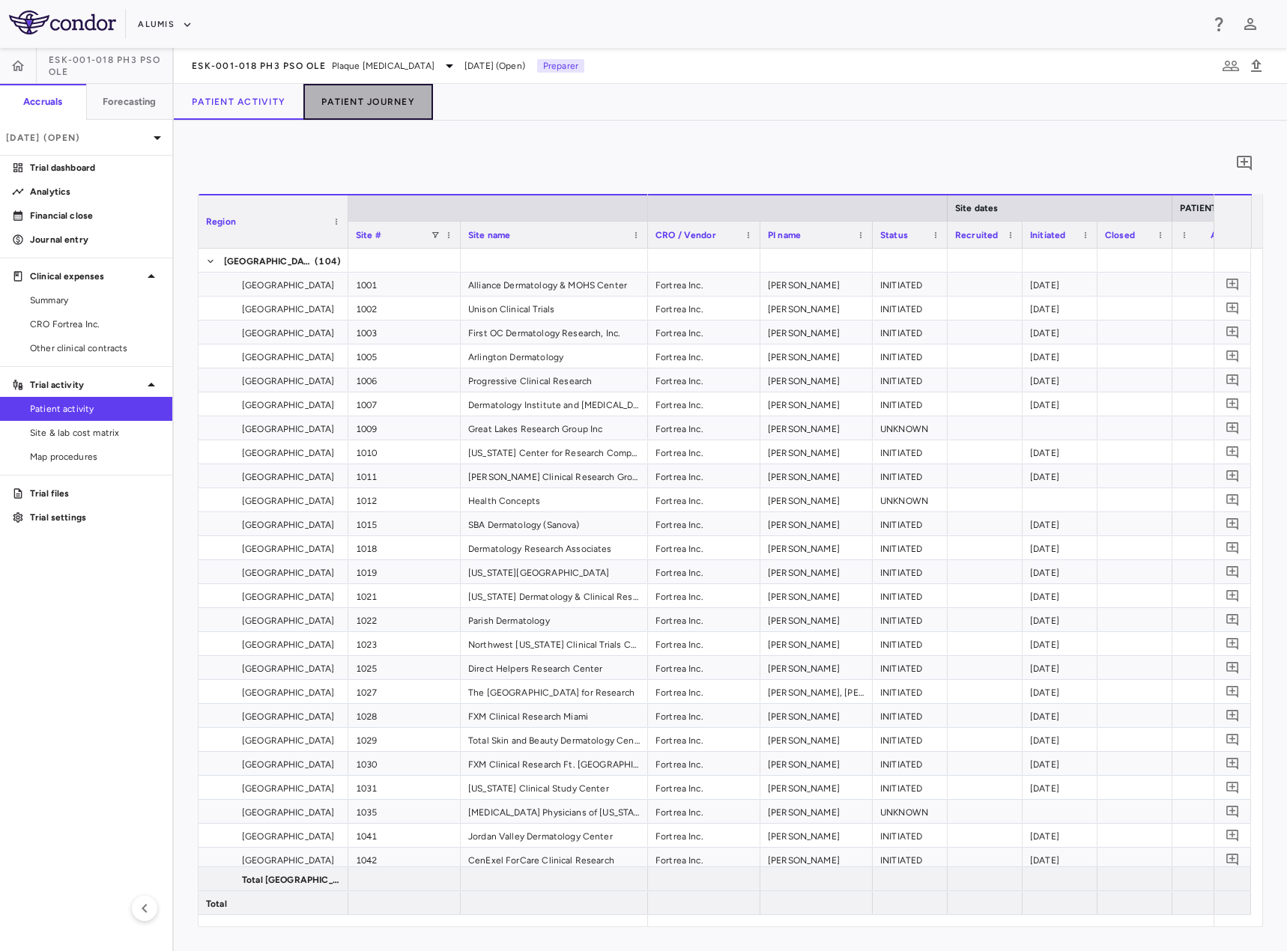
click at [389, 95] on button "Patient Journey" at bounding box center [368, 102] width 130 height 36
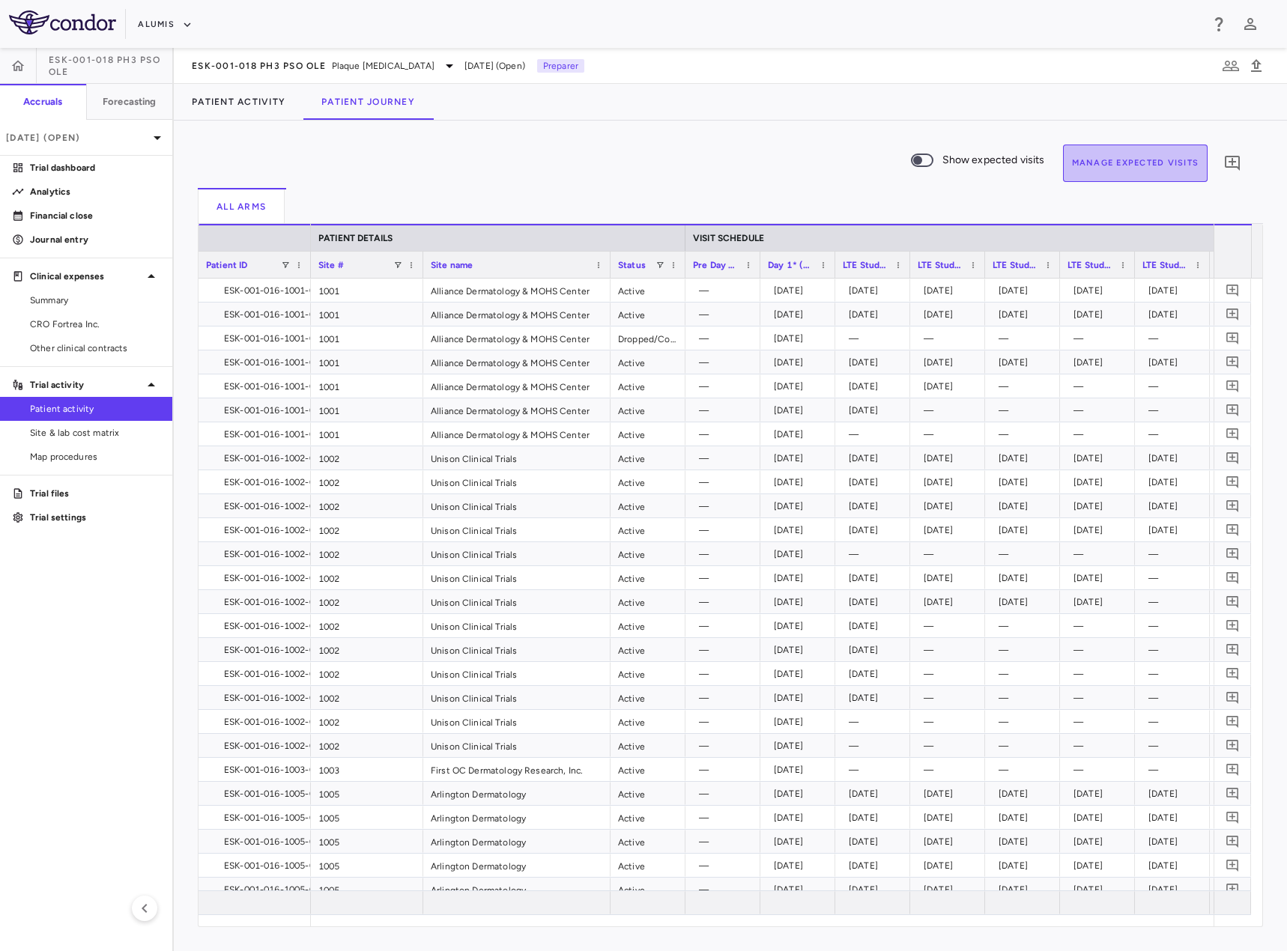
click at [1141, 166] on button "Manage Expected Visits" at bounding box center [1135, 163] width 145 height 37
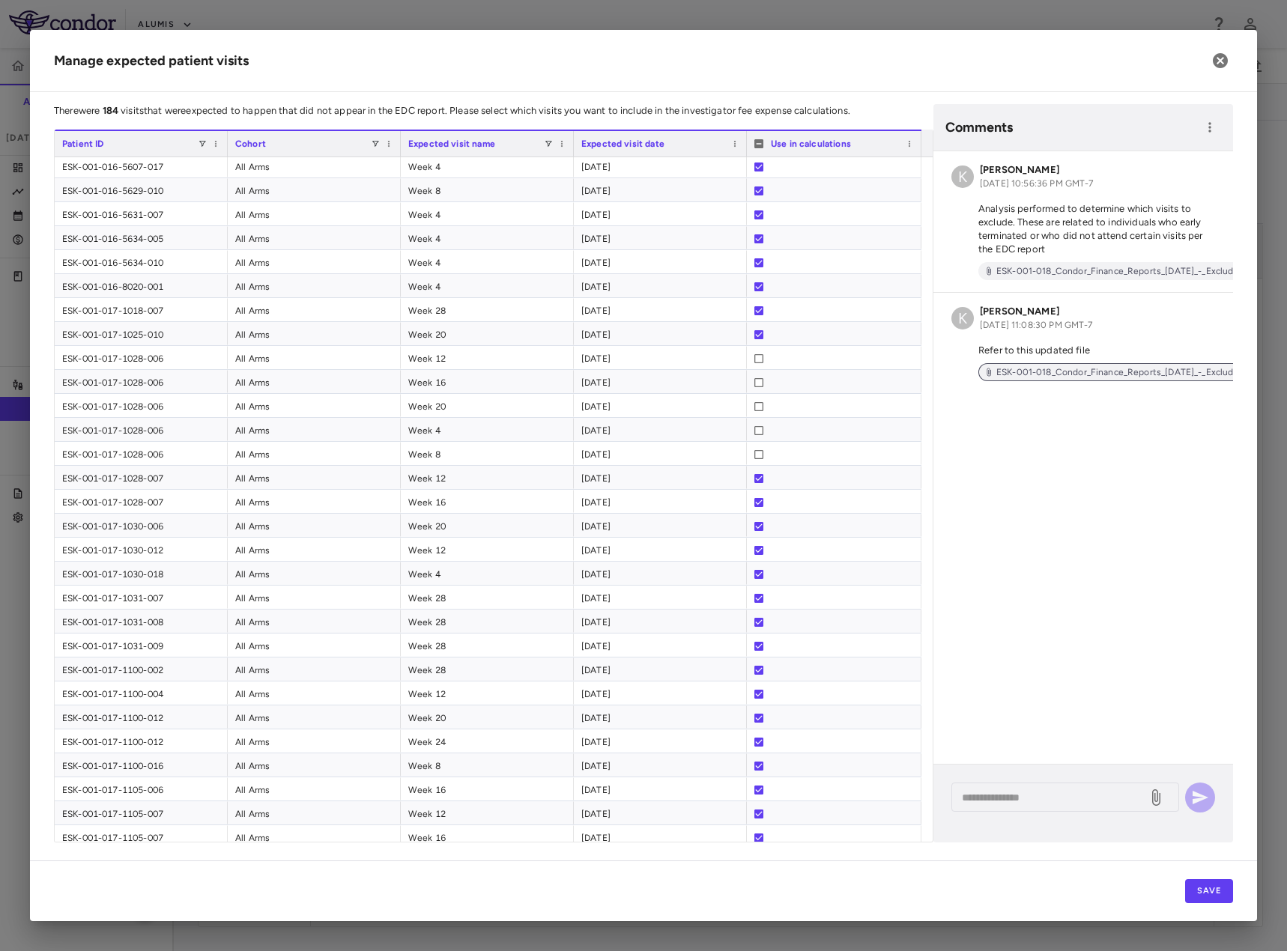
click at [1087, 376] on span "ESK-001-018_Condor_Finance_Reports_[DATE]_-_Excluded_Visits_lh8Shjv.xlsx" at bounding box center [1160, 371] width 341 height 13
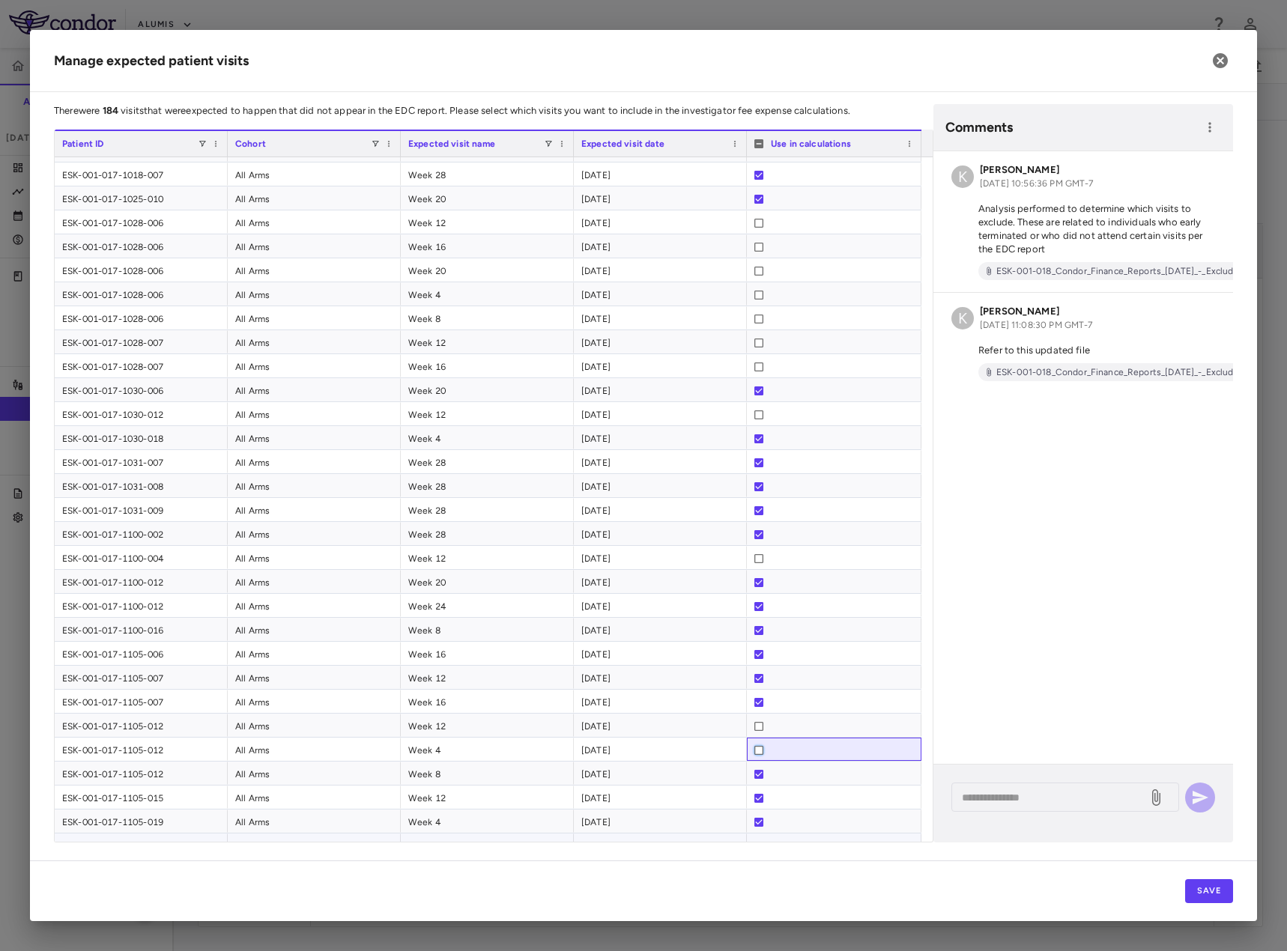
scroll to position [2097, 0]
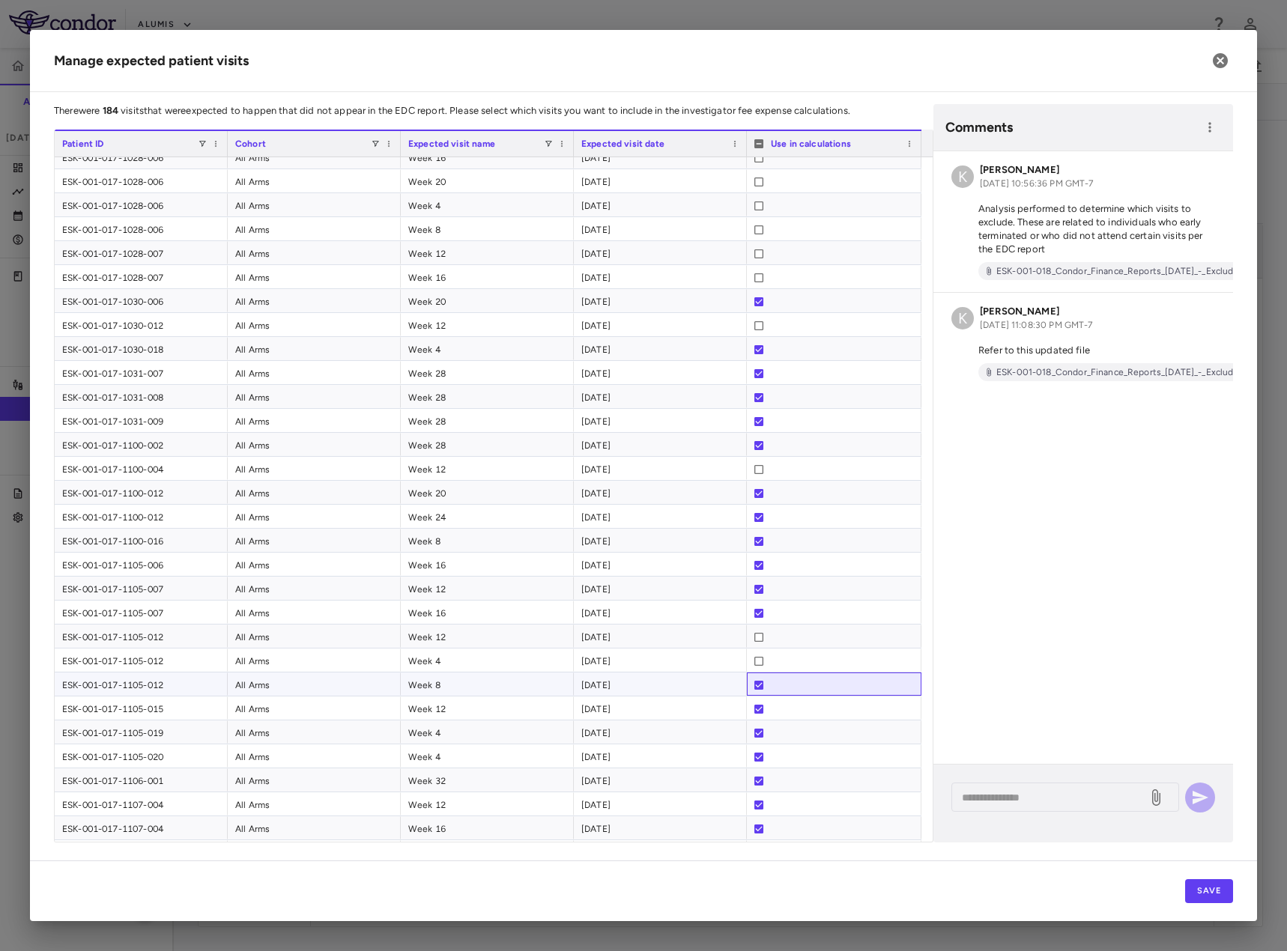
click at [762, 691] on div at bounding box center [758, 685] width 9 height 24
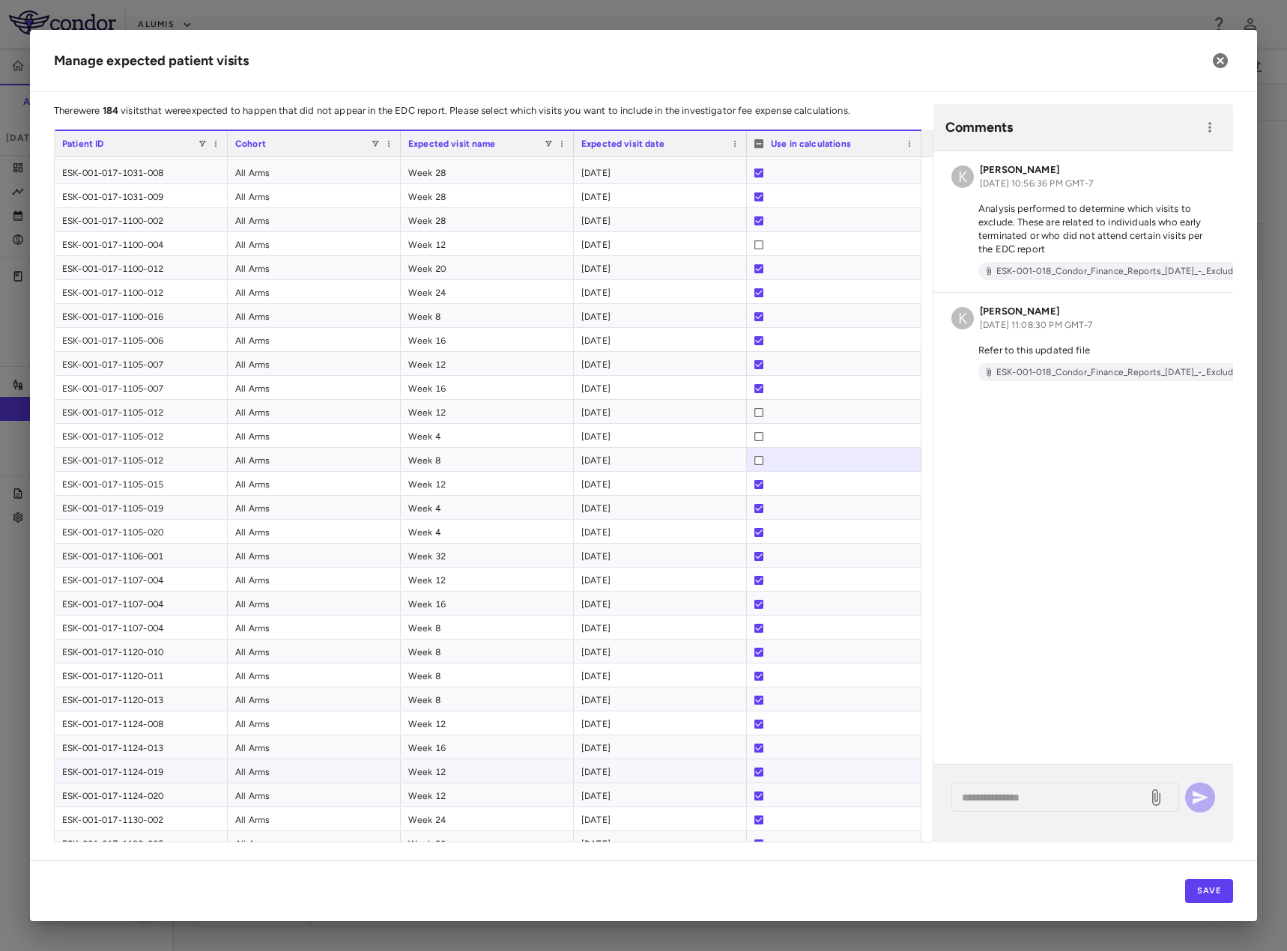
scroll to position [2396, 0]
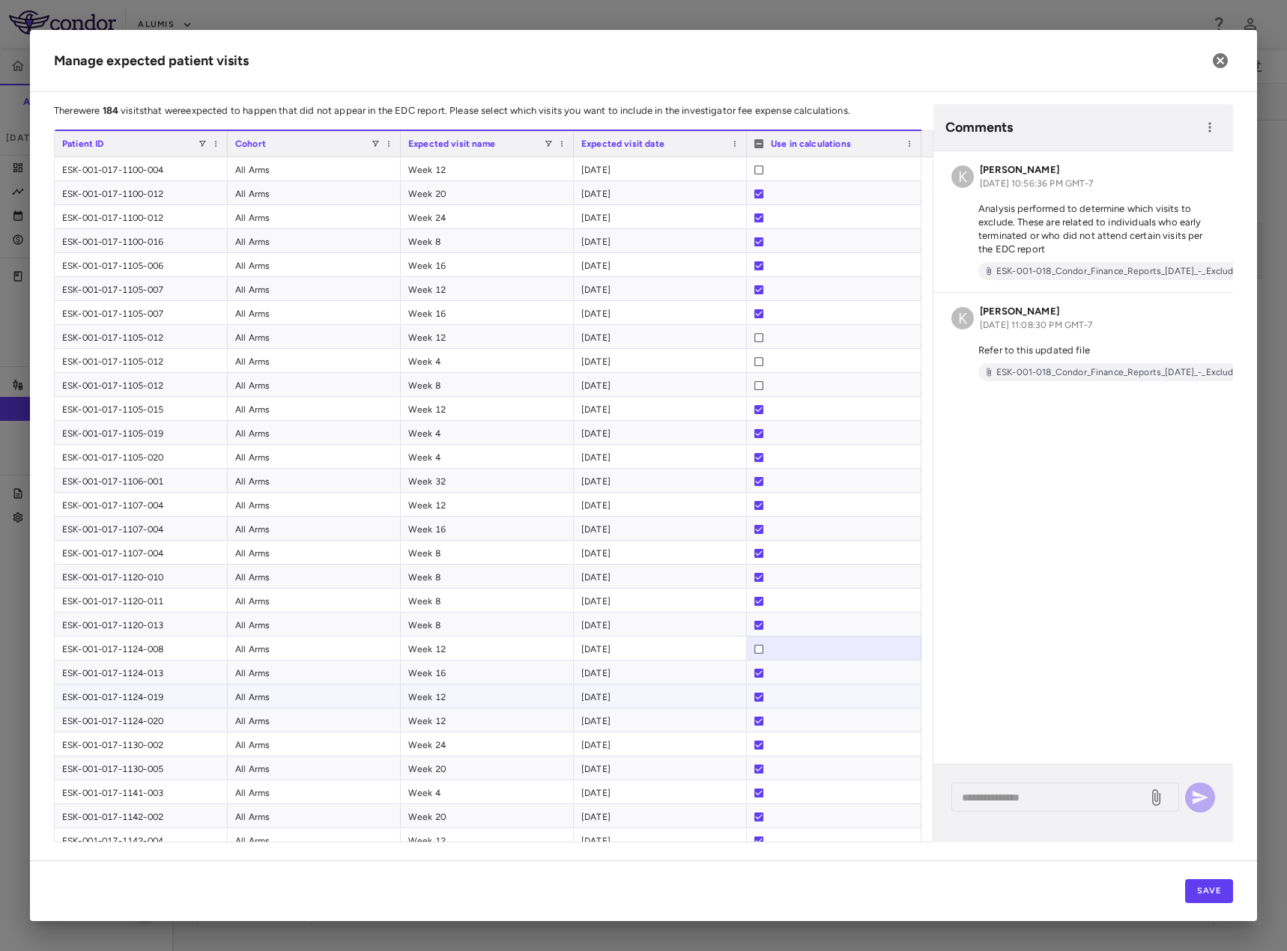
click at [762, 702] on div at bounding box center [758, 697] width 9 height 24
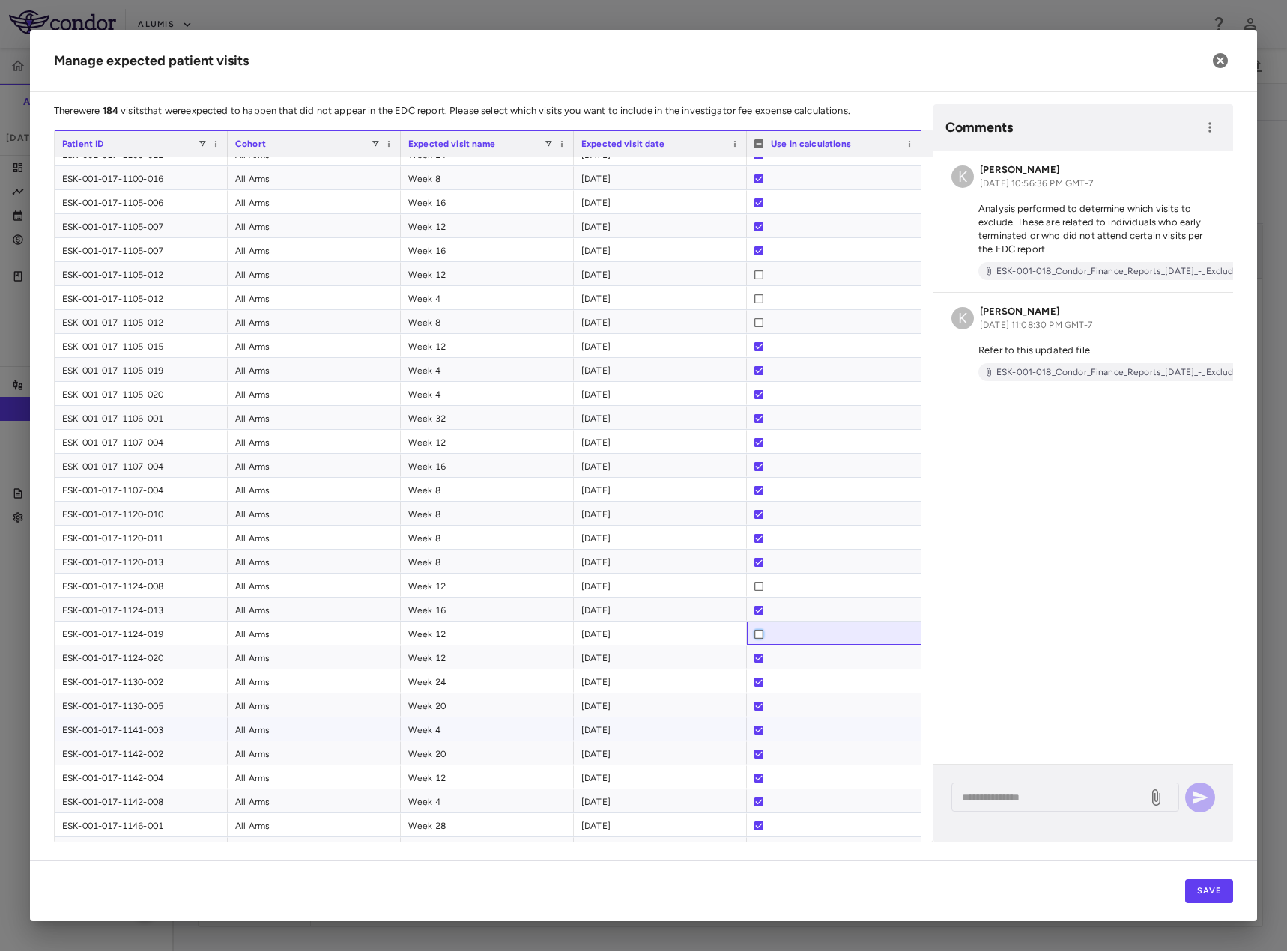
scroll to position [2471, 0]
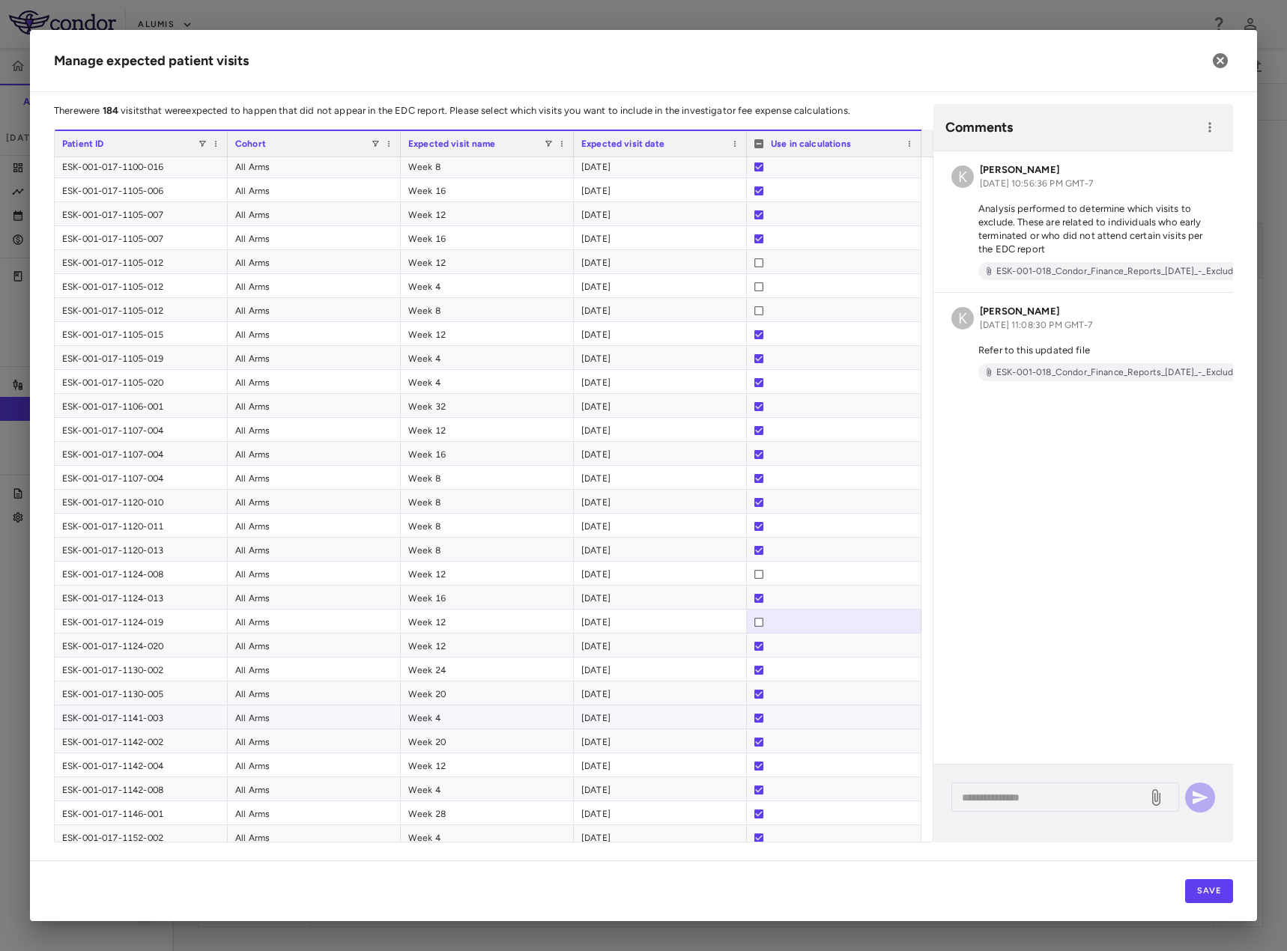
click at [757, 723] on div at bounding box center [758, 718] width 9 height 24
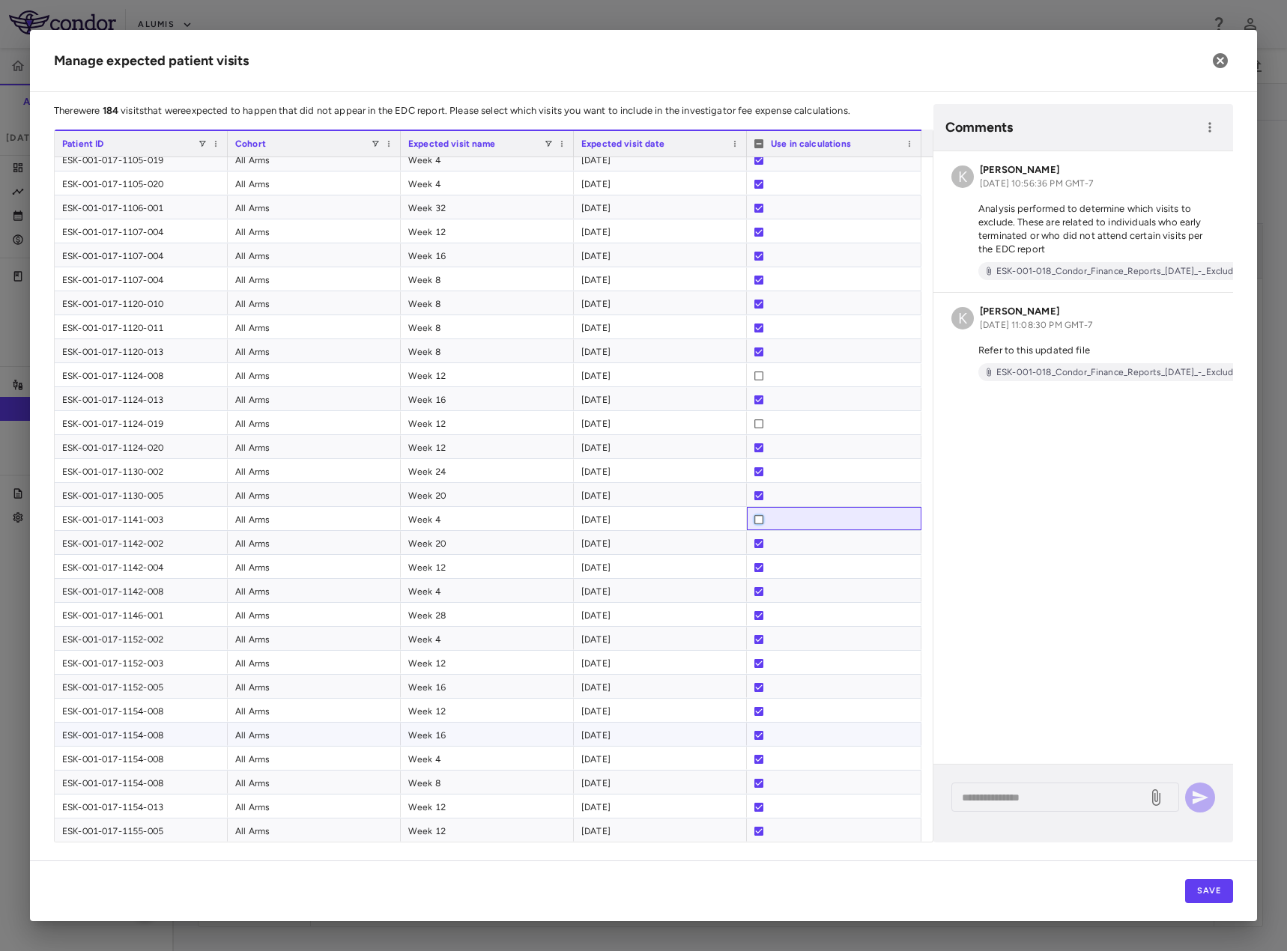
scroll to position [2771, 0]
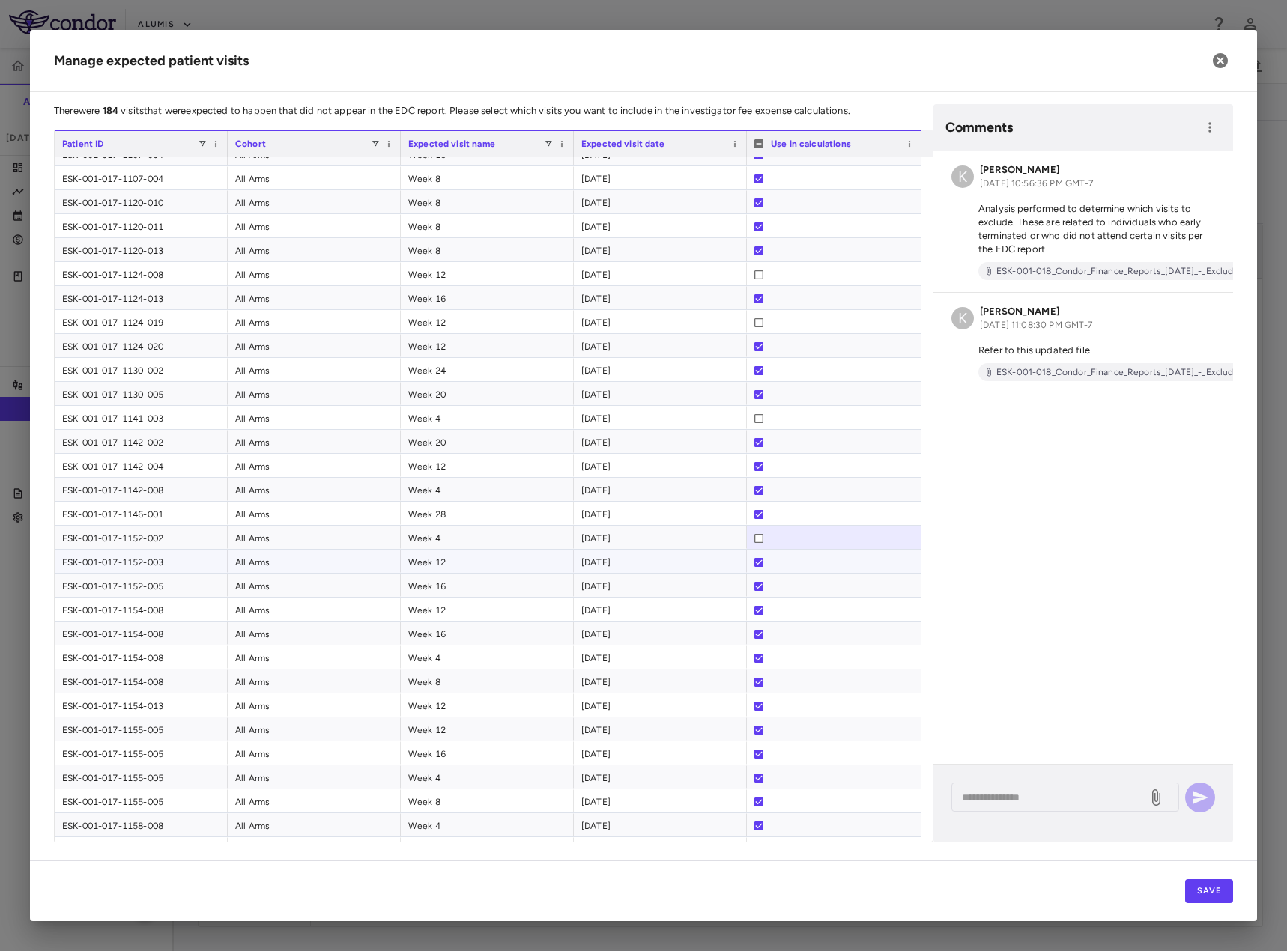
click at [763, 561] on div at bounding box center [834, 562] width 160 height 24
click at [756, 615] on div at bounding box center [758, 610] width 9 height 24
click at [1209, 899] on button "Save" at bounding box center [1209, 891] width 48 height 24
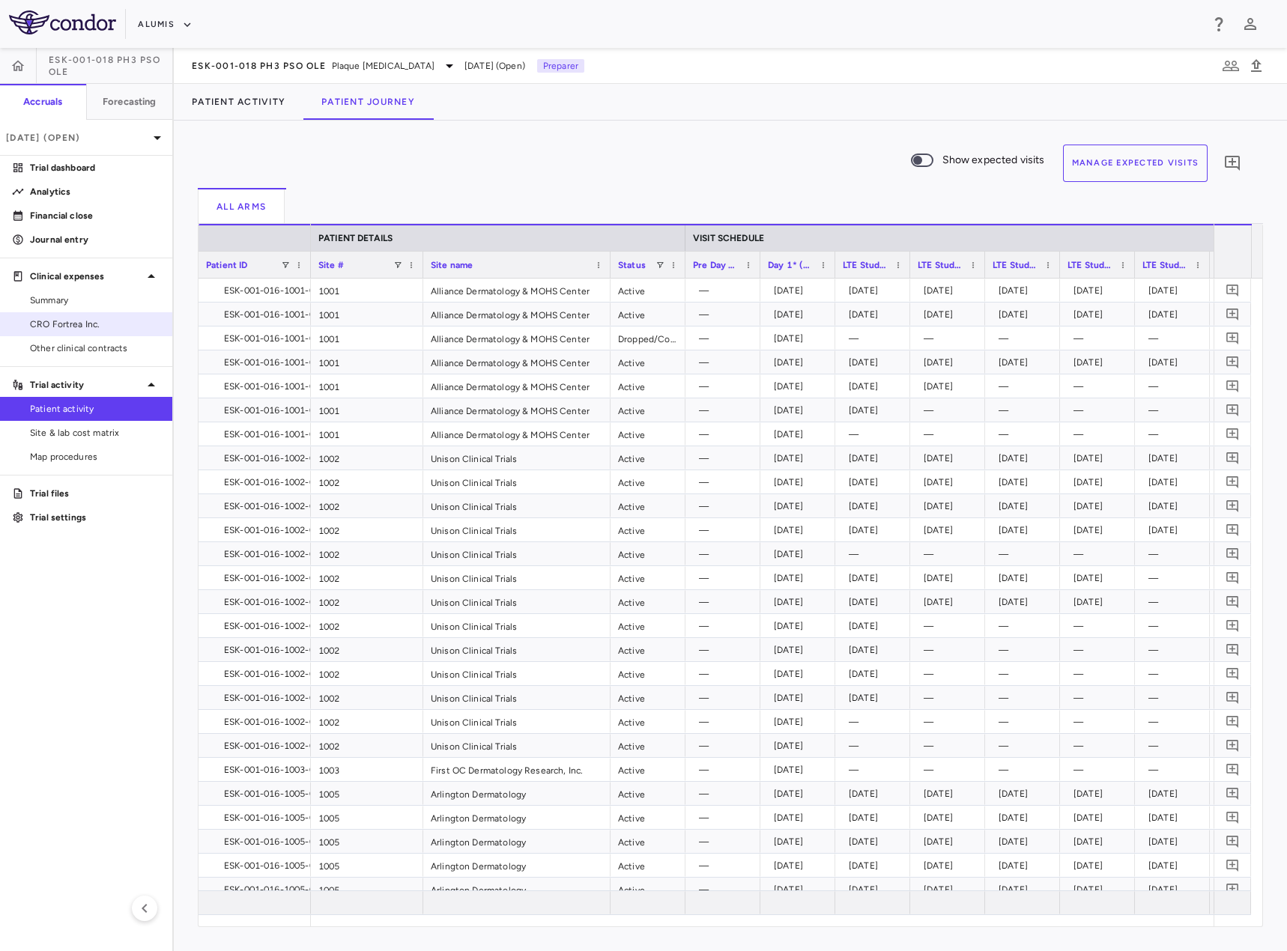
click at [86, 330] on span "CRO Fortrea Inc." at bounding box center [95, 324] width 130 height 13
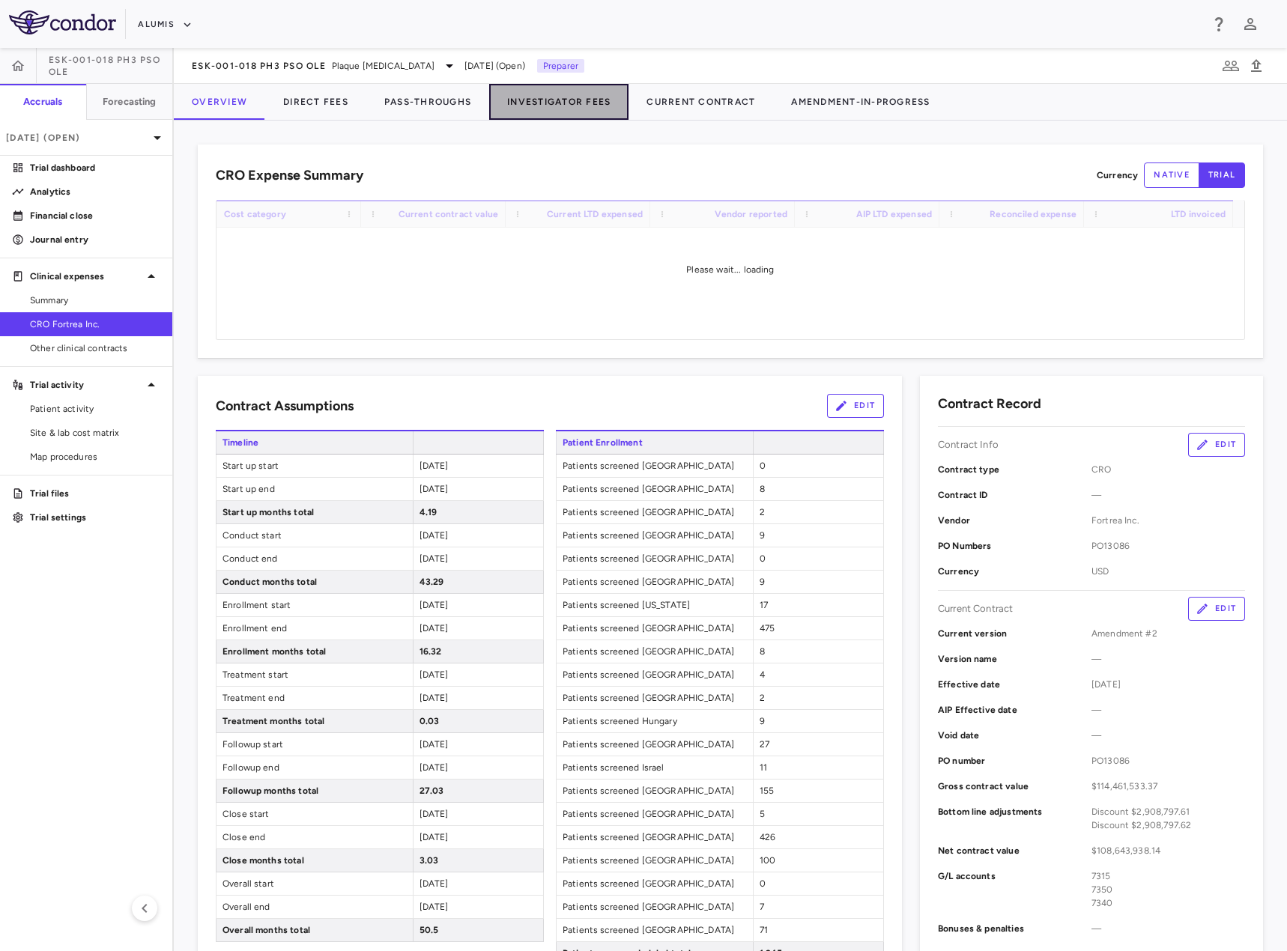
click at [544, 103] on button "Investigator Fees" at bounding box center [558, 102] width 139 height 36
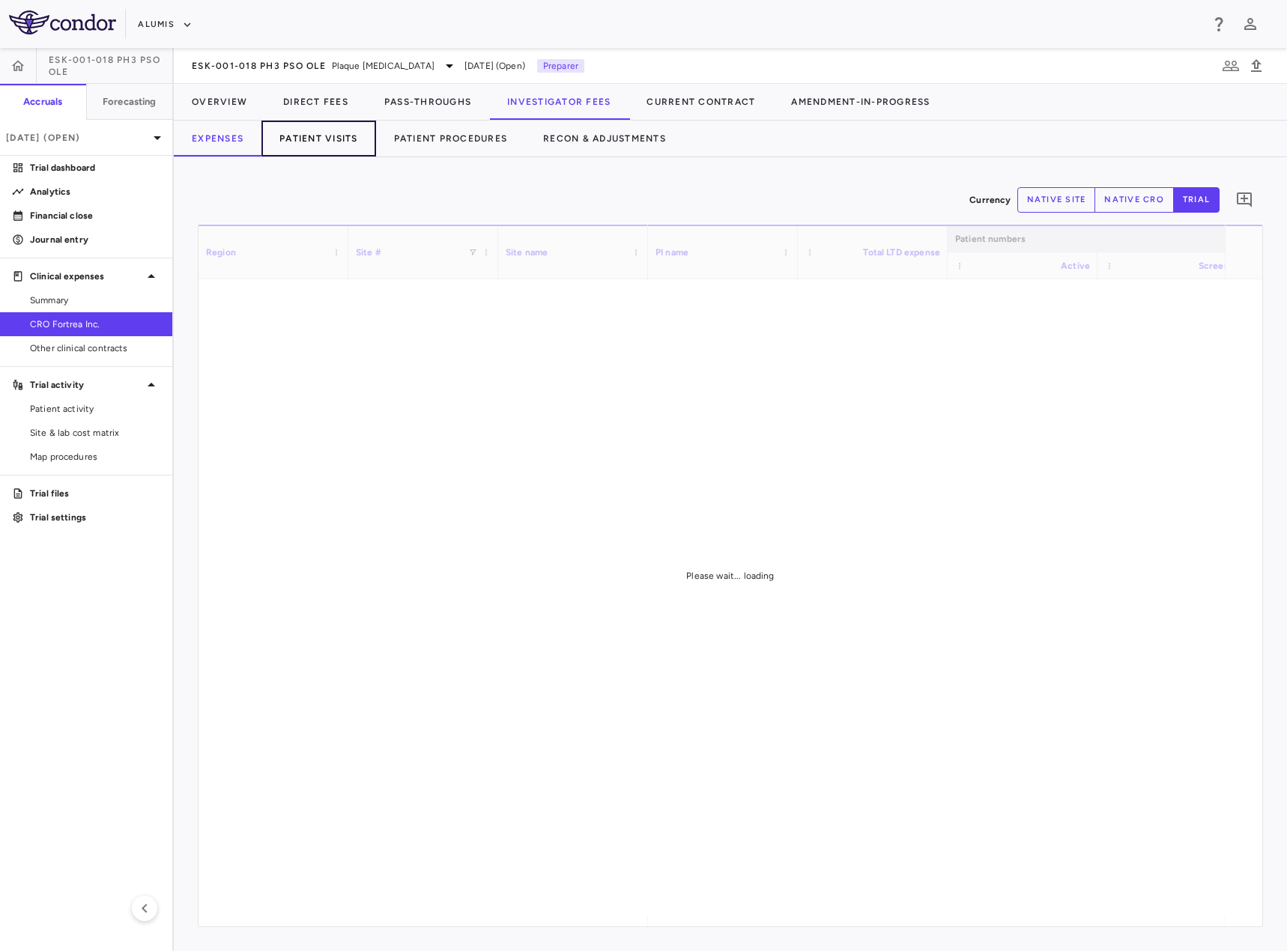
click at [324, 138] on button "Patient Visits" at bounding box center [318, 139] width 115 height 36
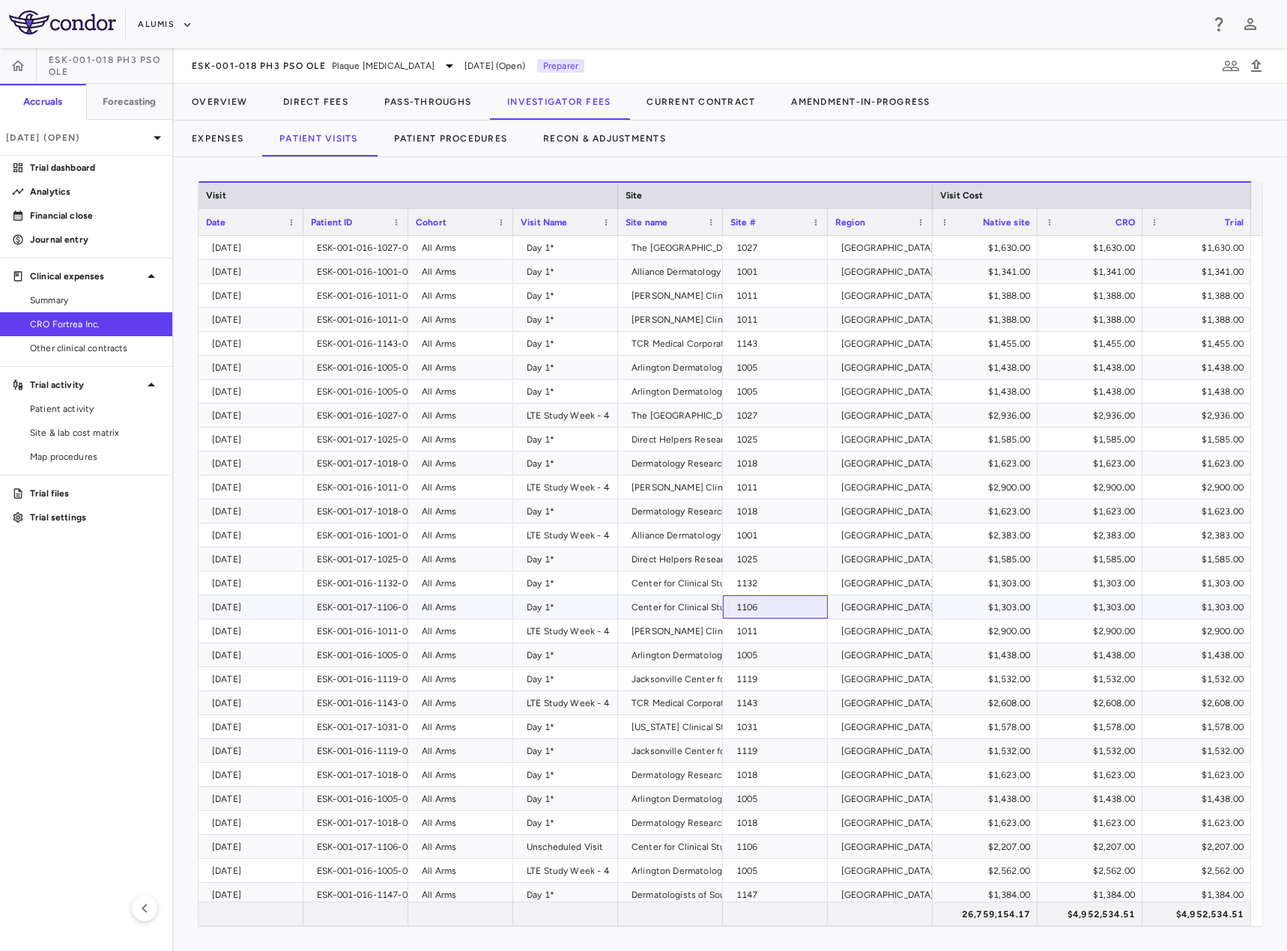
click at [804, 606] on div "1106" at bounding box center [778, 607] width 84 height 24
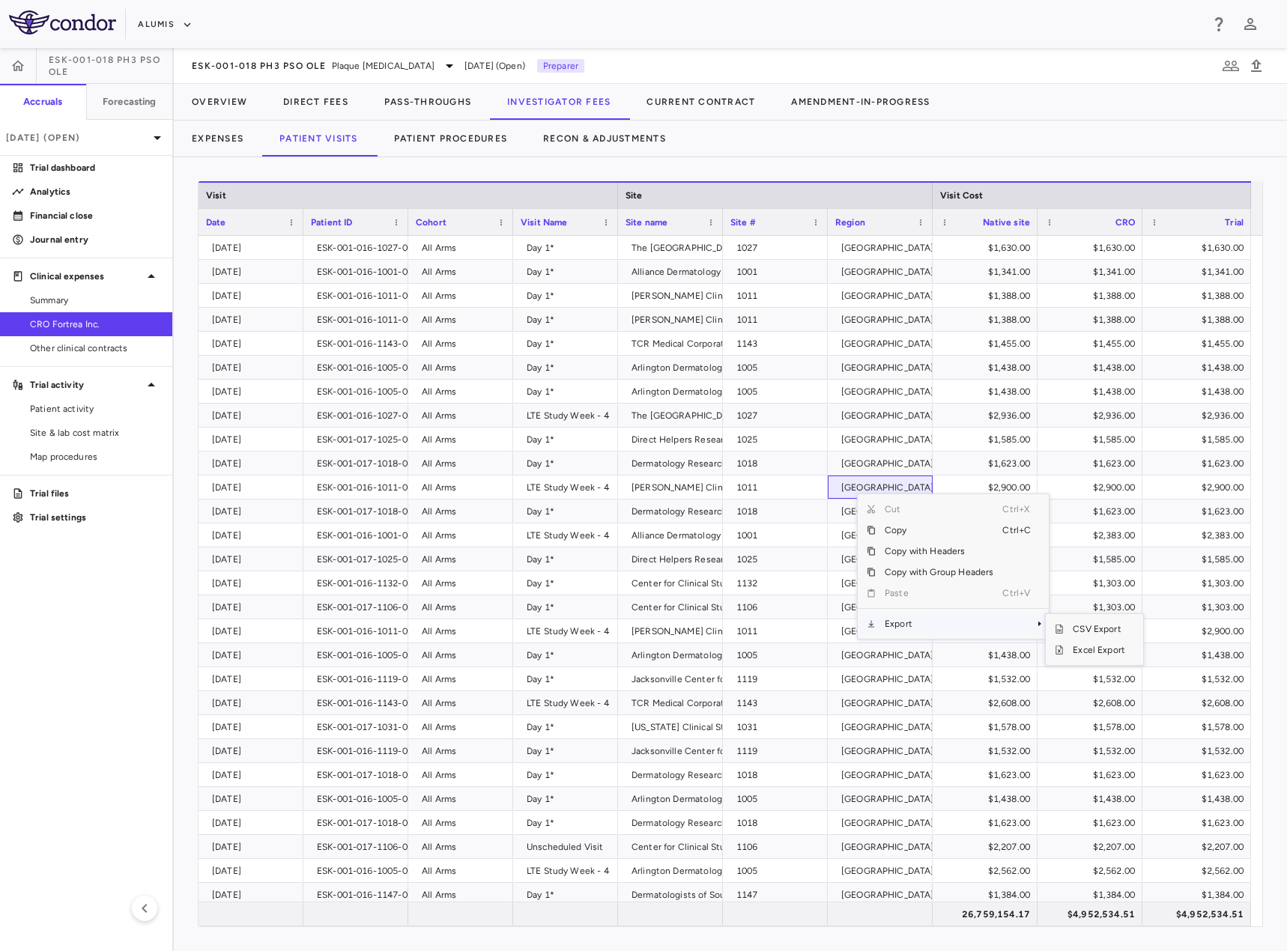
click at [907, 627] on span "Export" at bounding box center [938, 623] width 127 height 21
click at [1094, 650] on span "Excel Export" at bounding box center [1098, 650] width 70 height 21
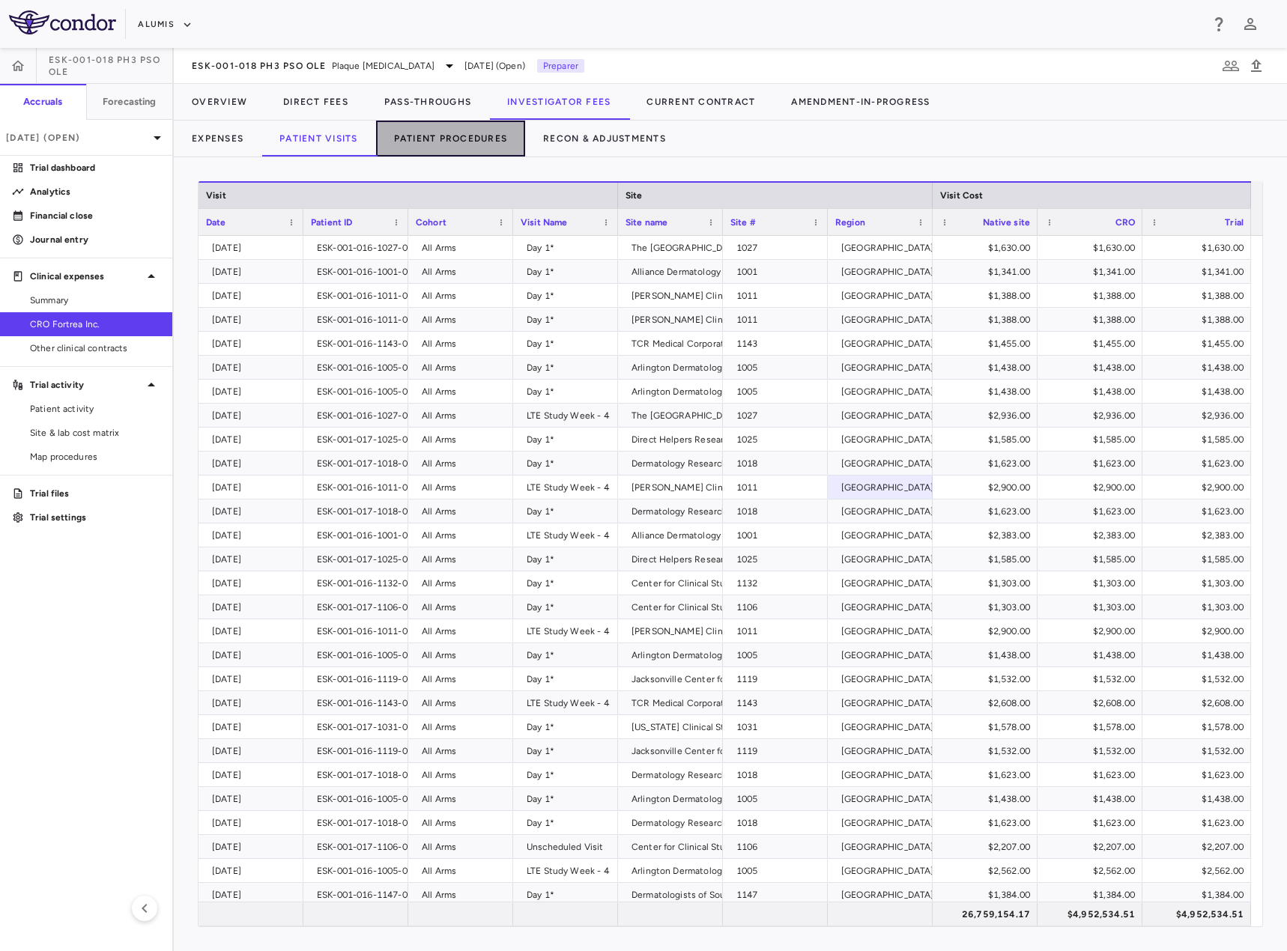
click at [416, 151] on button "Patient Procedures" at bounding box center [451, 139] width 150 height 36
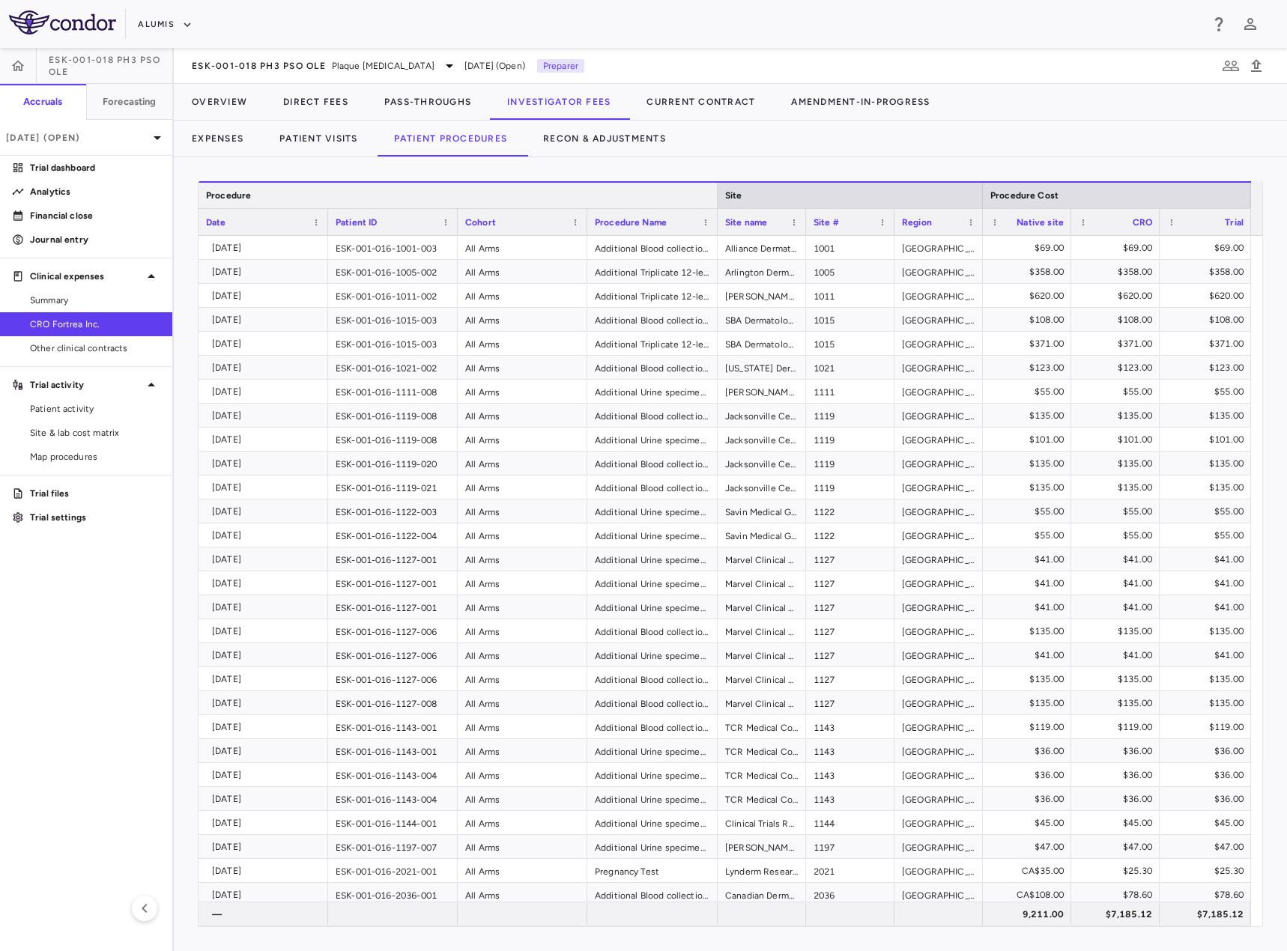
drag, startPoint x: 617, startPoint y: 197, endPoint x: 717, endPoint y: 198, distance: 99.6
click at [717, 198] on div at bounding box center [717, 195] width 6 height 25
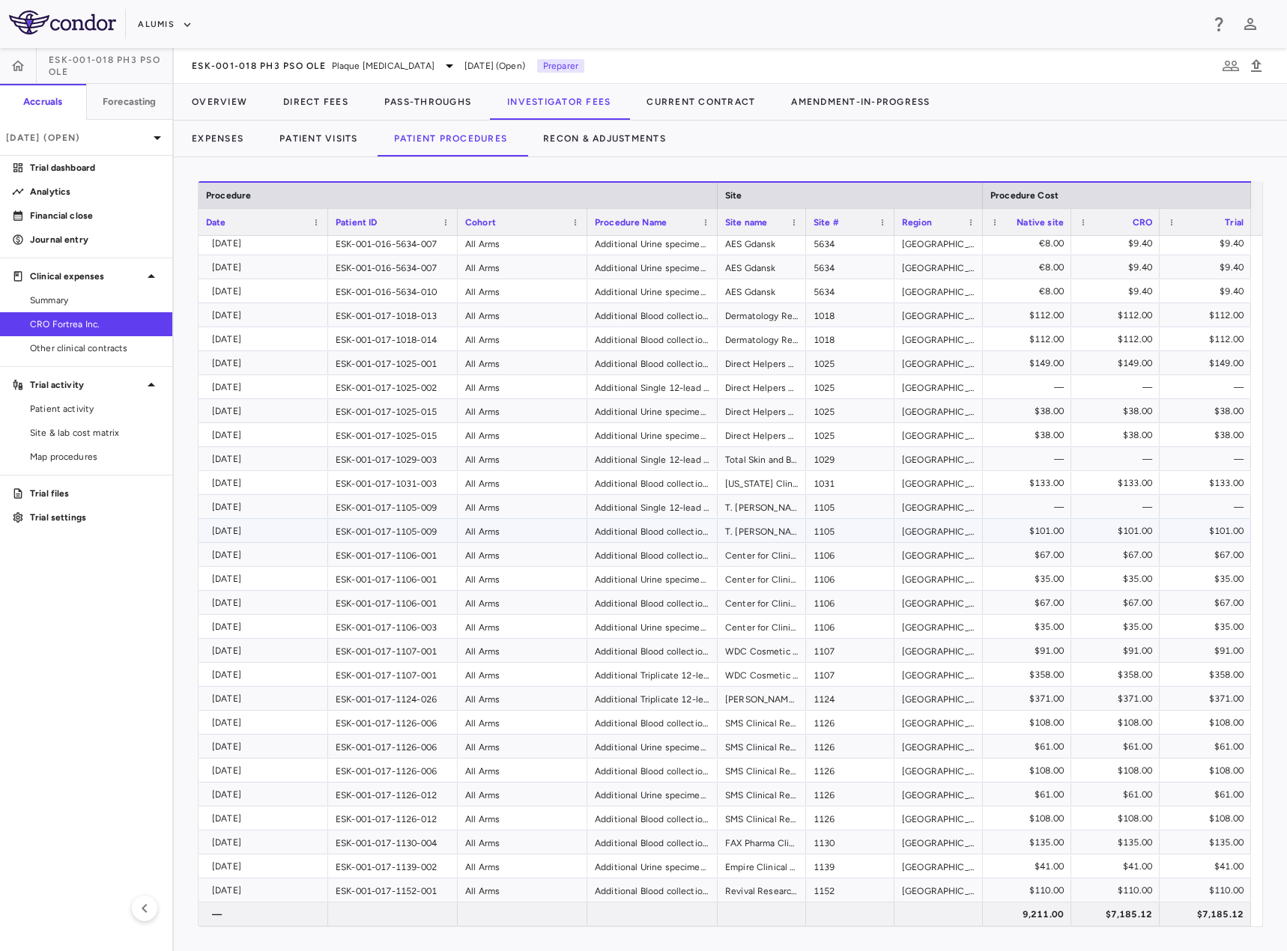
scroll to position [786, 0]
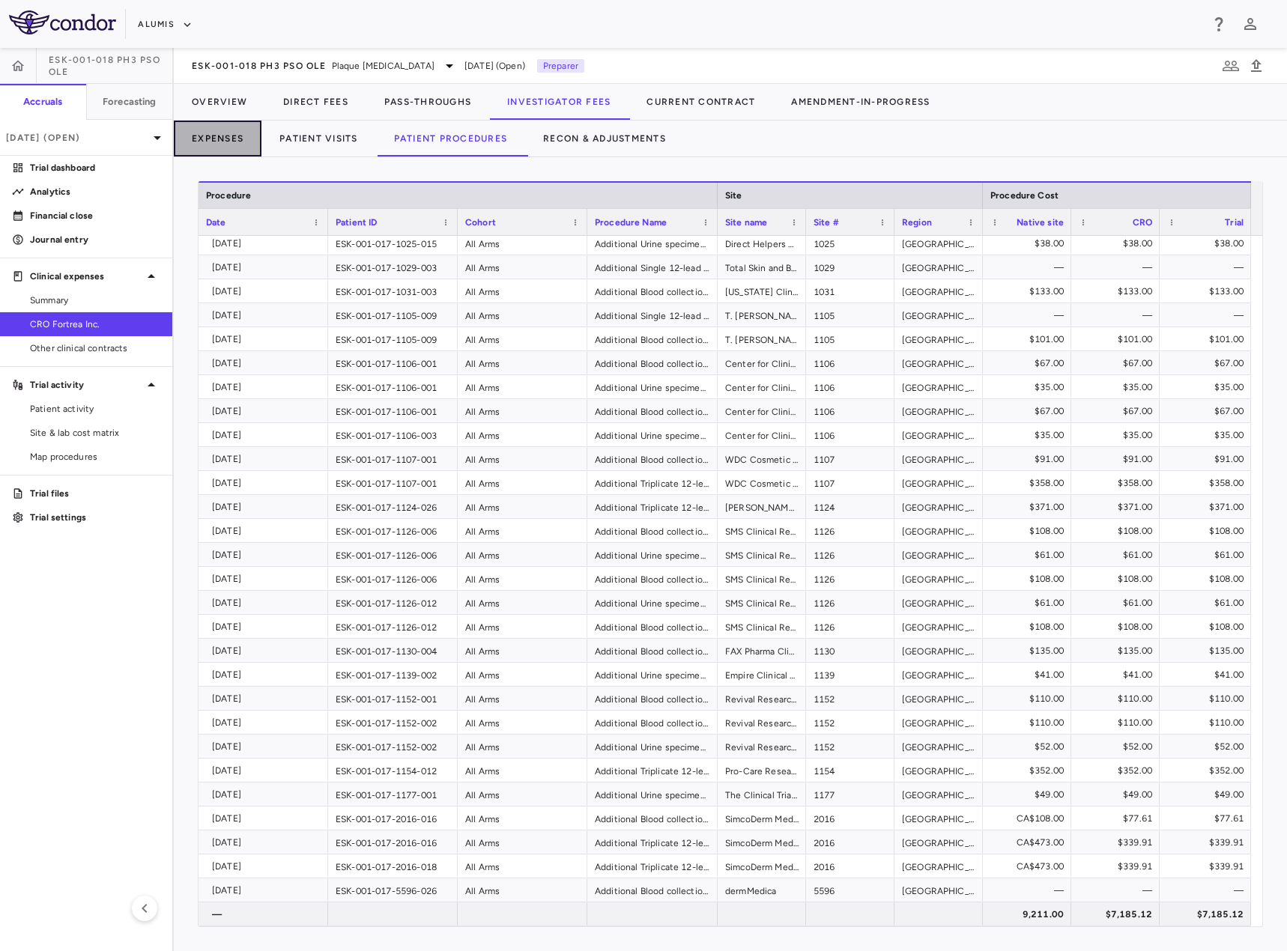
click at [240, 142] on button "Expenses" at bounding box center [218, 139] width 88 height 36
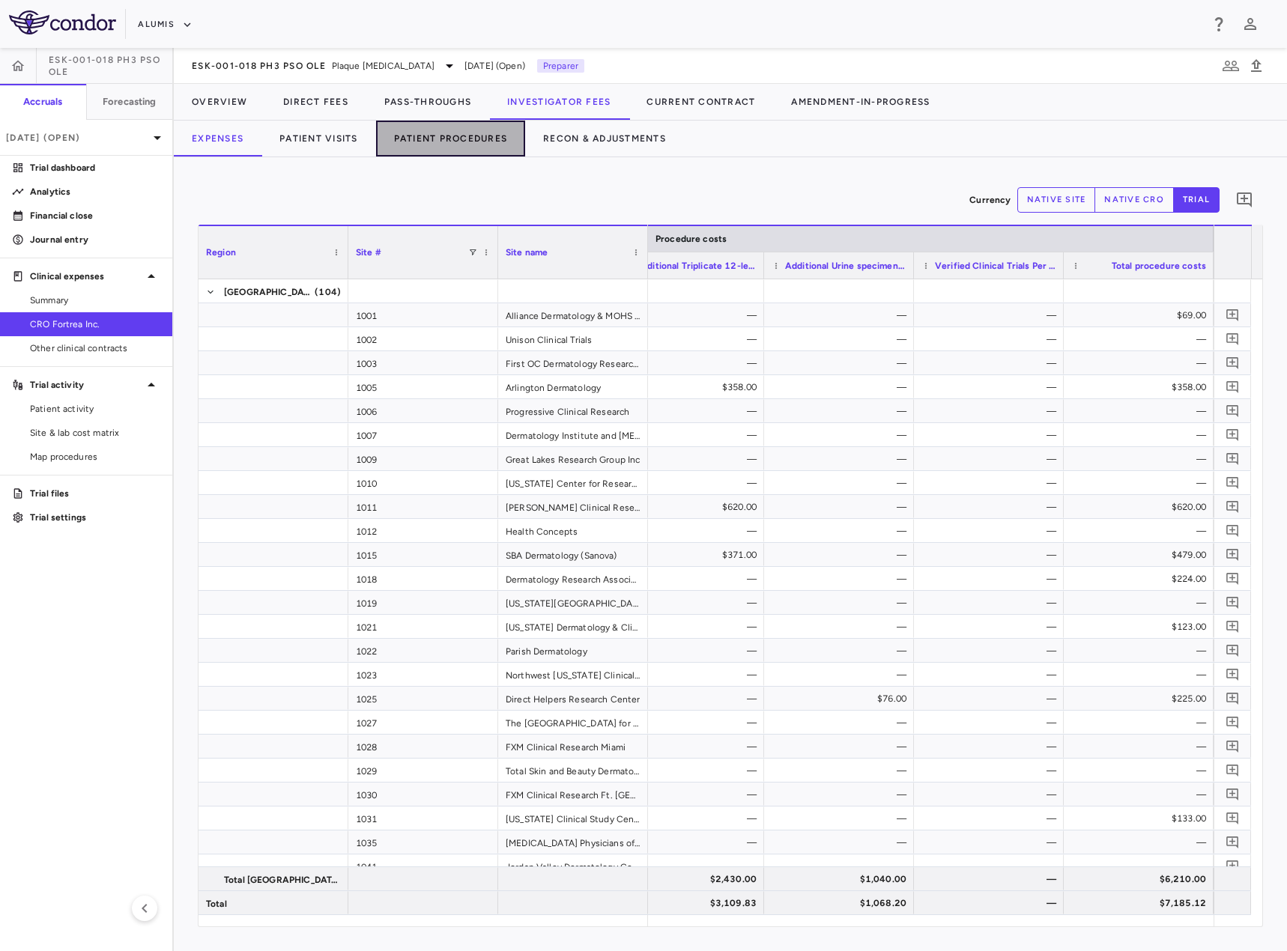
click at [412, 140] on button "Patient Procedures" at bounding box center [451, 139] width 150 height 36
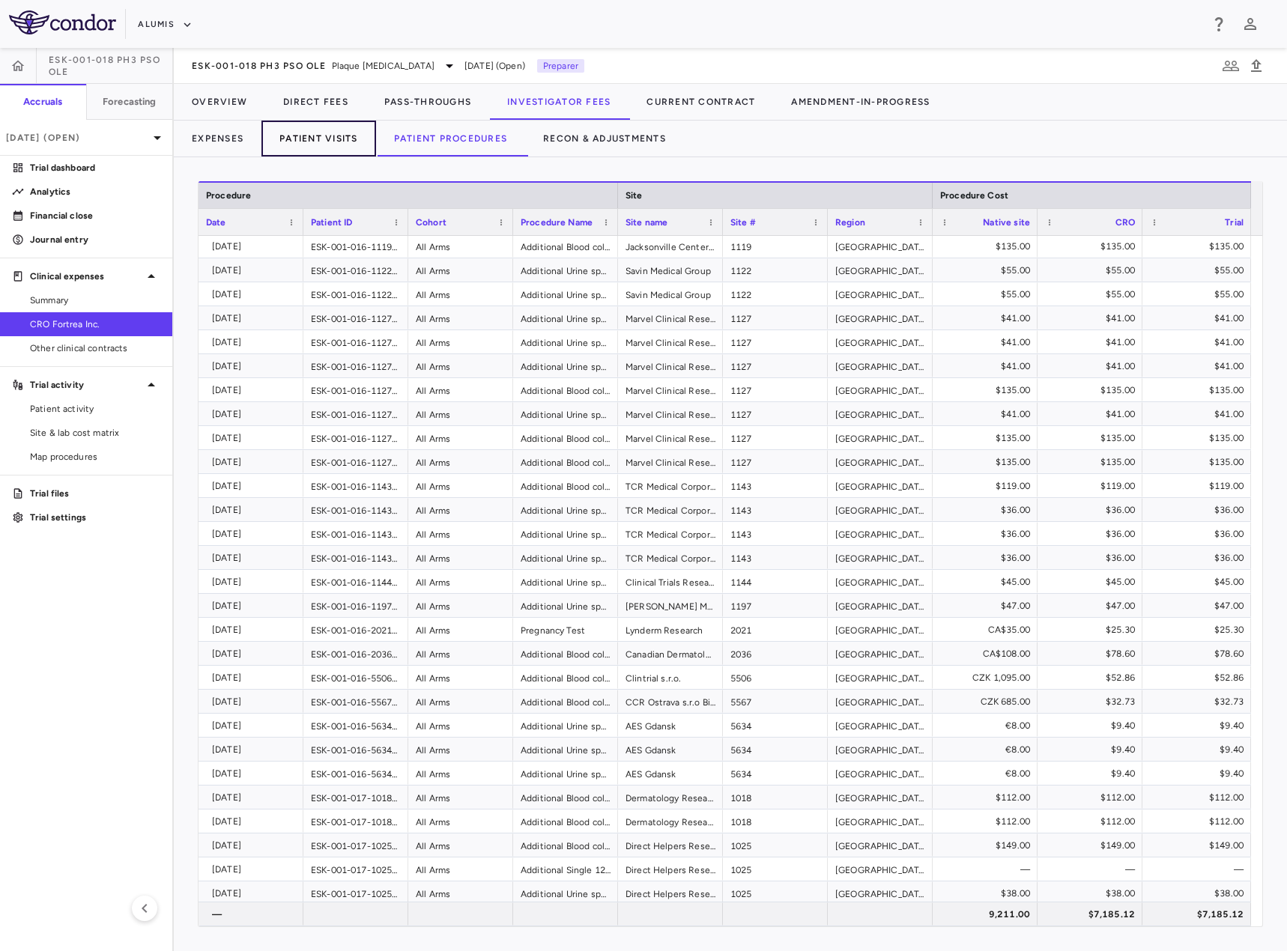
click at [326, 145] on button "Patient Visits" at bounding box center [318, 139] width 115 height 36
